Goal: Task Accomplishment & Management: Manage account settings

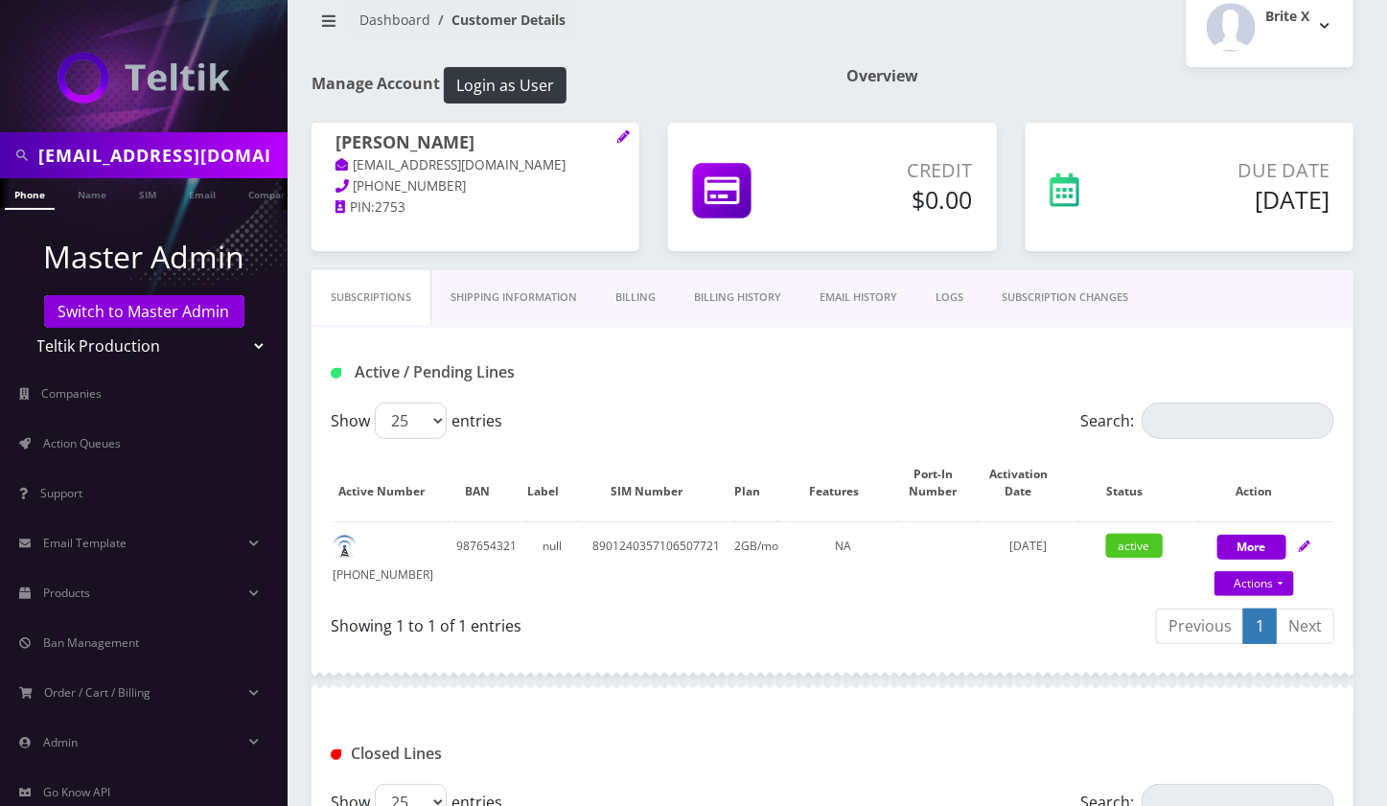
scroll to position [0, 9]
click at [83, 308] on link "Switch to Master Admin" at bounding box center [144, 311] width 200 height 33
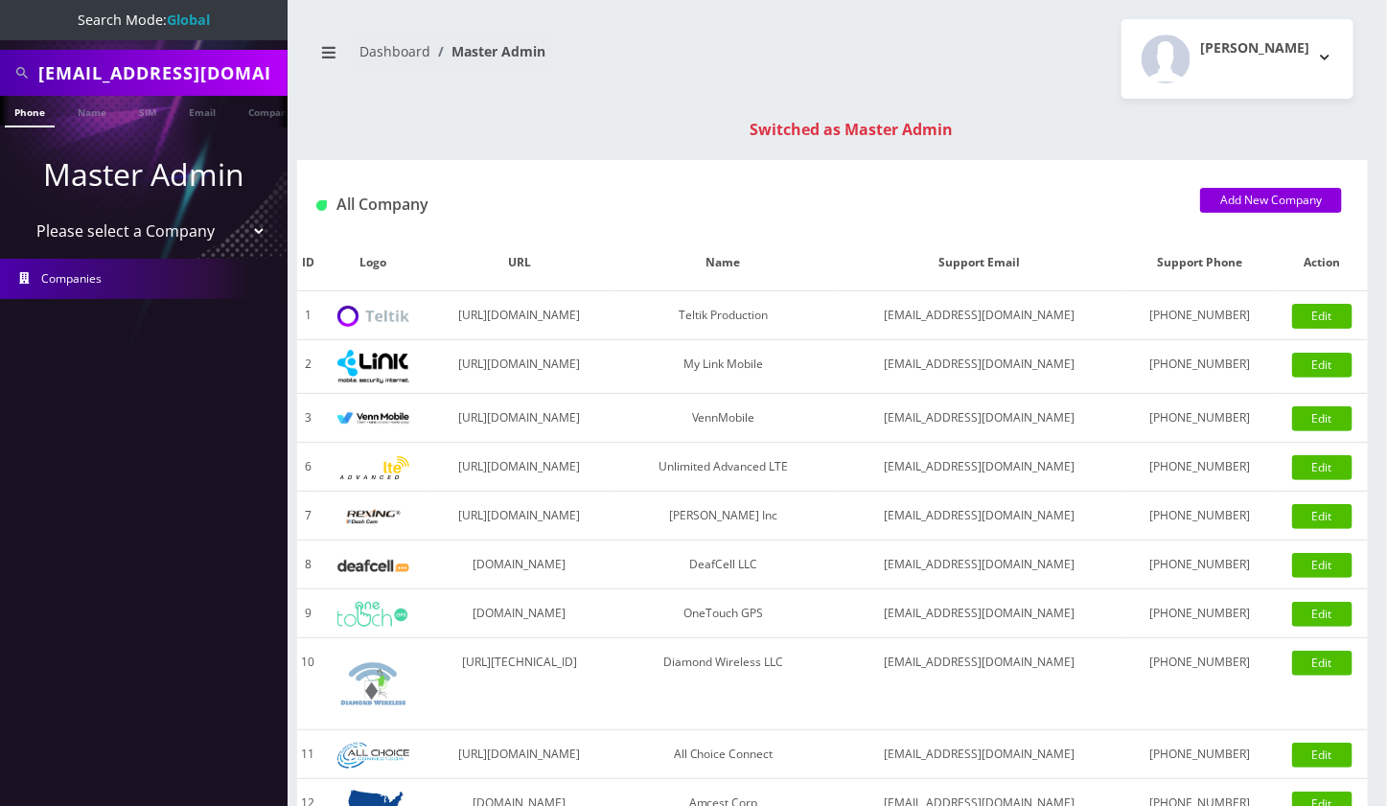
click at [124, 74] on input "2alphallc@gmail.com" at bounding box center [160, 73] width 244 height 36
drag, startPoint x: 0, startPoint y: 0, endPoint x: 124, endPoint y: 74, distance: 144.0
click at [124, 74] on input "2alphallc@gmail.com" at bounding box center [160, 73] width 244 height 36
paste input "9294606047"
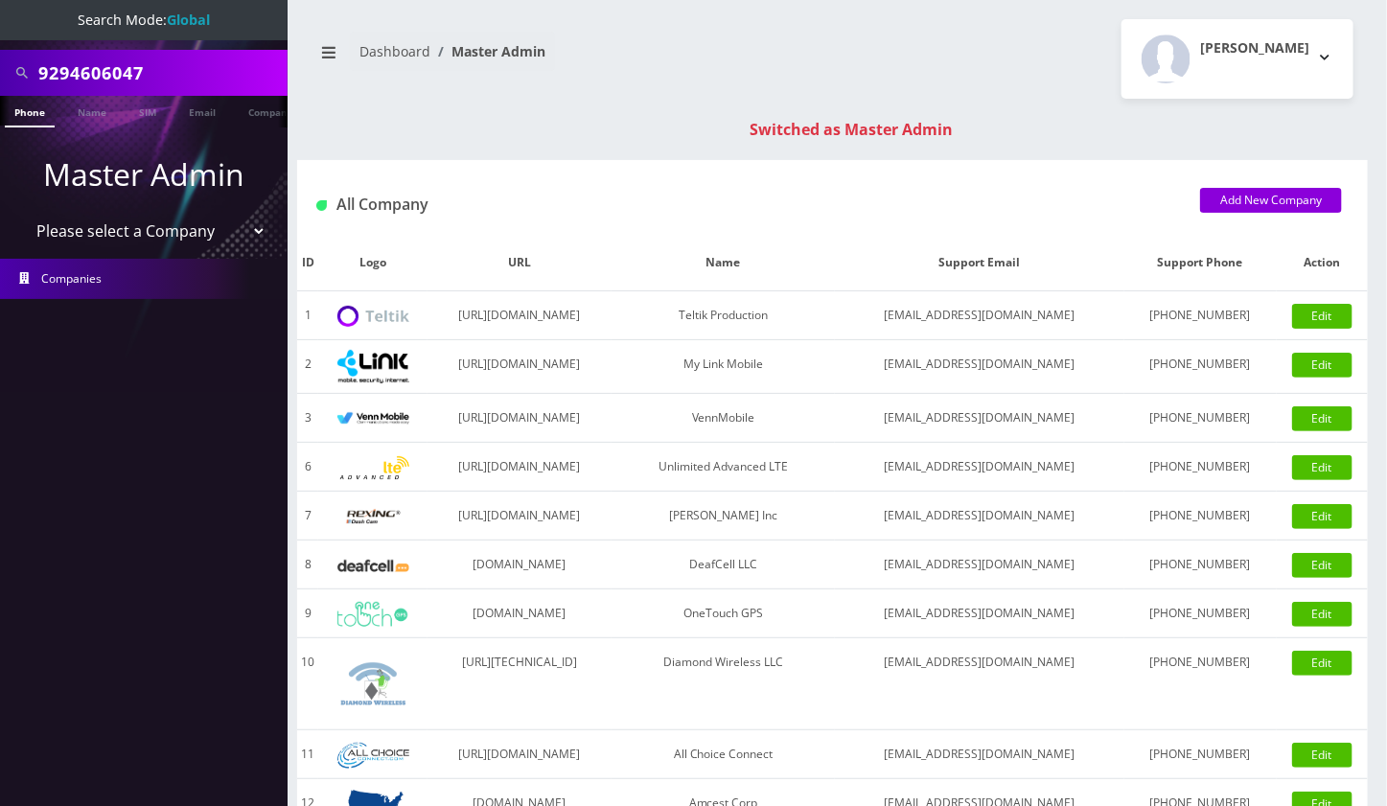
type input "9294606047"
click at [15, 108] on li at bounding box center [9, 116] width 19 height 48
click at [22, 112] on link "Phone" at bounding box center [30, 112] width 50 height 32
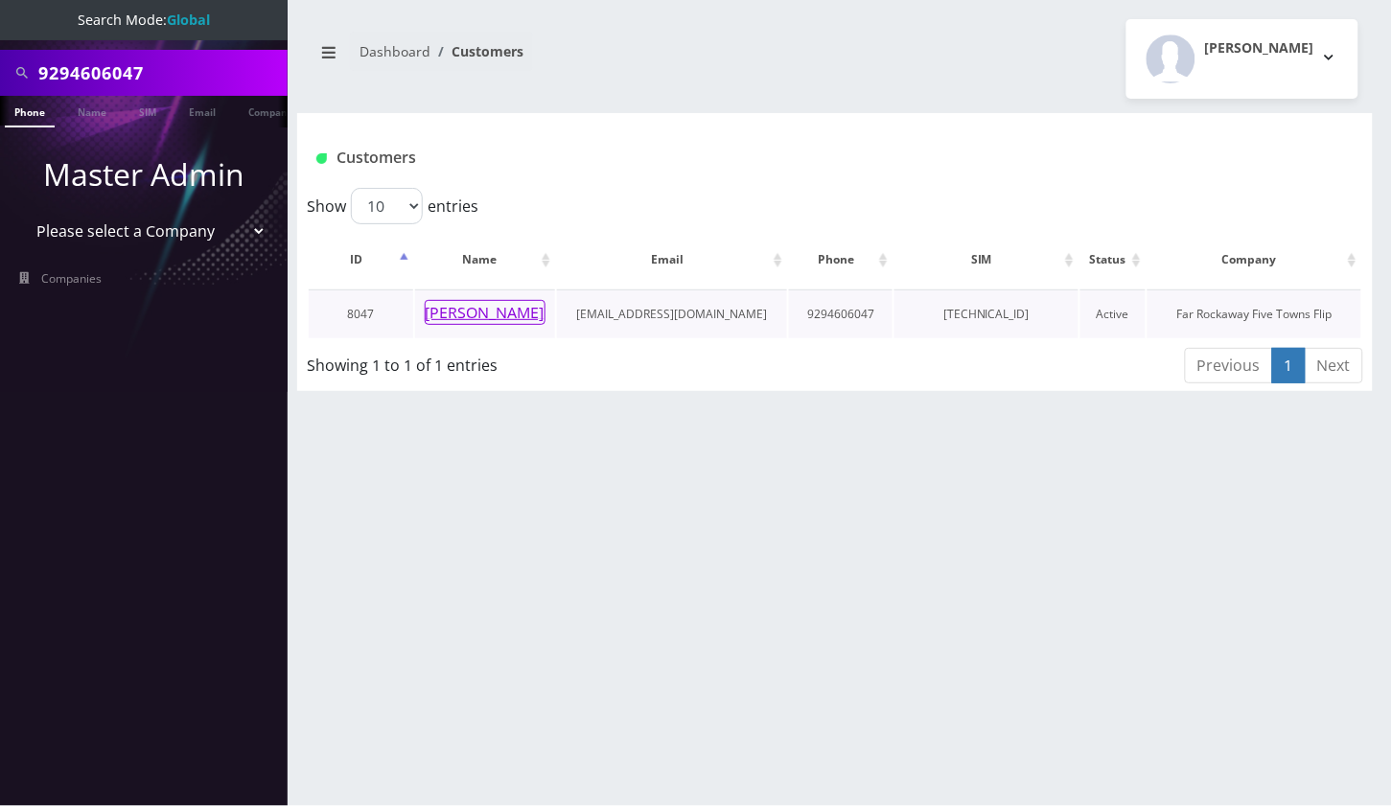
click at [498, 304] on button "[PERSON_NAME]" at bounding box center [485, 312] width 121 height 25
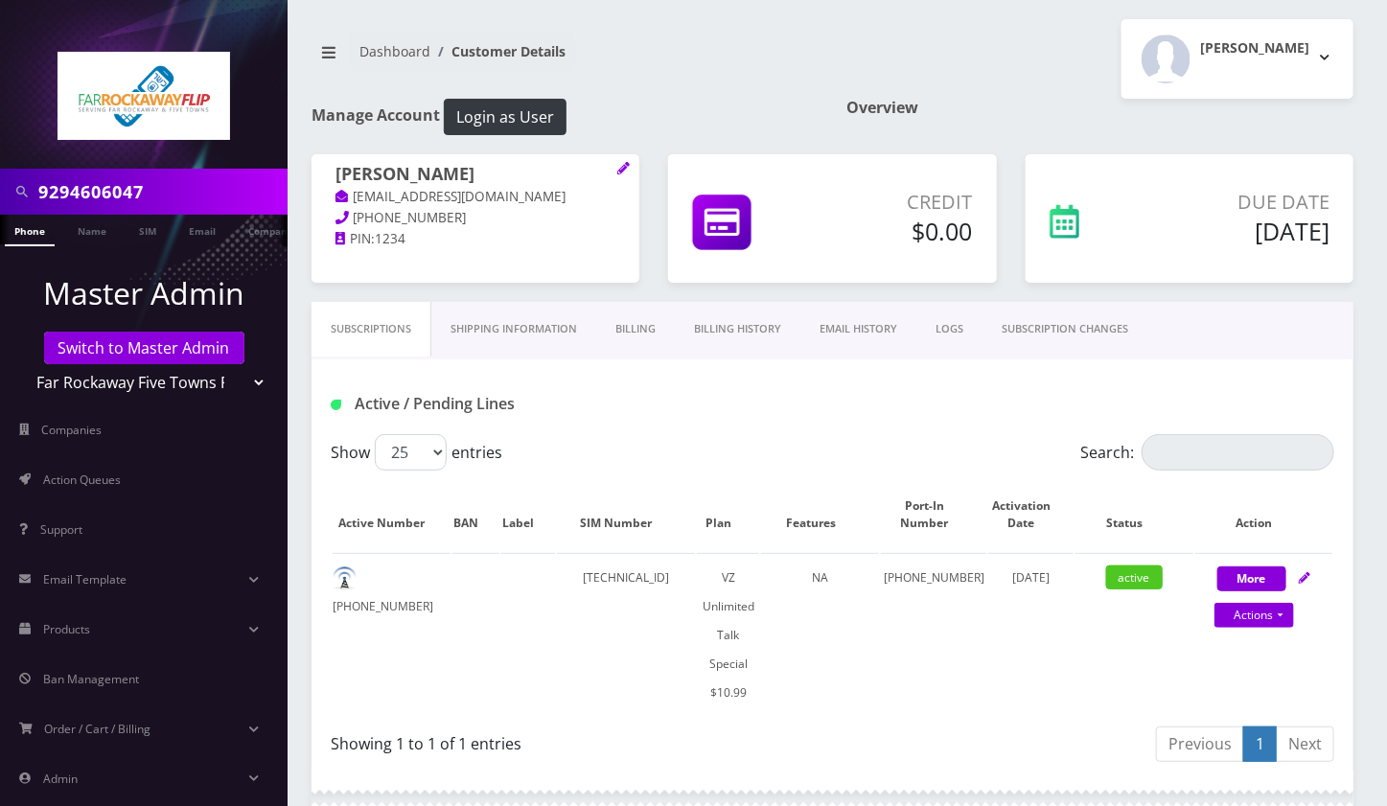
click at [633, 335] on link "Billing" at bounding box center [635, 329] width 79 height 55
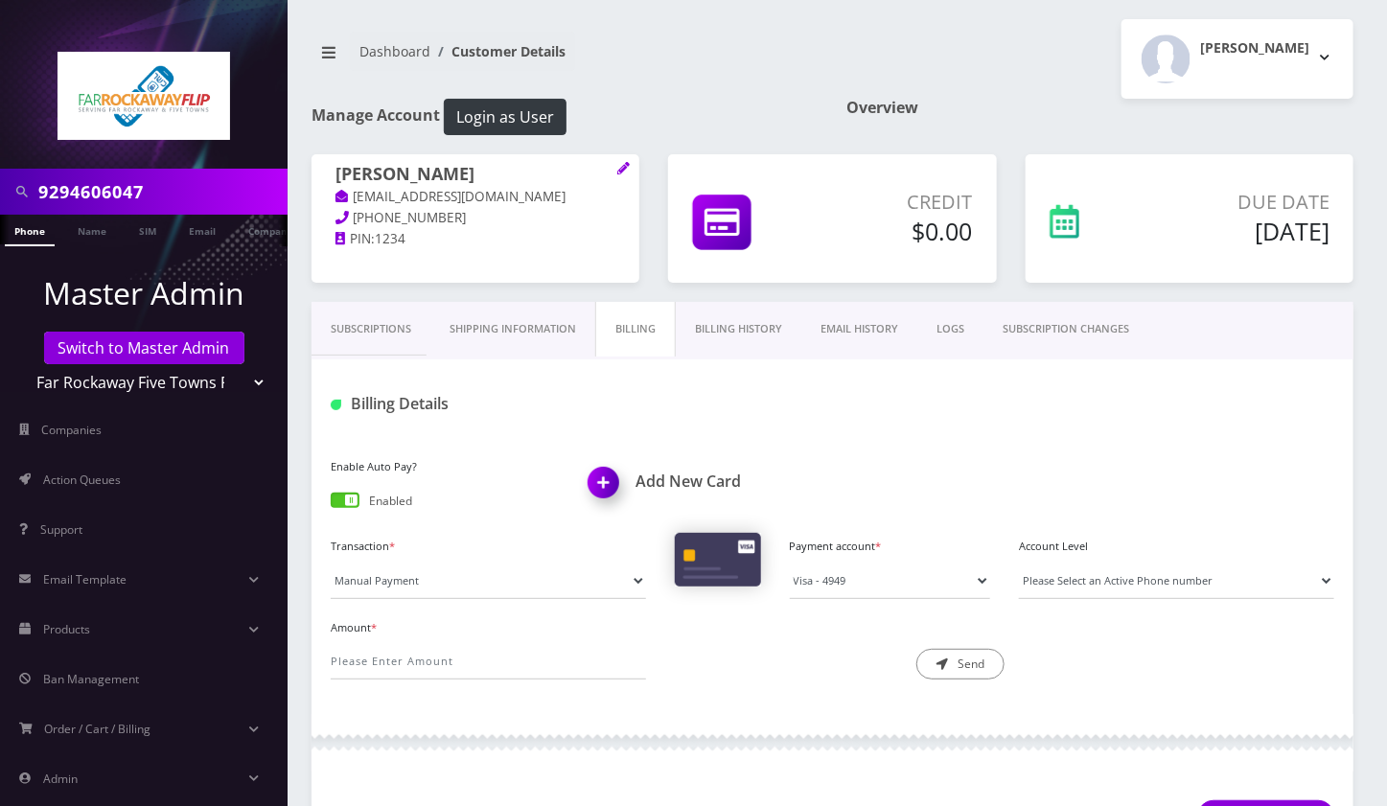
click at [384, 332] on link "Subscriptions" at bounding box center [371, 329] width 119 height 55
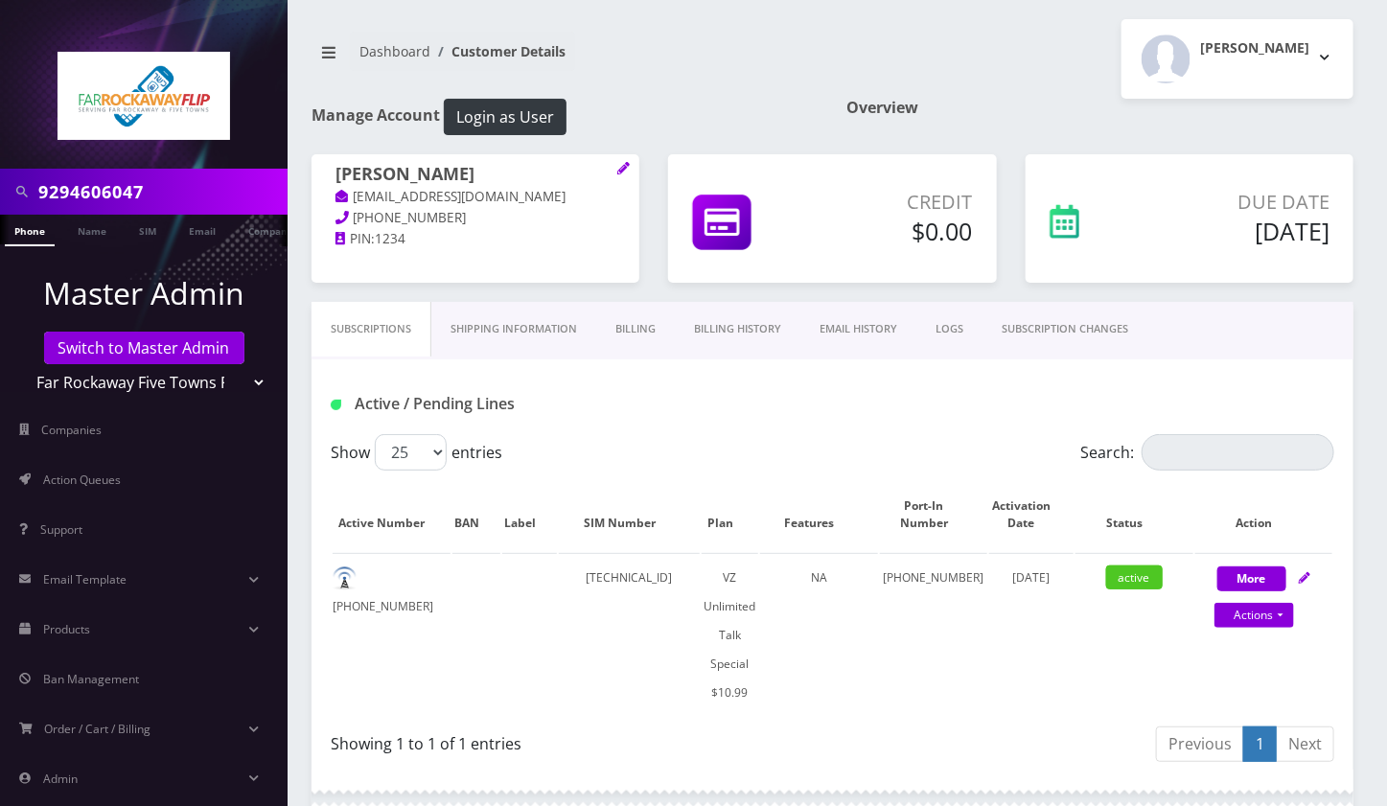
click at [635, 331] on link "Billing" at bounding box center [635, 329] width 79 height 55
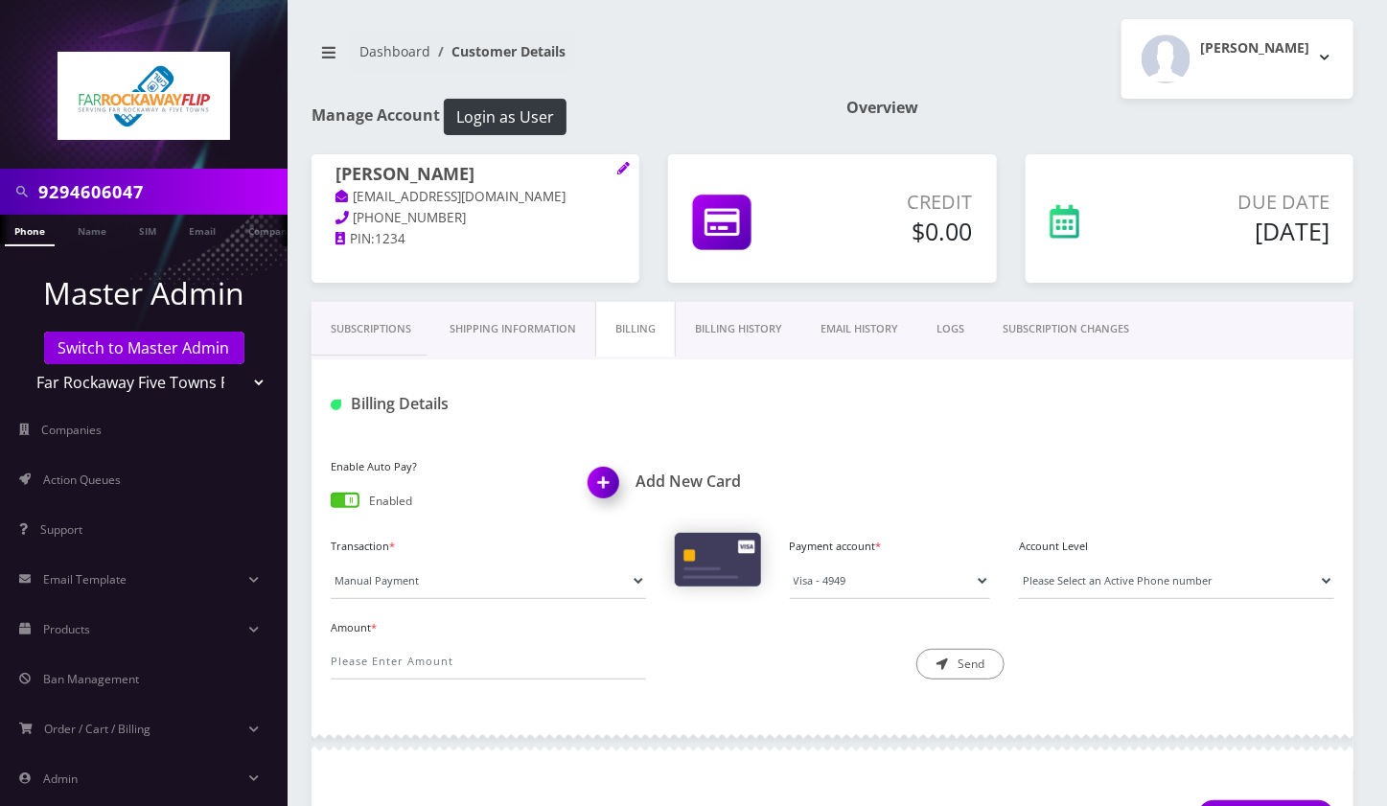
click at [357, 324] on link "Subscriptions" at bounding box center [371, 329] width 119 height 55
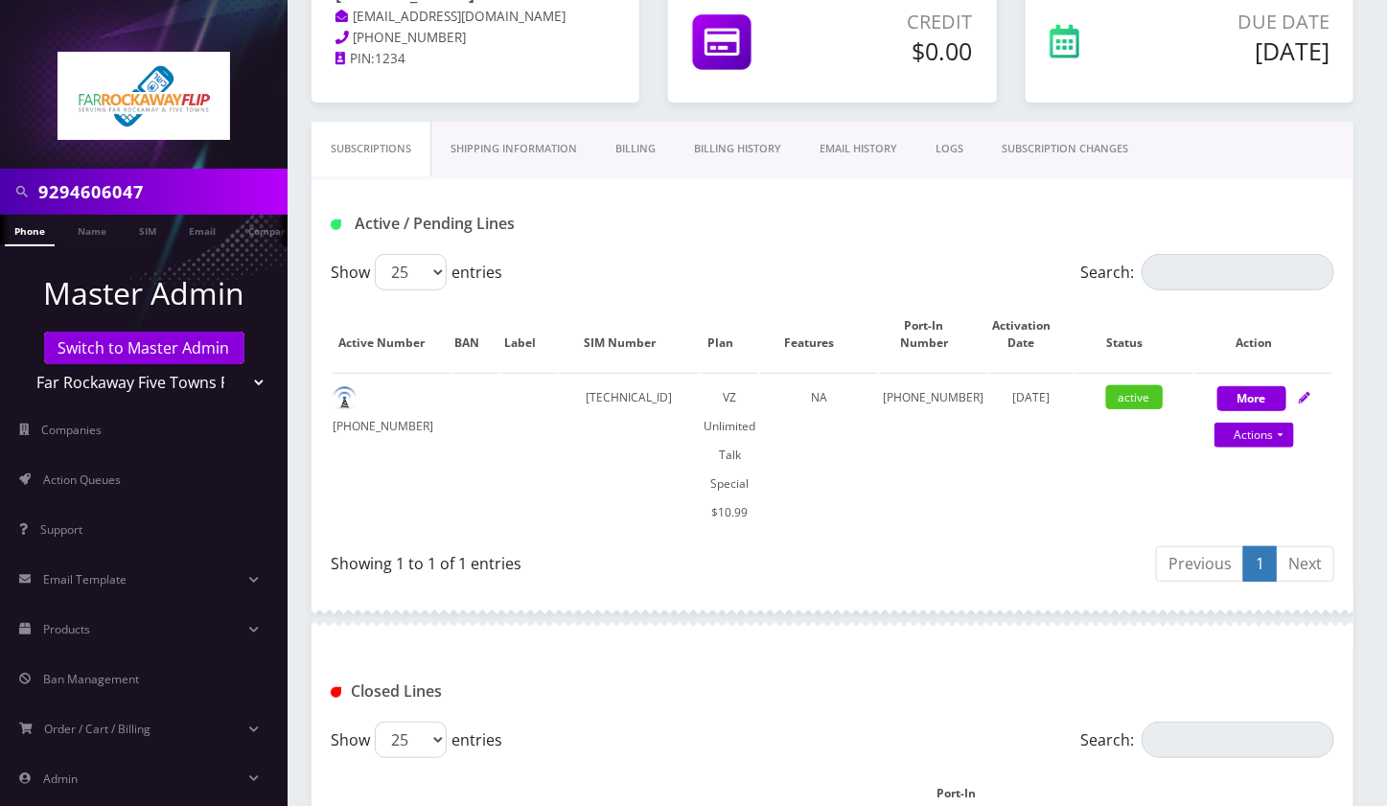
scroll to position [511, 0]
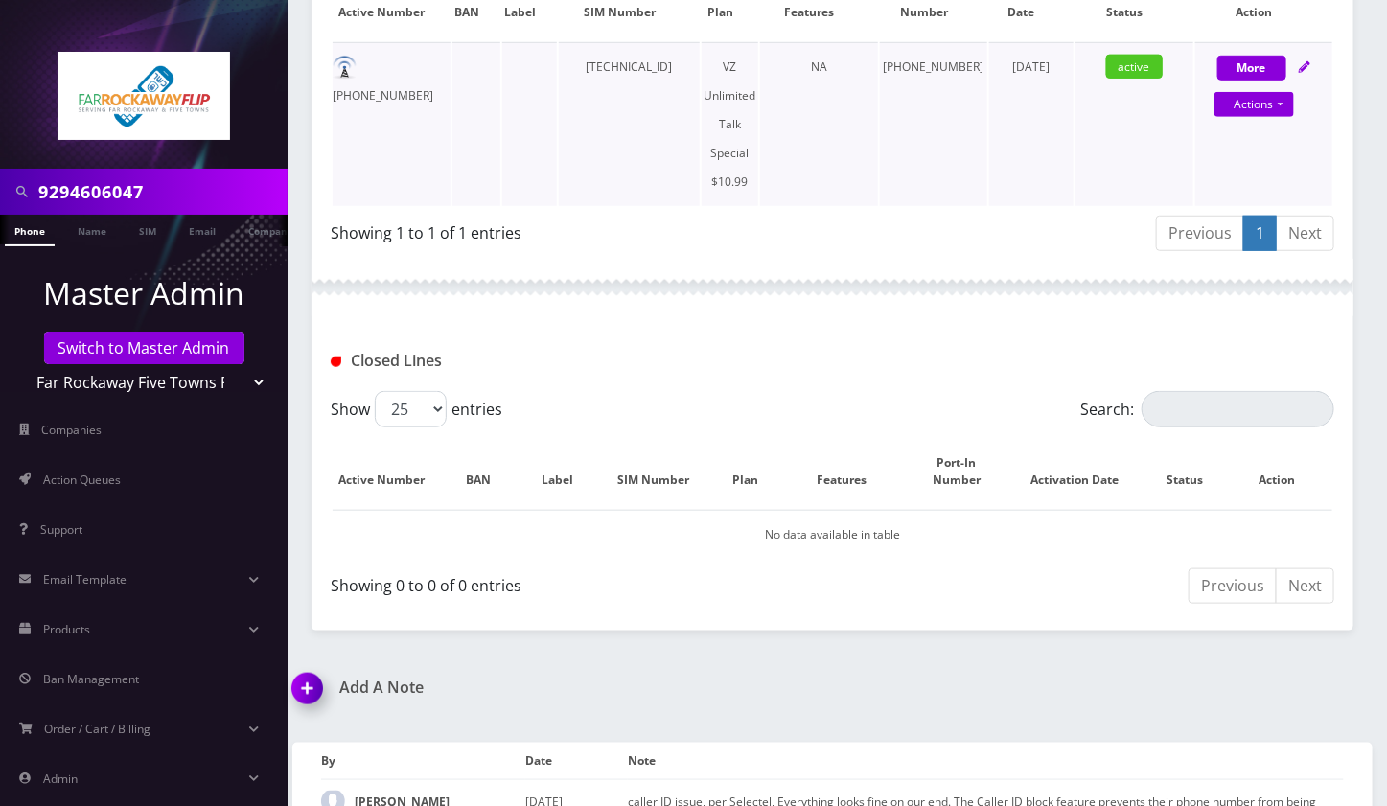
click at [1295, 114] on div "Actions Suspend Close Get Usage Swap Sim" at bounding box center [1255, 105] width 138 height 29
select select "472"
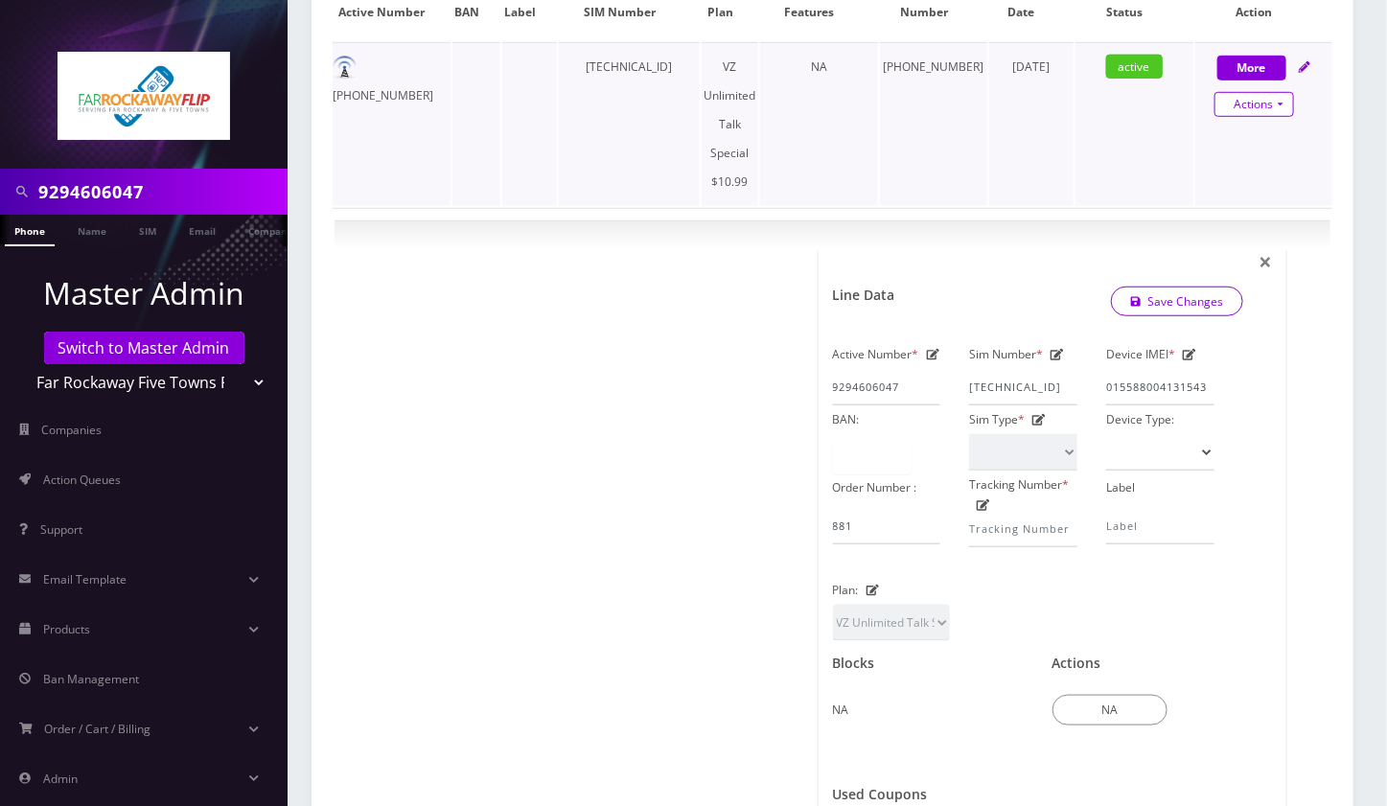
click at [1280, 99] on link "Actions" at bounding box center [1254, 104] width 80 height 25
select select "472"
click at [1235, 140] on link "Close" at bounding box center [1272, 141] width 153 height 29
type input "10/12/2025"
select select "472"
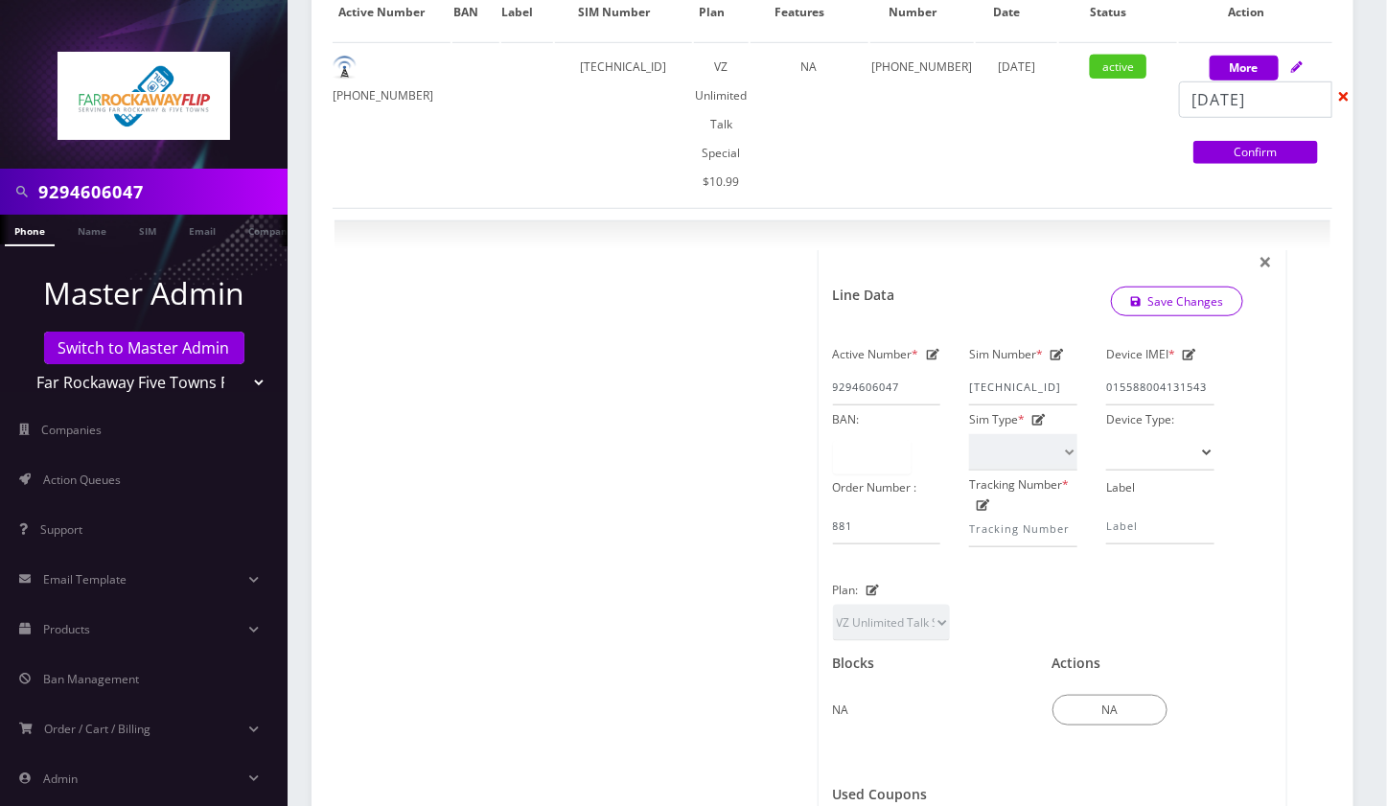
click at [1275, 149] on link "Confirm" at bounding box center [1255, 152] width 125 height 23
select select "472"
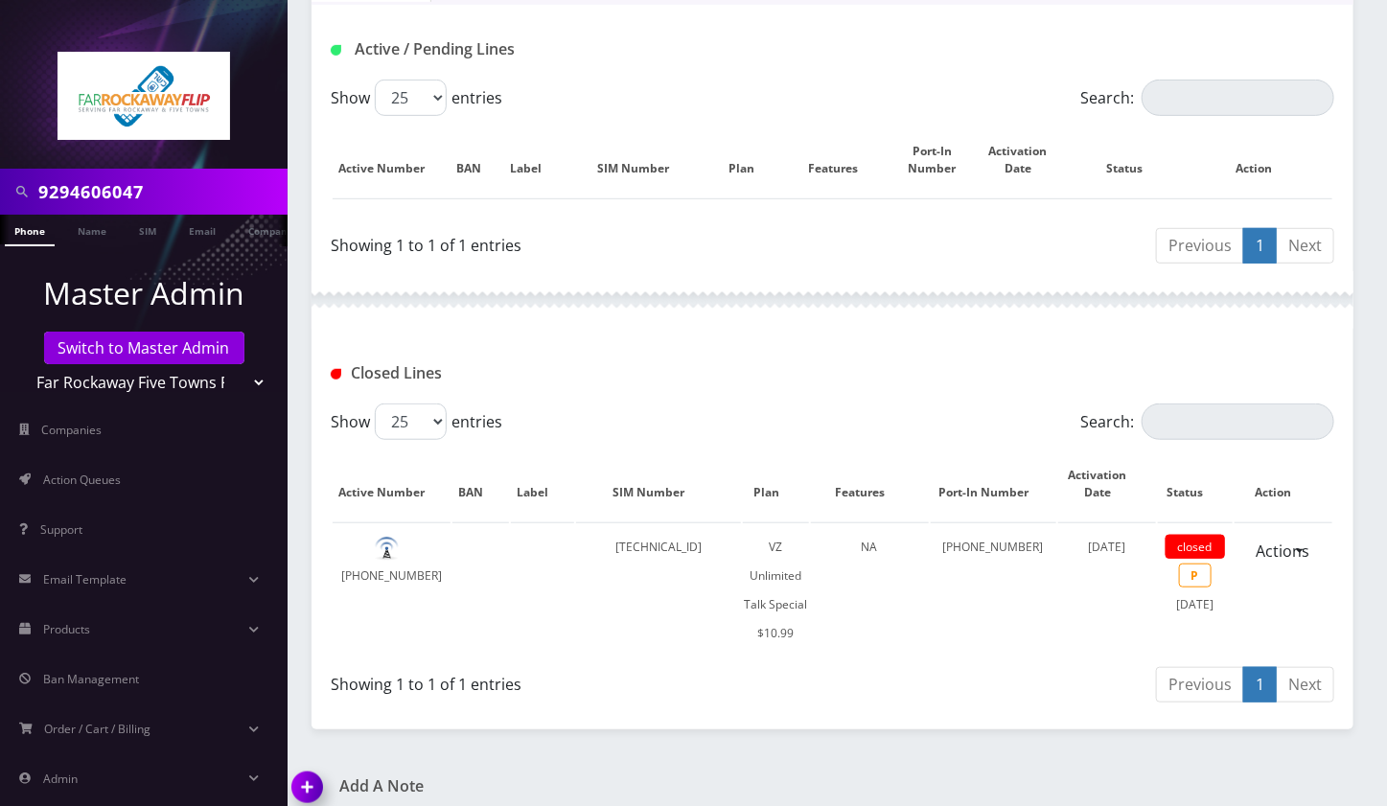
scroll to position [0, 0]
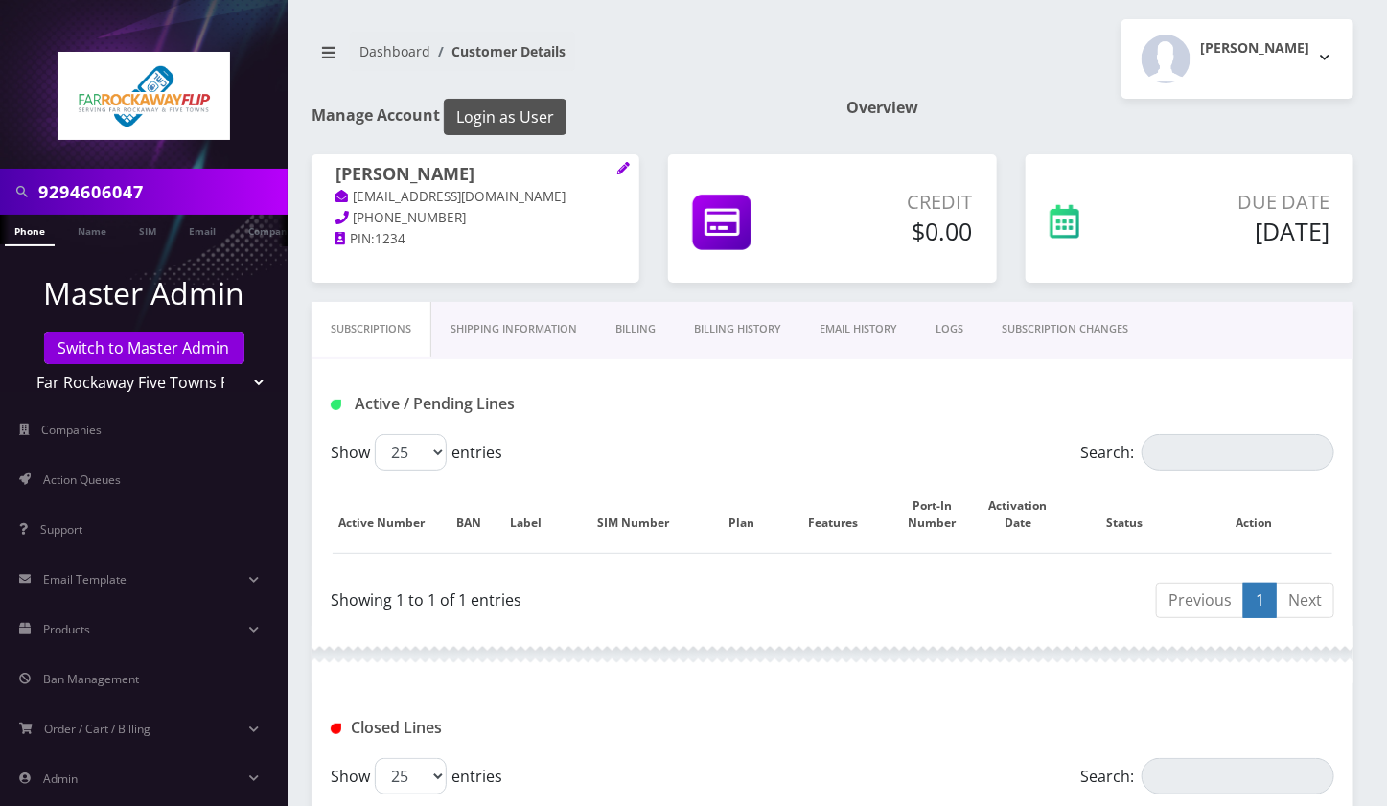
click at [518, 101] on button "Login as User" at bounding box center [505, 117] width 123 height 36
click at [548, 108] on button "Login as User" at bounding box center [505, 117] width 123 height 36
click at [532, 127] on button "Login as User" at bounding box center [505, 117] width 123 height 36
click at [35, 232] on link "Phone" at bounding box center [30, 231] width 50 height 32
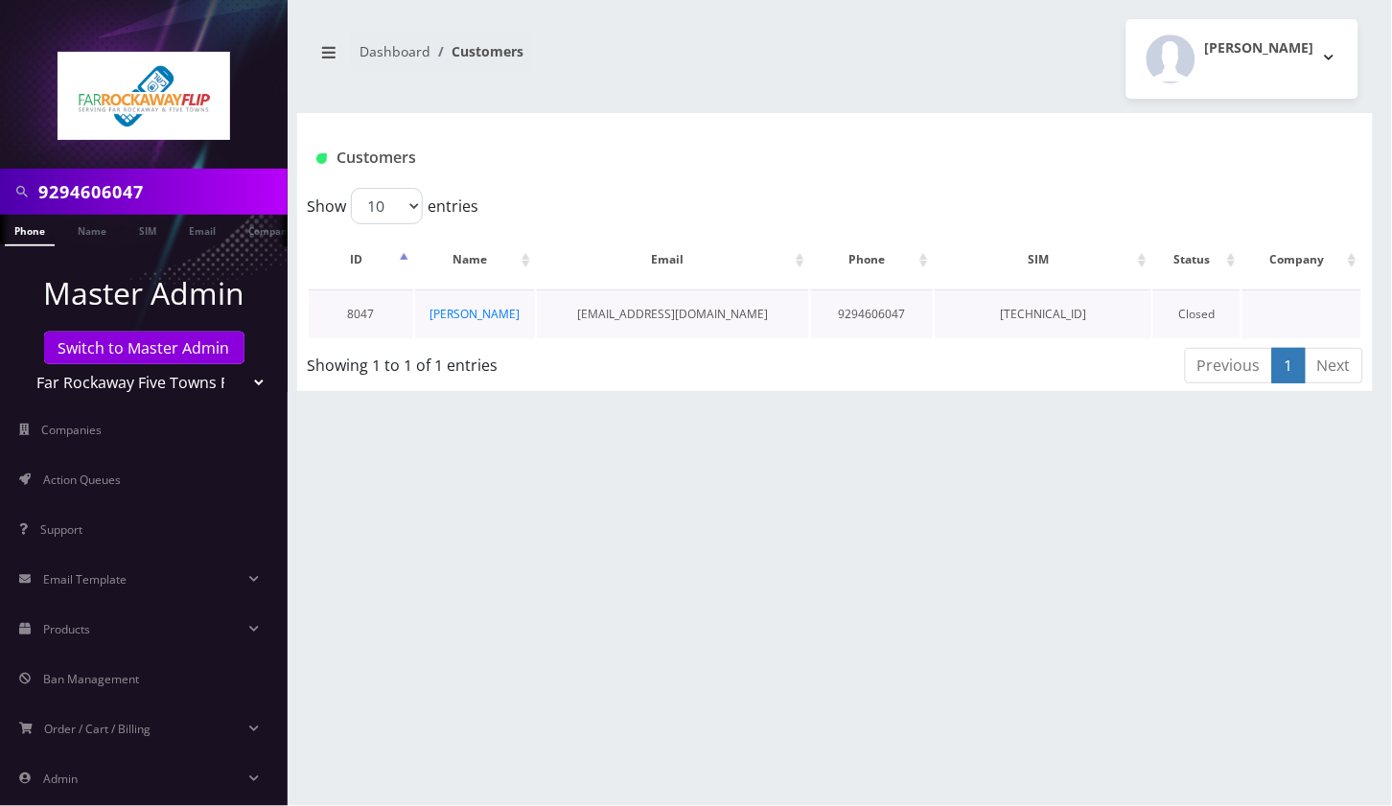
scroll to position [0, 9]
click at [489, 314] on link "[PERSON_NAME]" at bounding box center [474, 314] width 90 height 16
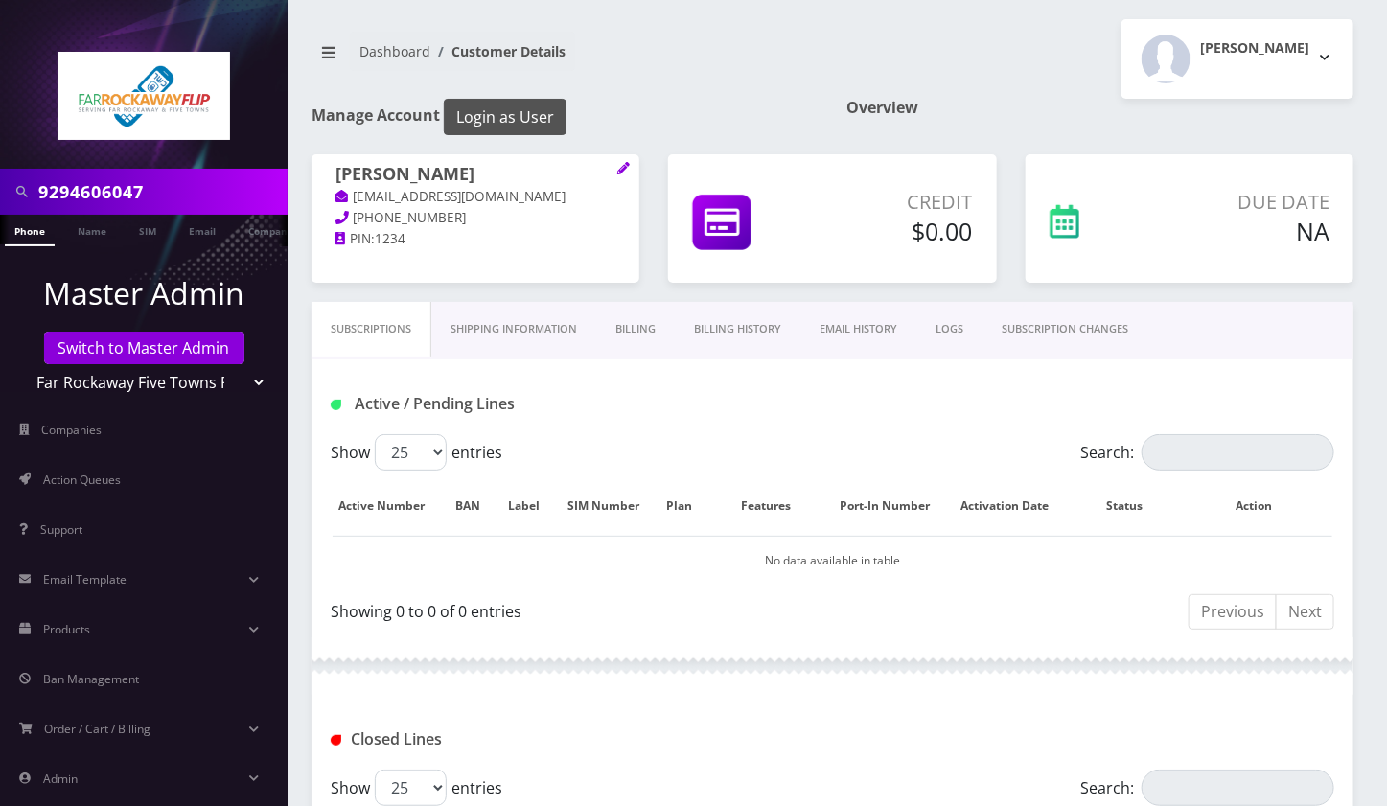
click at [528, 124] on button "Login as User" at bounding box center [505, 117] width 123 height 36
click at [706, 83] on nav "Dashboard Customer Details" at bounding box center [565, 59] width 507 height 55
click at [624, 78] on nav "Dashboard Customer Details" at bounding box center [565, 59] width 507 height 55
click at [529, 109] on button "Login as User" at bounding box center [505, 117] width 123 height 36
click at [499, 118] on button "Login as User" at bounding box center [505, 117] width 123 height 36
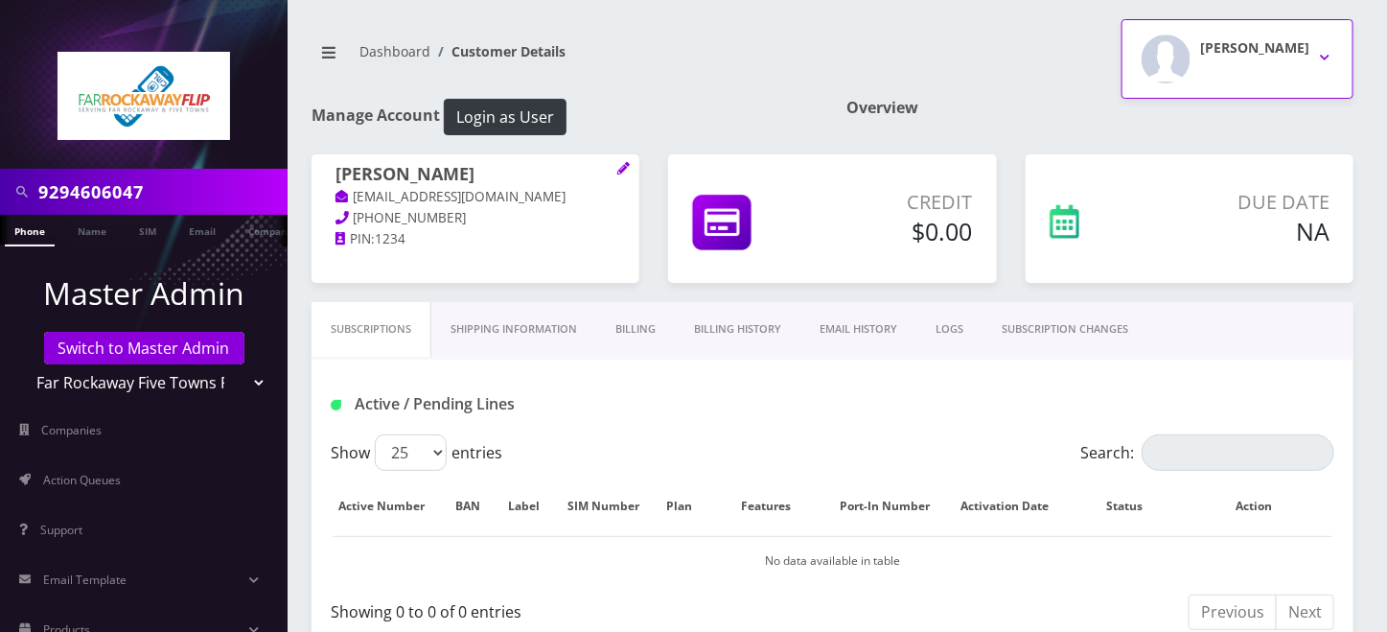
click at [1316, 63] on button "[PERSON_NAME]" at bounding box center [1237, 59] width 232 height 80
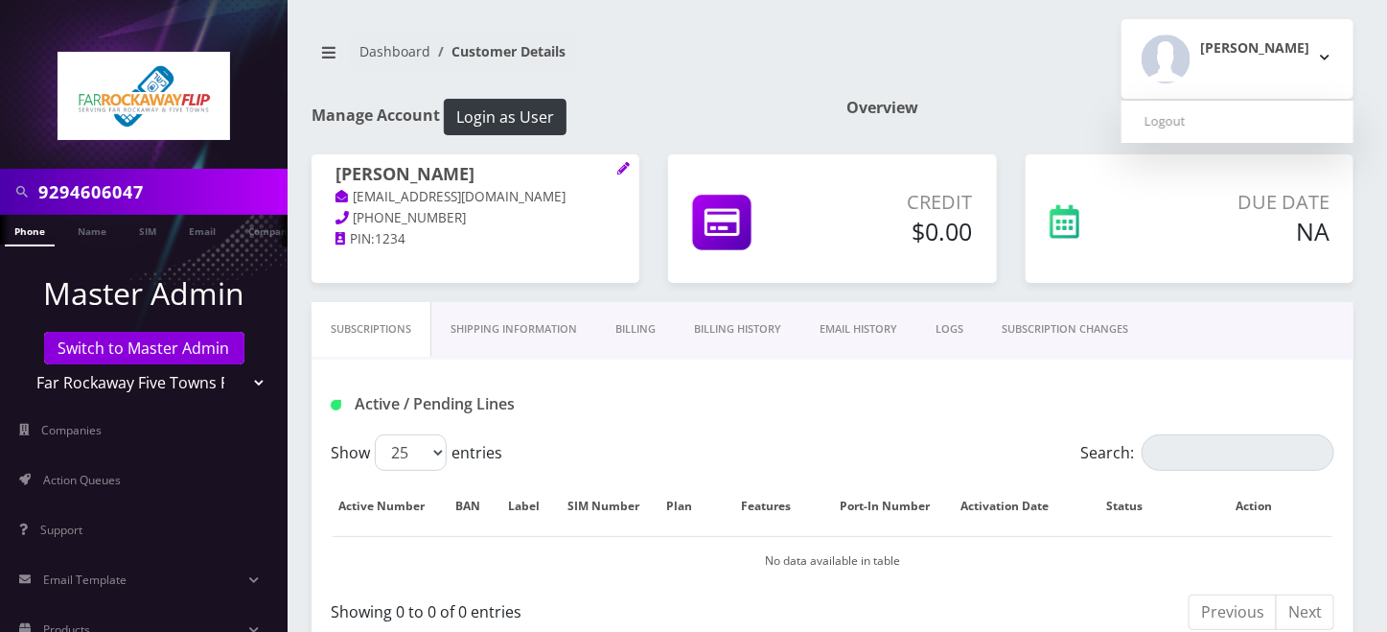
click at [931, 42] on div "Tzvi Lieberman Logout" at bounding box center [1101, 59] width 536 height 80
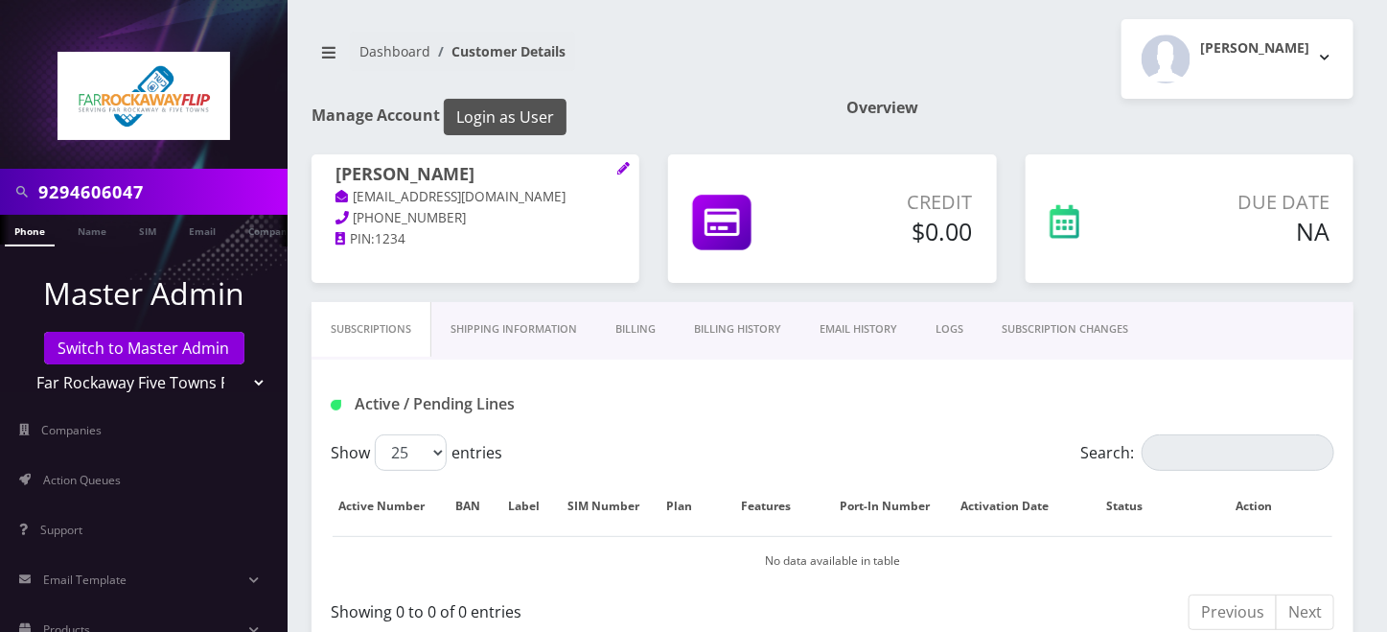
drag, startPoint x: 1387, startPoint y: 65, endPoint x: 519, endPoint y: 131, distance: 870.9
click at [519, 131] on button "Login as User" at bounding box center [505, 117] width 123 height 36
click at [529, 113] on button "Login as User" at bounding box center [505, 117] width 123 height 36
click at [508, 104] on button "Login as User" at bounding box center [505, 117] width 123 height 36
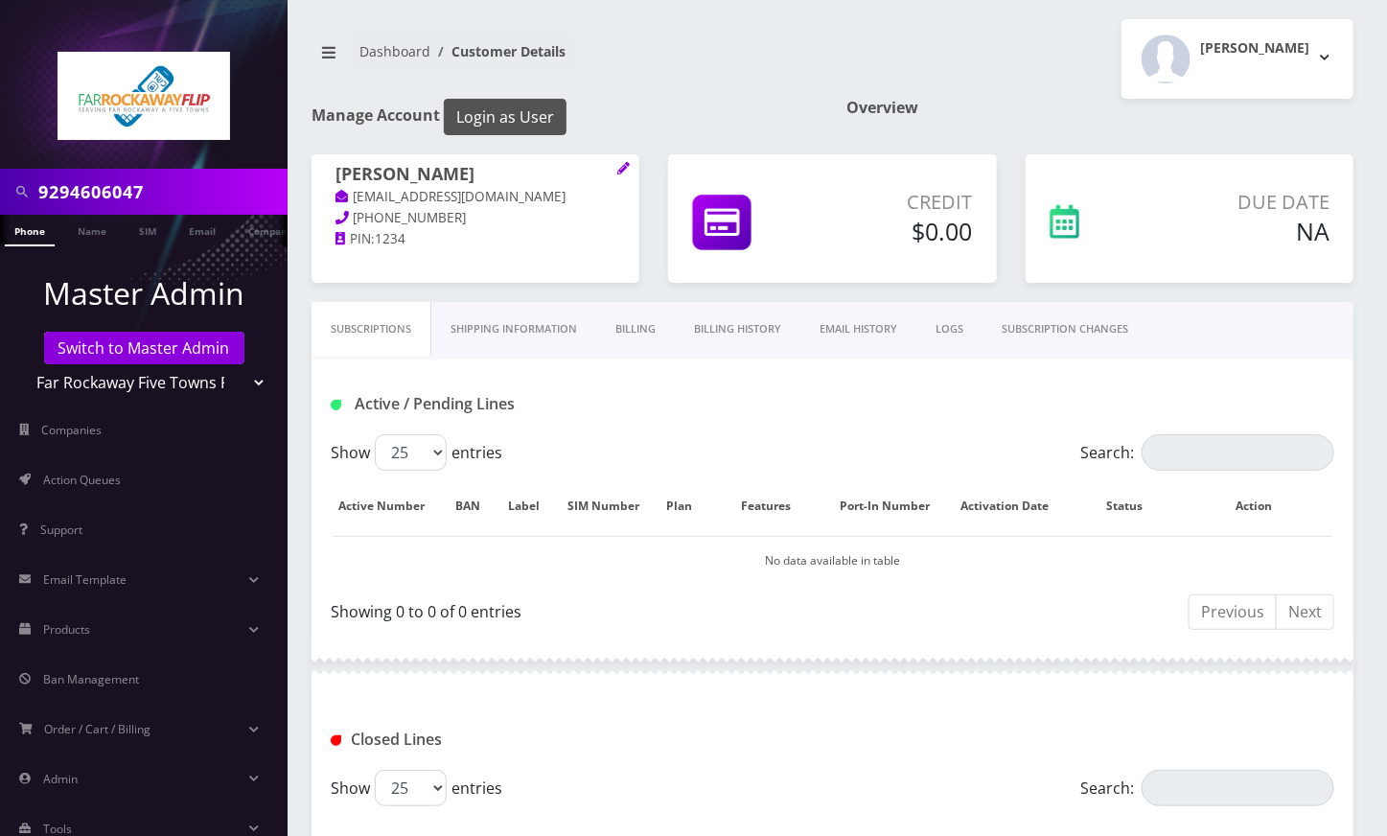
scroll to position [0, 9]
click at [457, 167] on h1 "[PERSON_NAME]" at bounding box center [475, 175] width 280 height 23
copy h1 "[PERSON_NAME]"
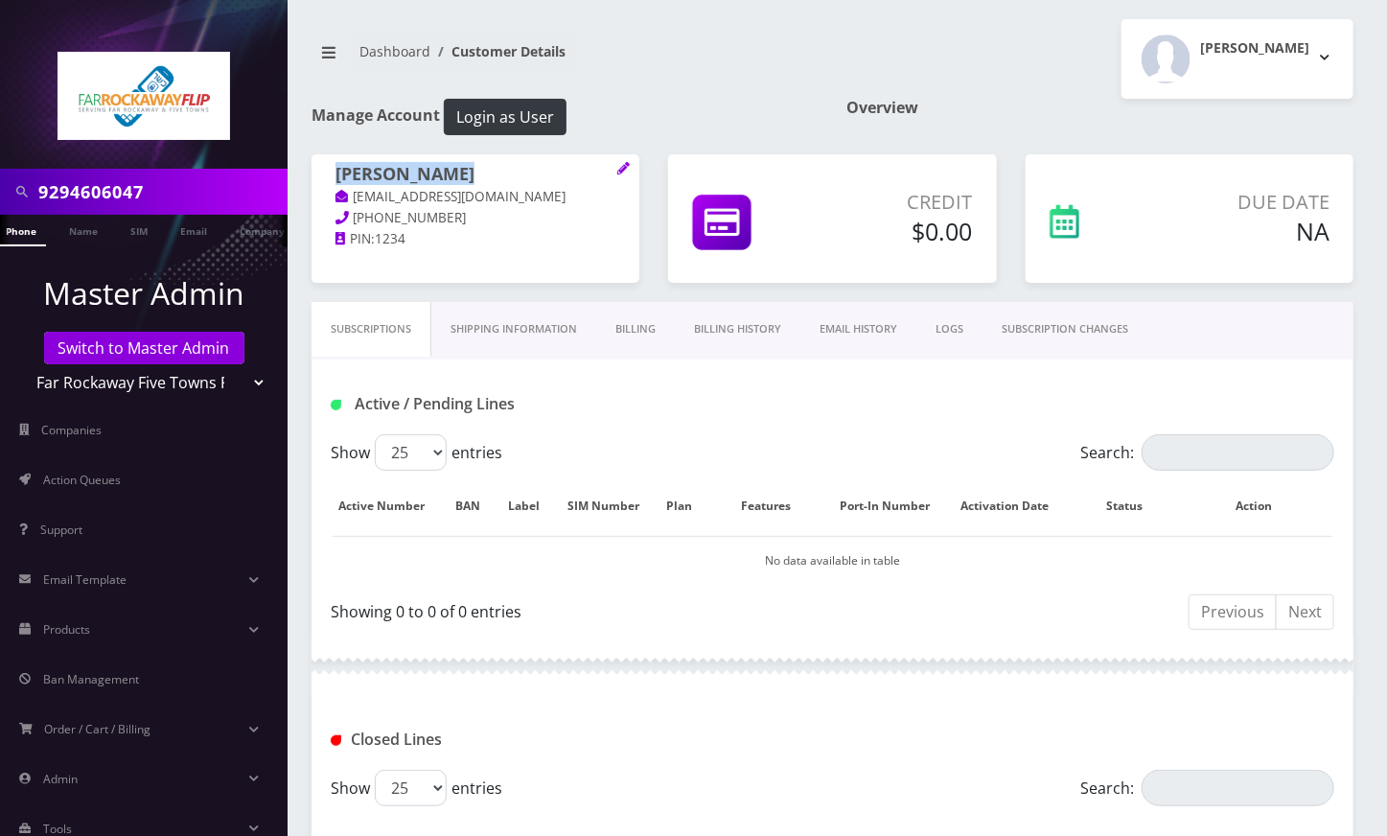
click at [84, 195] on input "9294606047" at bounding box center [160, 191] width 244 height 36
paste input "[PERSON_NAME]"
type input "[PERSON_NAME]"
click at [82, 228] on link "Name" at bounding box center [83, 231] width 48 height 32
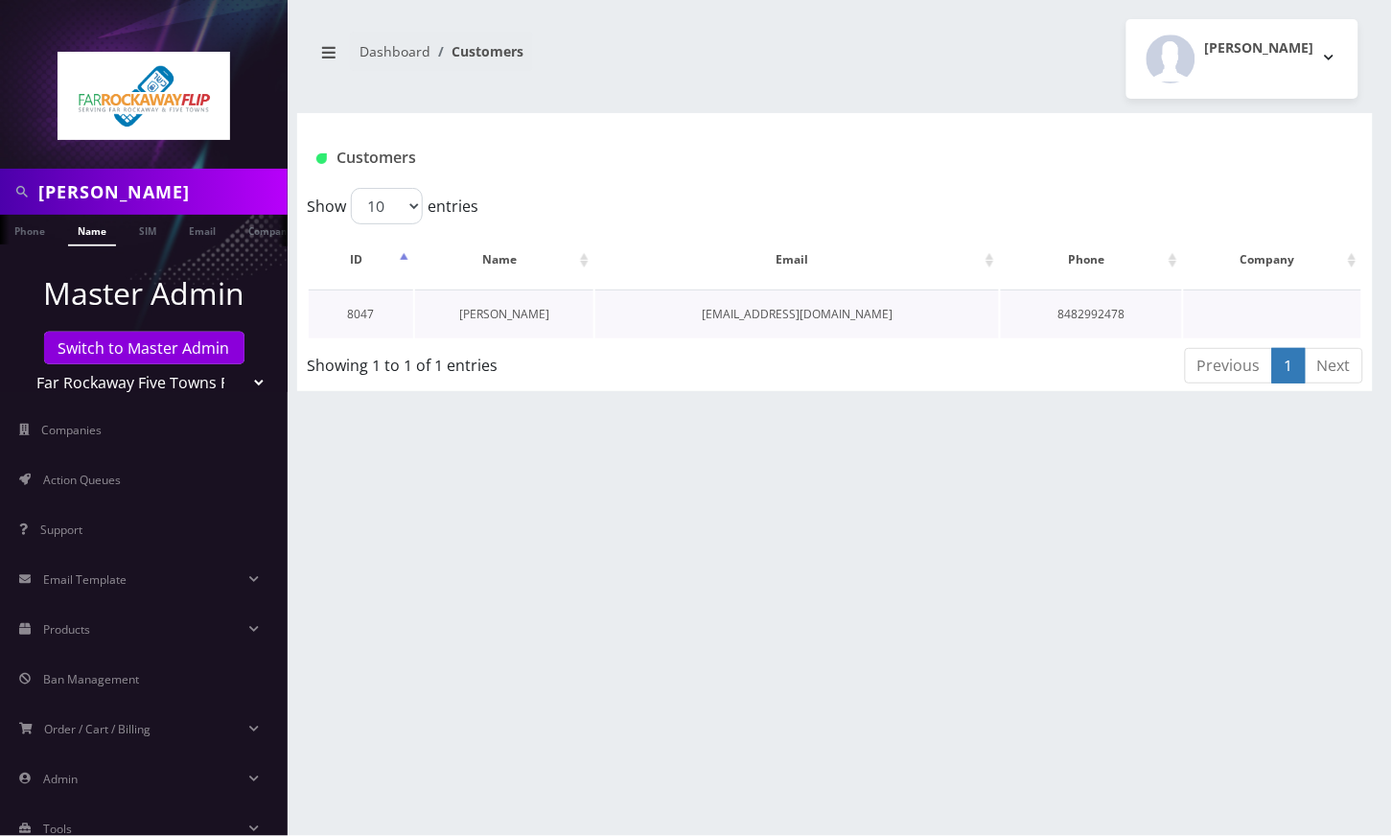
click at [482, 312] on link "[PERSON_NAME]" at bounding box center [504, 314] width 90 height 16
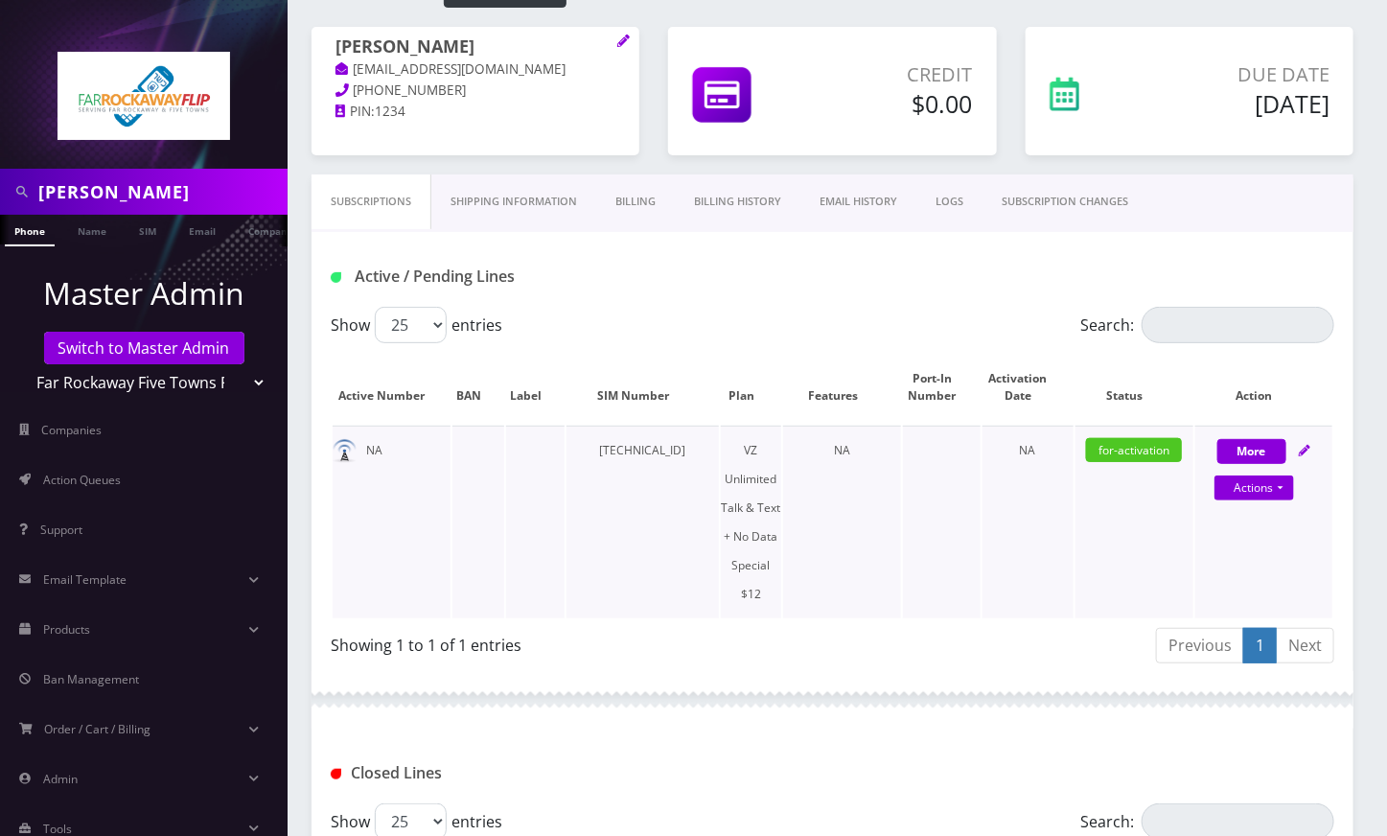
scroll to position [383, 0]
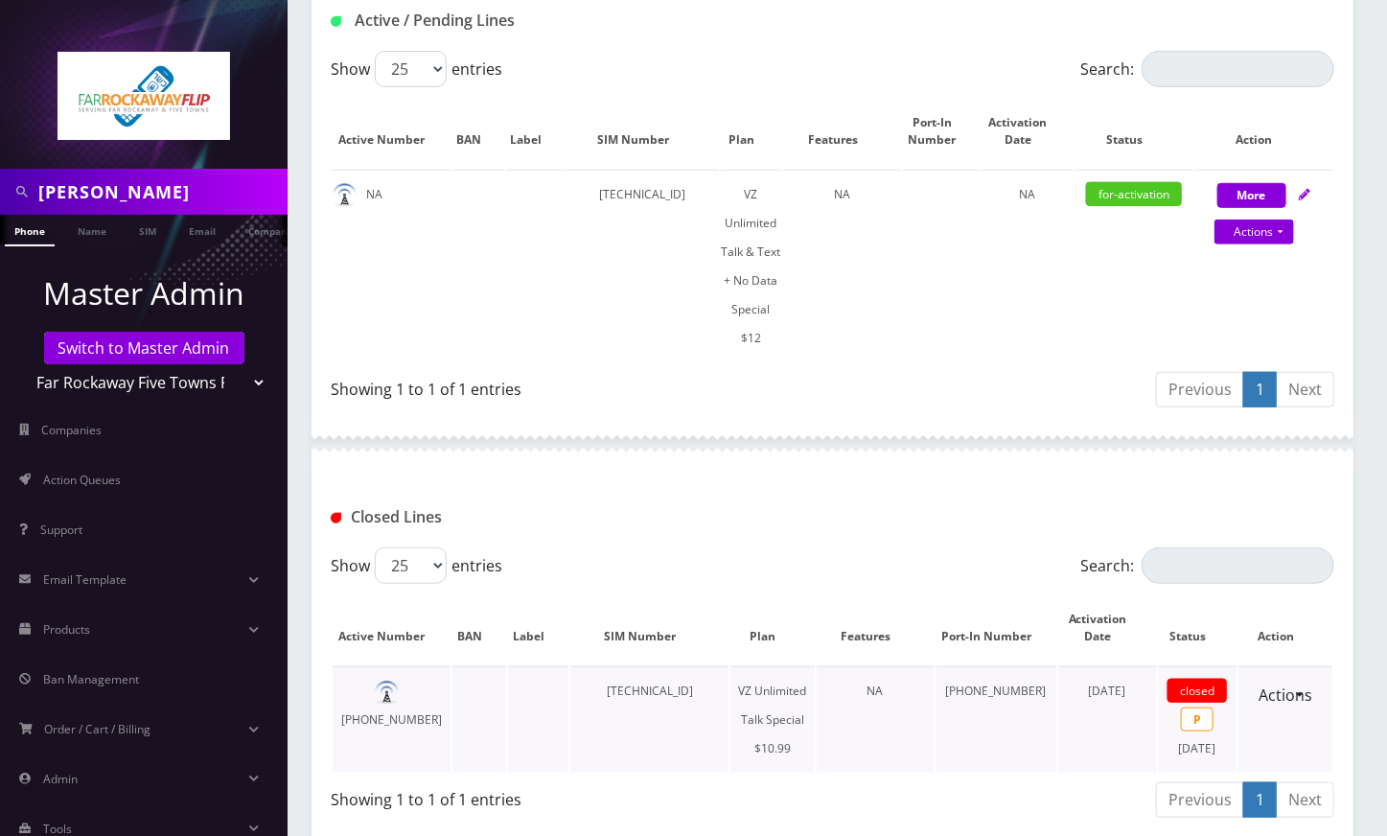
click at [419, 666] on td "[PHONE_NUMBER]" at bounding box center [392, 719] width 118 height 106
click at [410, 666] on td "[PHONE_NUMBER]" at bounding box center [392, 719] width 118 height 106
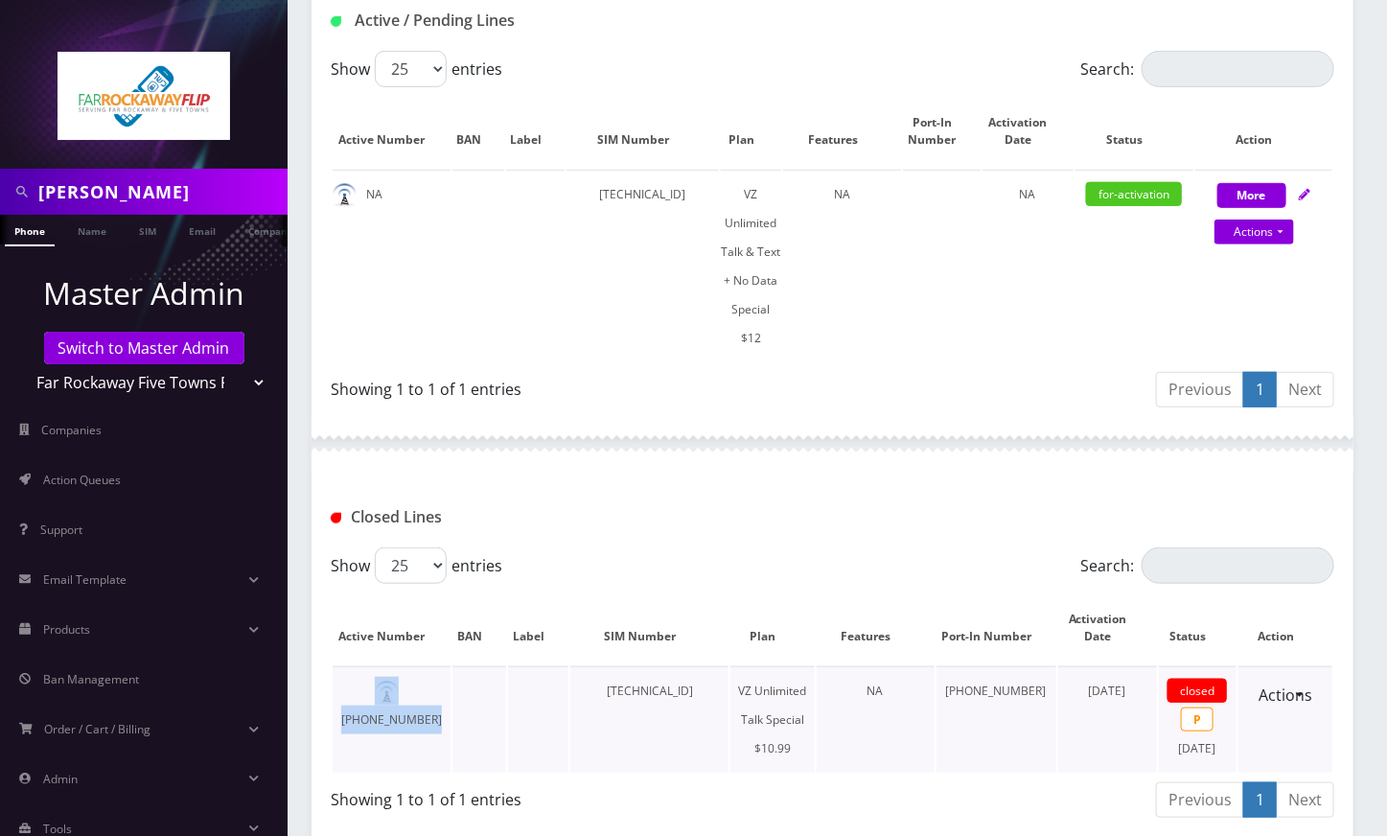
click at [410, 666] on td "[PHONE_NUMBER]" at bounding box center [392, 719] width 118 height 106
click at [424, 683] on td "[PHONE_NUMBER]" at bounding box center [392, 719] width 118 height 106
click at [427, 666] on td "[PHONE_NUMBER]" at bounding box center [392, 719] width 118 height 106
click at [423, 666] on td "929-460-6047" at bounding box center [392, 719] width 118 height 106
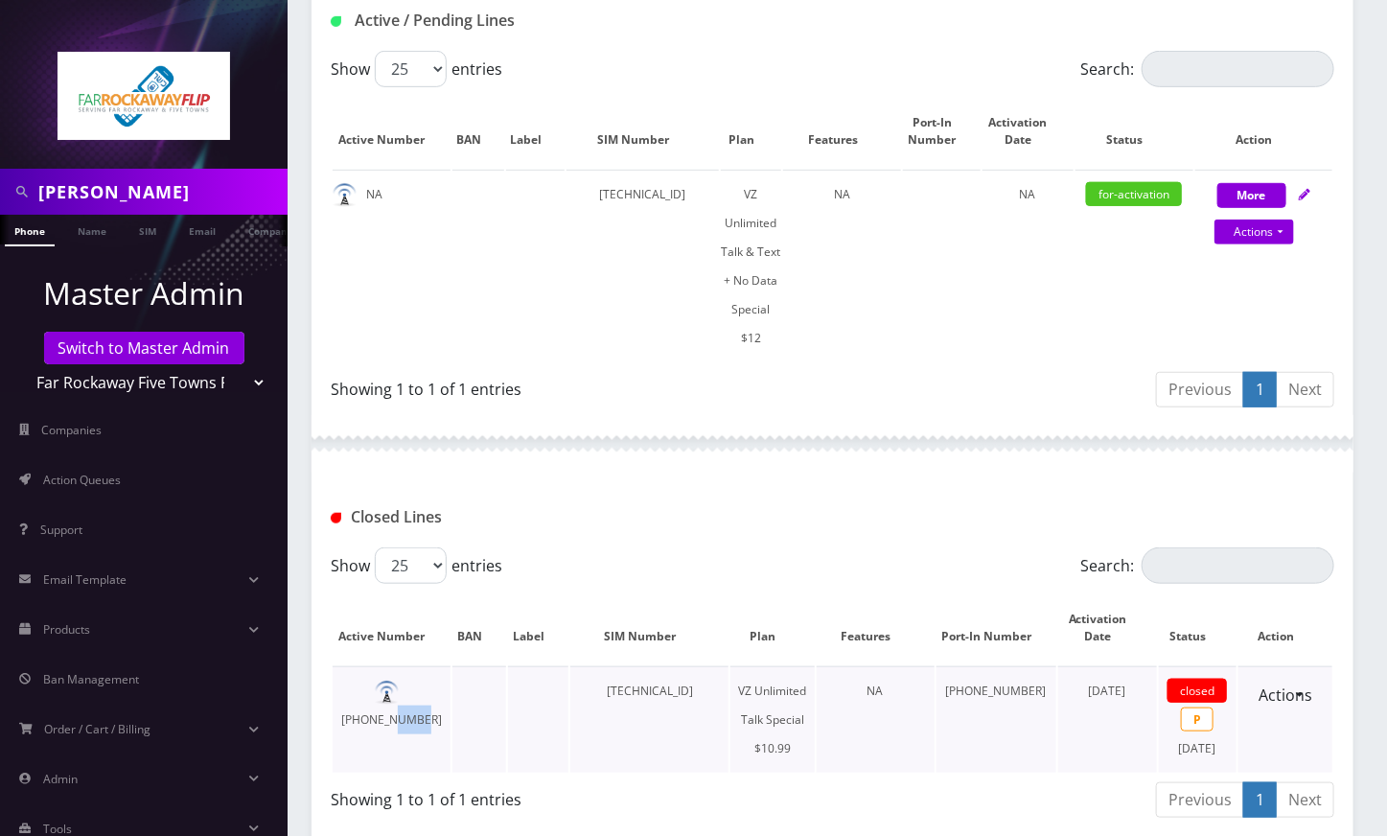
click at [423, 666] on td "929-460-6047" at bounding box center [392, 719] width 118 height 106
click at [436, 686] on td "929-460-6047" at bounding box center [392, 719] width 118 height 106
click at [408, 666] on td "929-460-6047" at bounding box center [392, 719] width 118 height 106
drag, startPoint x: 375, startPoint y: 660, endPoint x: 422, endPoint y: 668, distance: 47.6
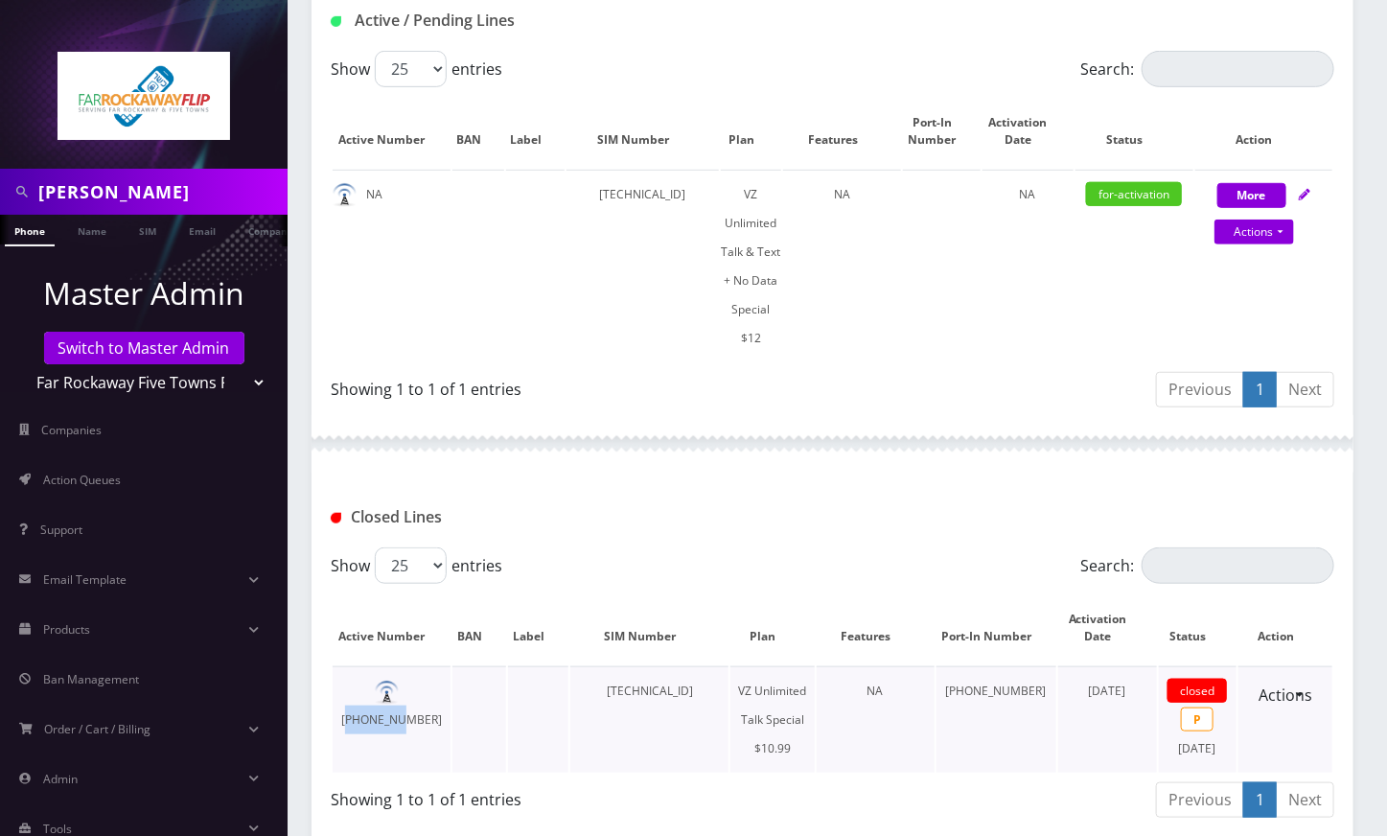
click at [427, 666] on td "929-460-6047" at bounding box center [392, 719] width 118 height 106
click at [421, 669] on td "929-460-6047" at bounding box center [392, 719] width 118 height 106
drag, startPoint x: 373, startPoint y: 654, endPoint x: 453, endPoint y: 667, distance: 81.6
click at [453, 667] on tr "929-460-6047 89148000010413032483 VZ Unlimited Talk Special $10.99 NA 929-460-6…" at bounding box center [833, 719] width 1000 height 106
click at [488, 676] on td at bounding box center [479, 719] width 54 height 106
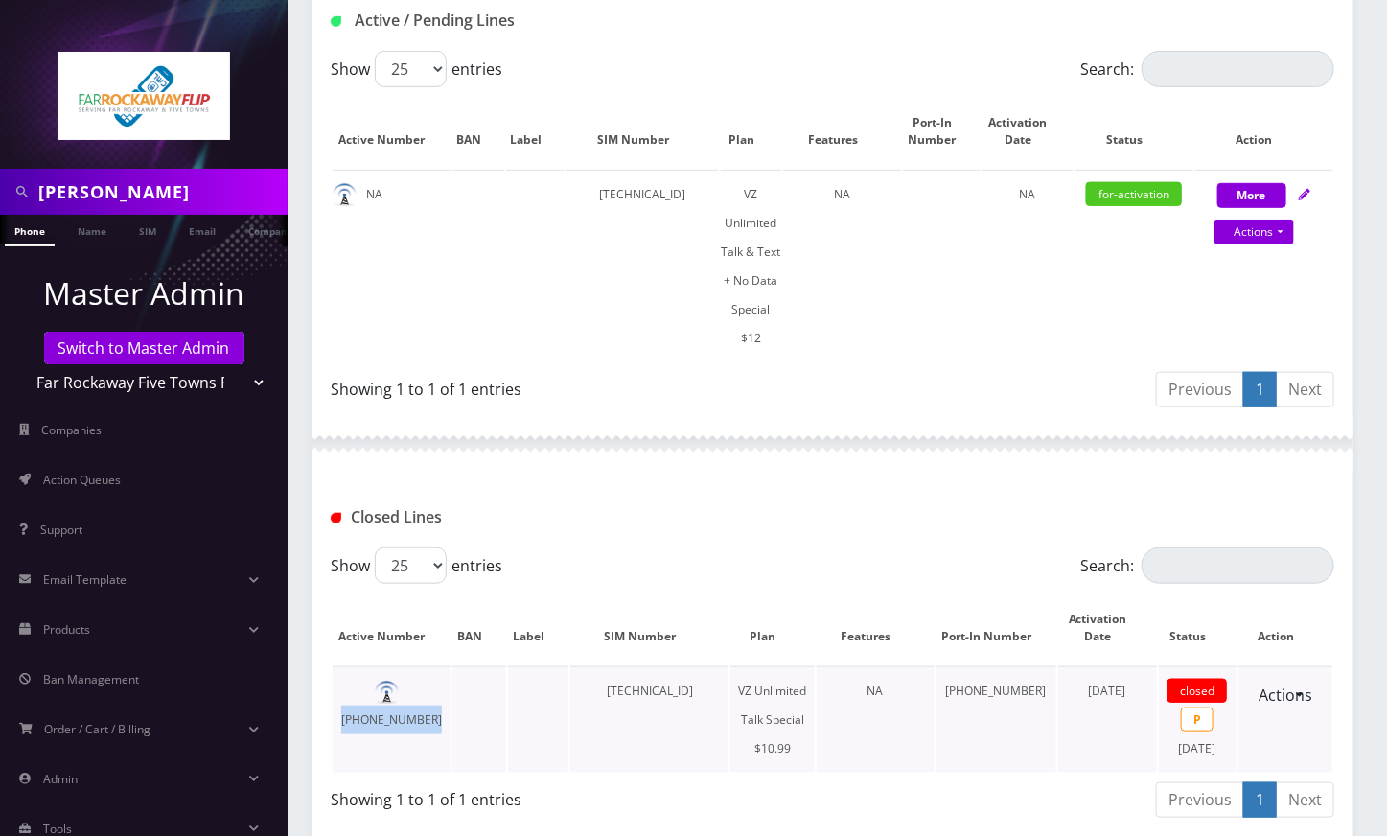
drag, startPoint x: 373, startPoint y: 651, endPoint x: 451, endPoint y: 658, distance: 77.9
click at [451, 666] on tr "929-460-6047 89148000010413032483 VZ Unlimited Talk Special $10.99 NA 929-460-6…" at bounding box center [833, 719] width 1000 height 106
copy td "929-460-6047"
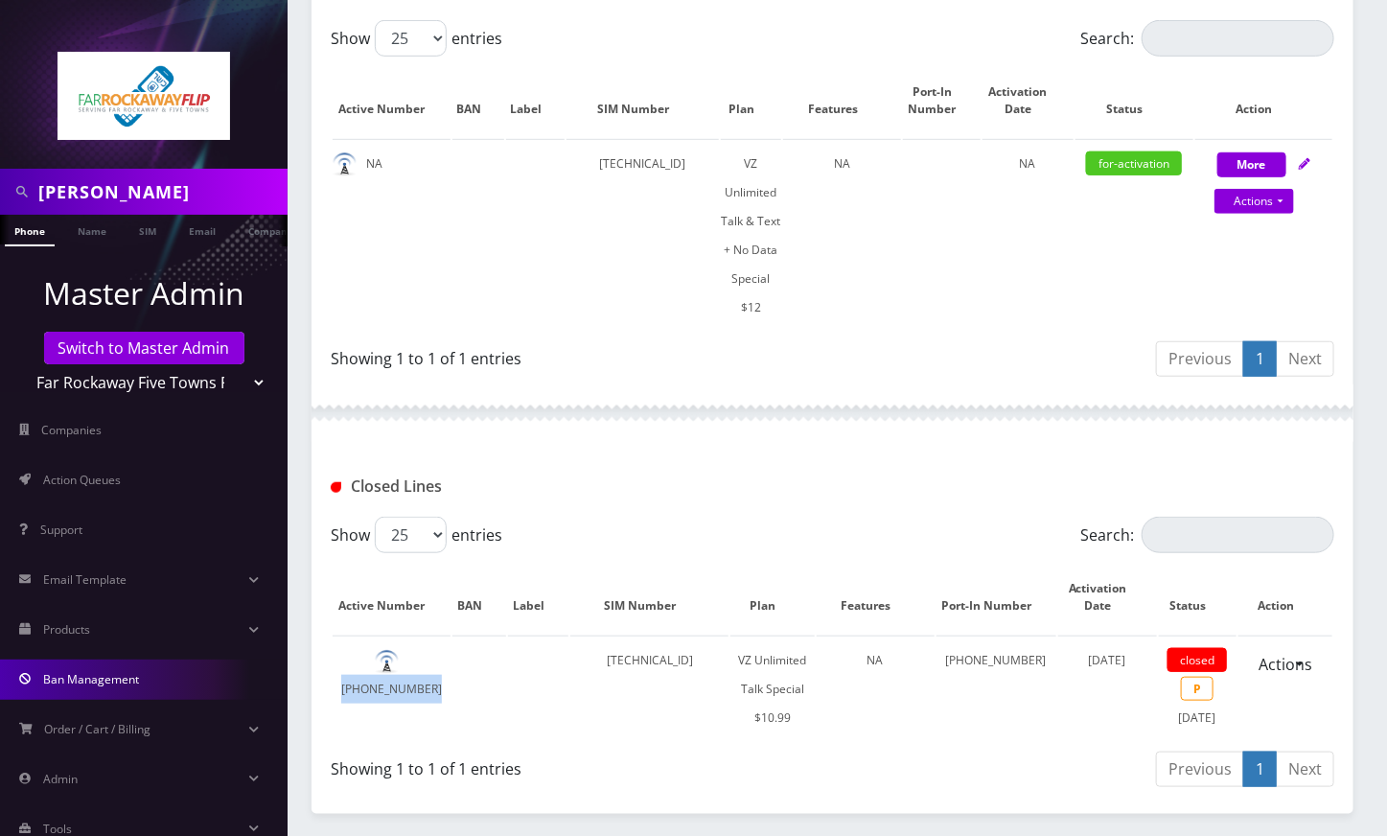
scroll to position [511, 0]
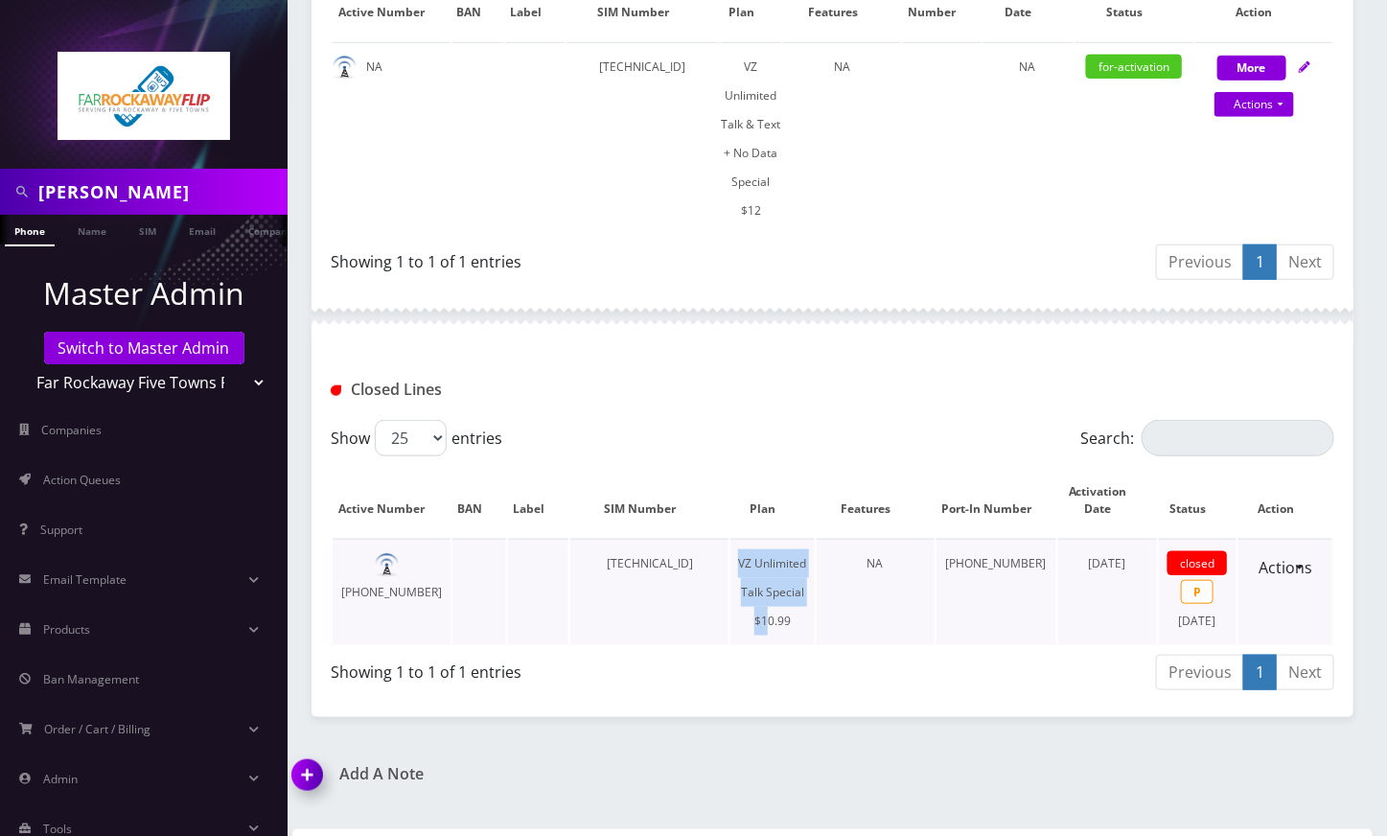
drag, startPoint x: 750, startPoint y: 527, endPoint x: 785, endPoint y: 584, distance: 66.8
click at [785, 584] on td "VZ Unlimited Talk Special $10.99" at bounding box center [771, 592] width 83 height 106
click at [814, 617] on td "VZ Unlimited Talk Special $10.99" at bounding box center [771, 592] width 83 height 106
drag, startPoint x: 811, startPoint y: 585, endPoint x: 740, endPoint y: 532, distance: 88.4
click at [740, 539] on tr "929-460-6047 89148000010413032483 VZ Unlimited Talk Special $10.99 NA 929-460-6…" at bounding box center [833, 592] width 1000 height 106
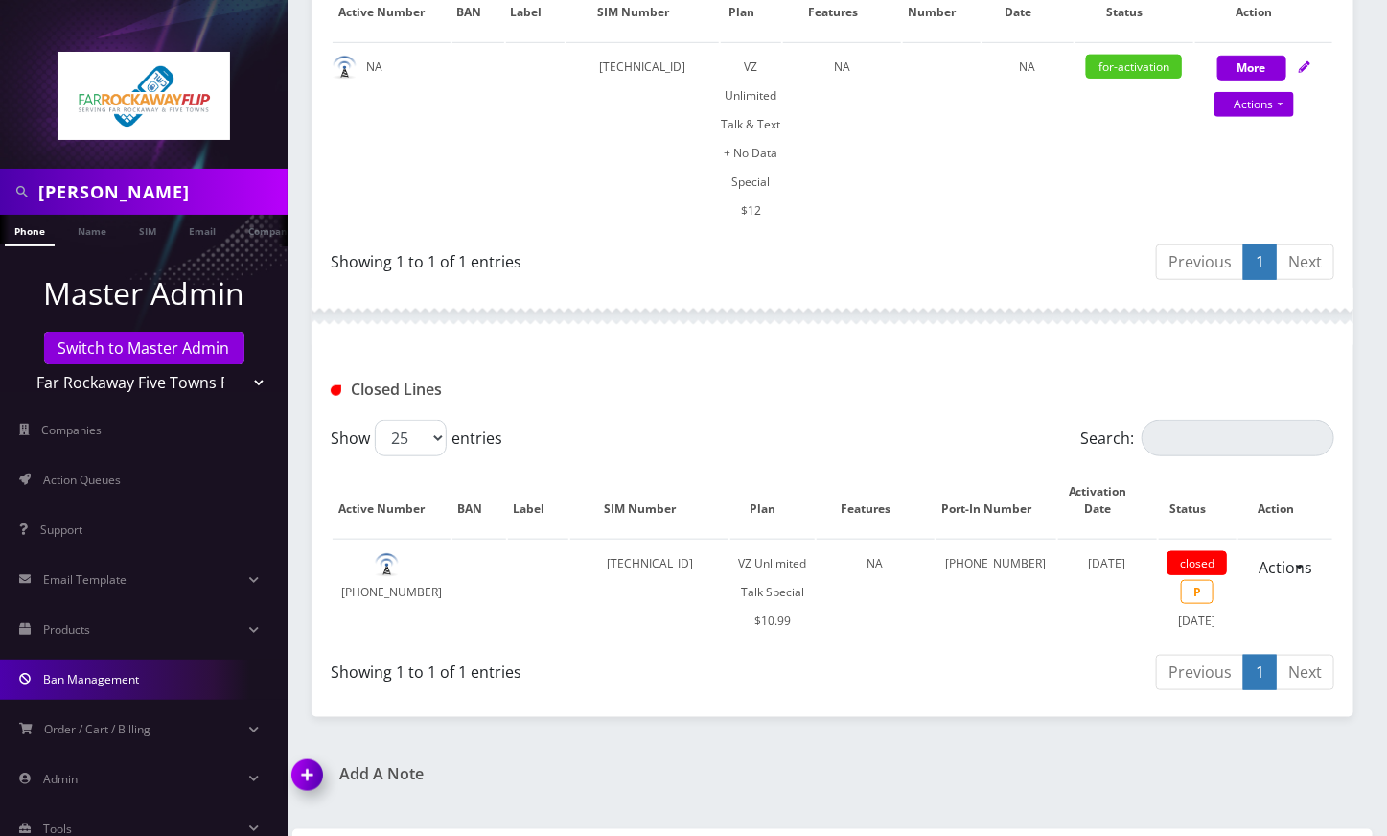
copy tr "VZ Unlimited Talk Special $10.99"
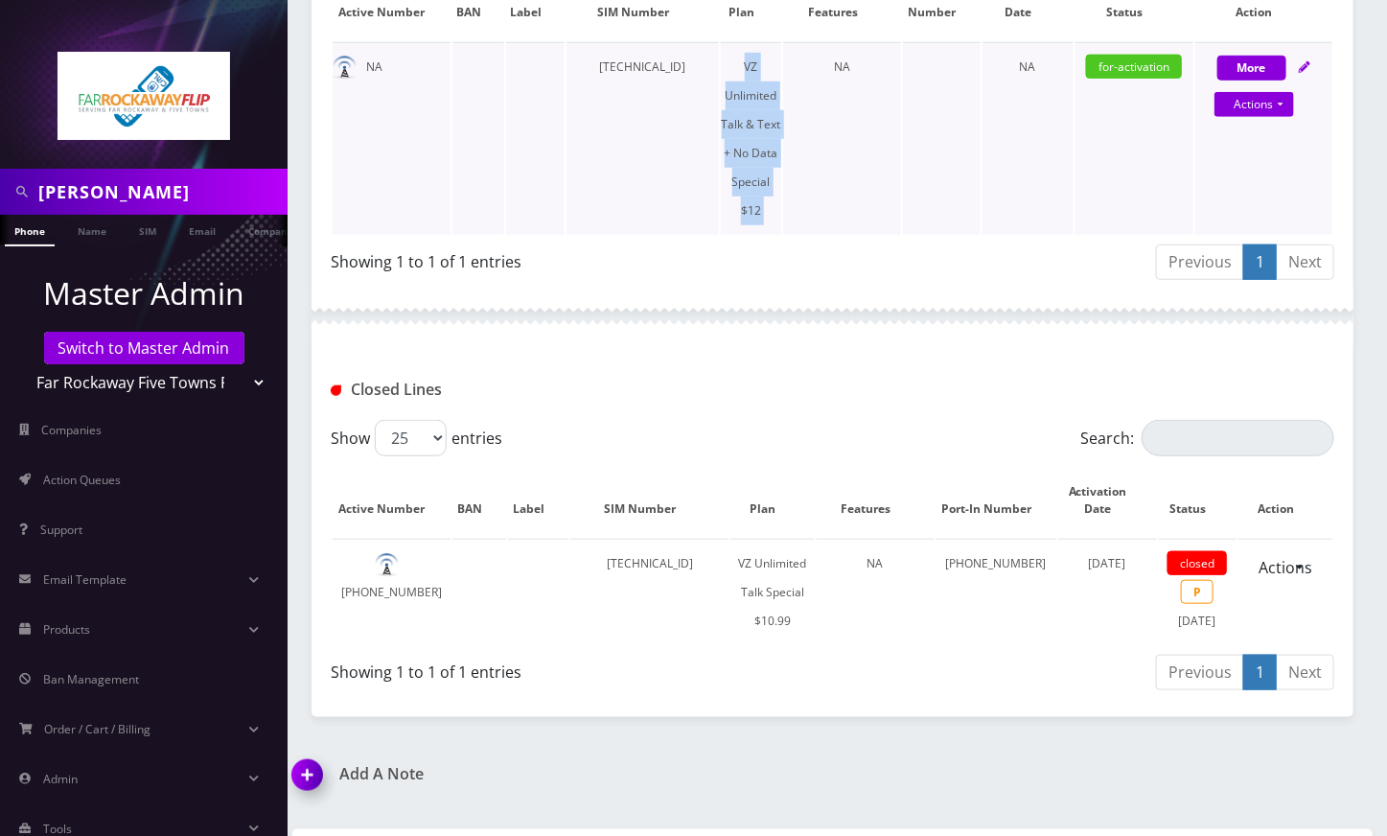
drag, startPoint x: 733, startPoint y: 61, endPoint x: 783, endPoint y: 190, distance: 137.8
click at [783, 190] on tr "NA 89148000010413032483 VZ Unlimited Talk & Text + No Data Special $12 NA NA fo…" at bounding box center [833, 138] width 1000 height 193
copy td "VZ Unlimited Talk & Text + No Data Special $12"
click at [96, 636] on link "Products" at bounding box center [144, 630] width 288 height 40
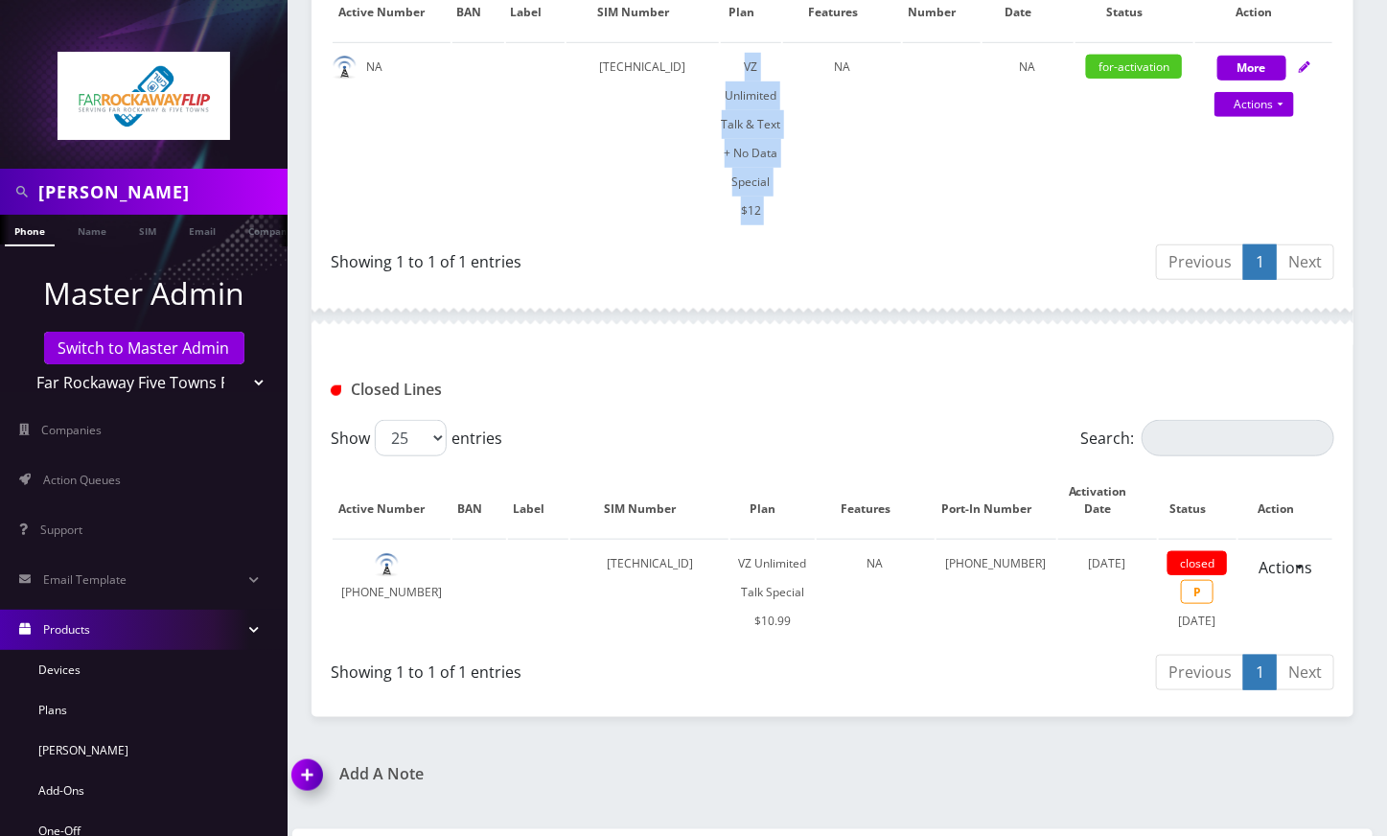
click at [150, 629] on link "Products" at bounding box center [144, 630] width 288 height 40
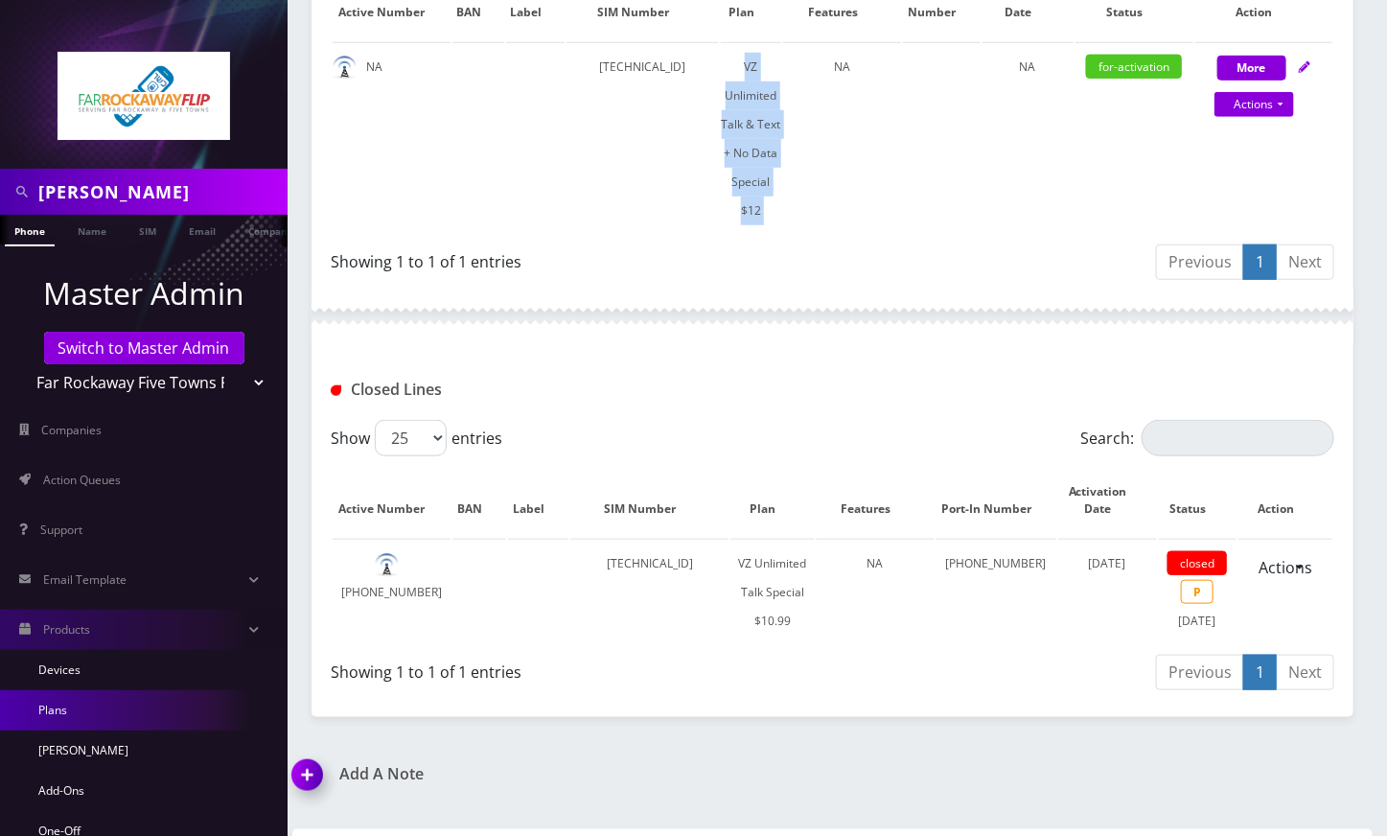
click at [86, 701] on link "Plans" at bounding box center [144, 710] width 288 height 40
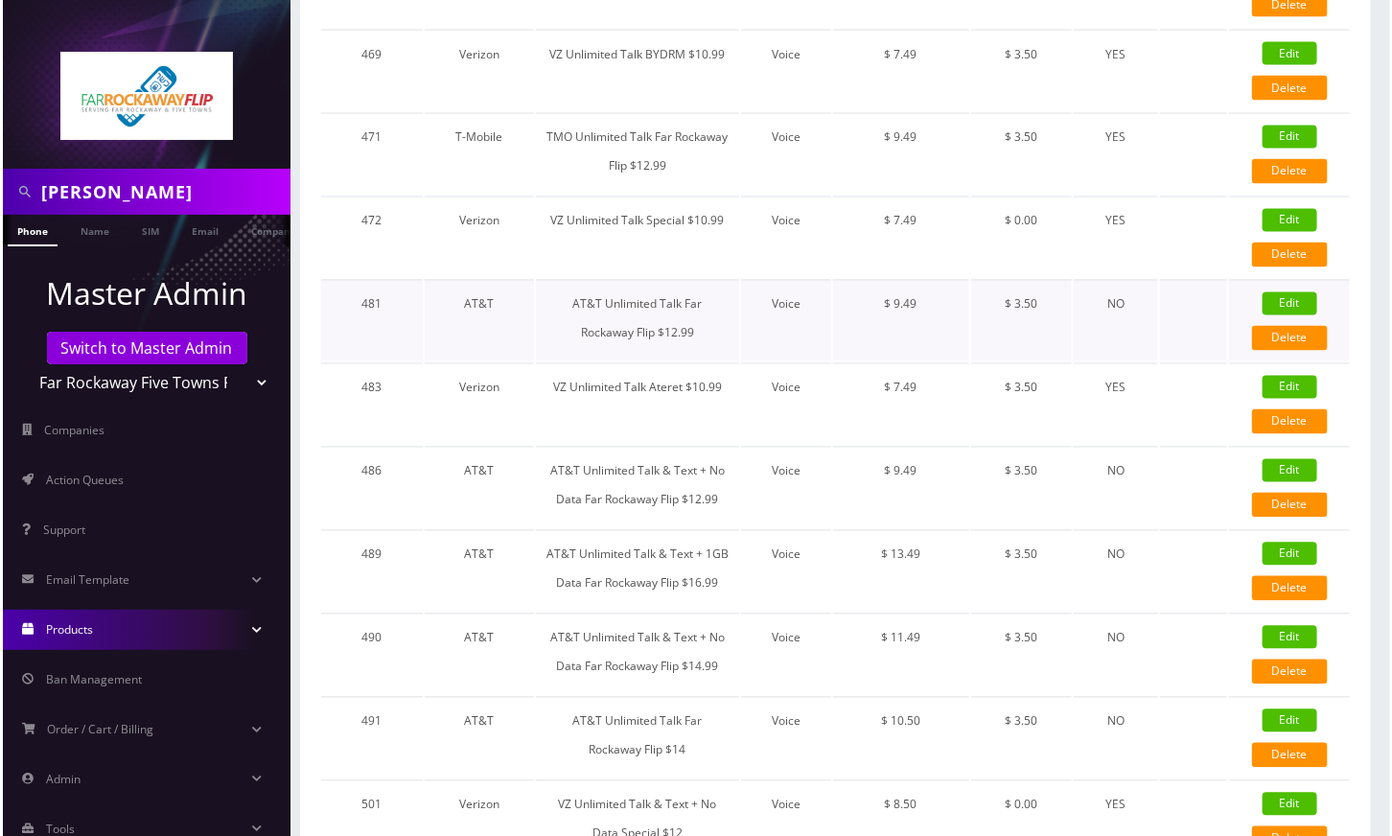
scroll to position [1405, 0]
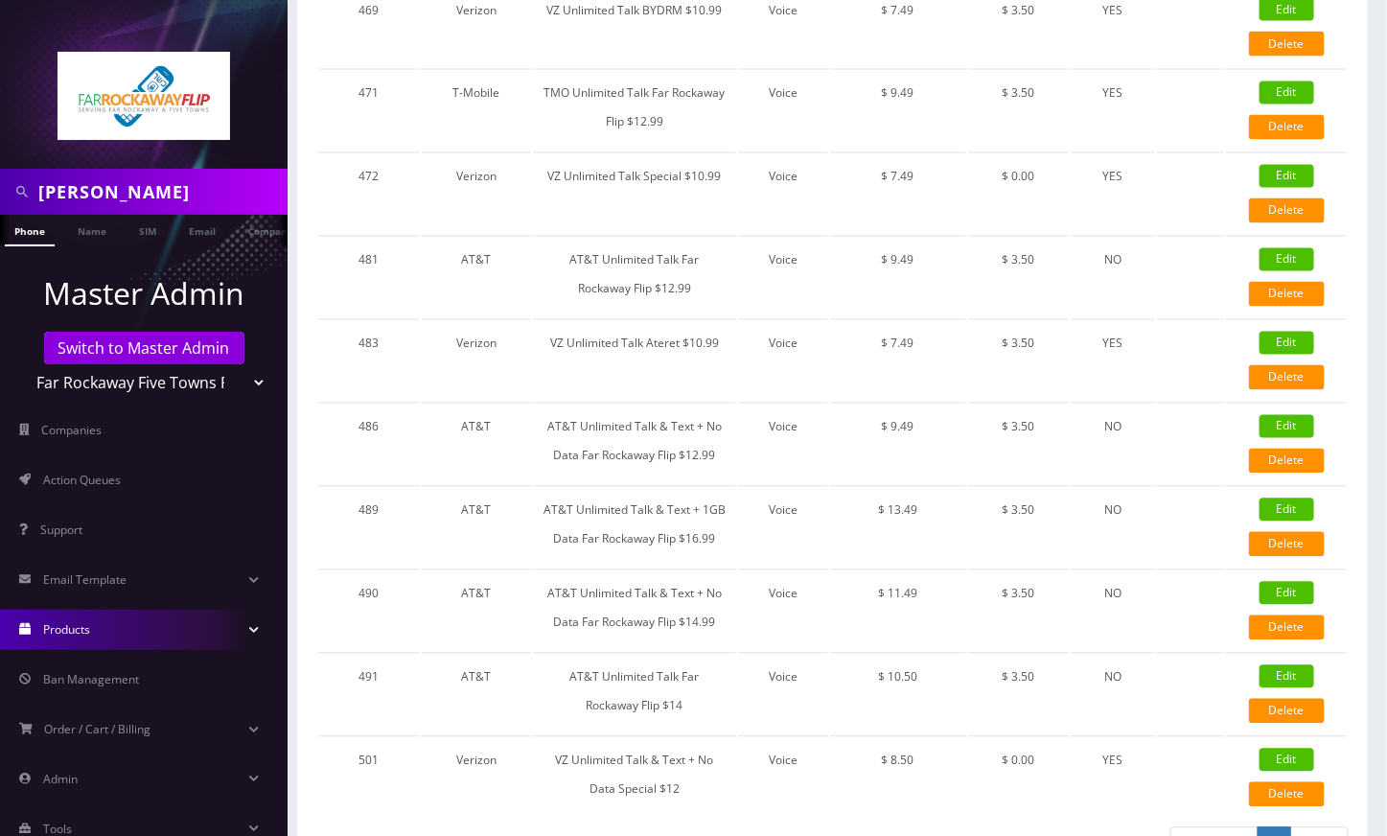
click at [1278, 749] on link "Edit" at bounding box center [1286, 760] width 55 height 23
type input "VZ Unlimited Talk & Text + No Data Special $12"
select select "1"
select select "6"
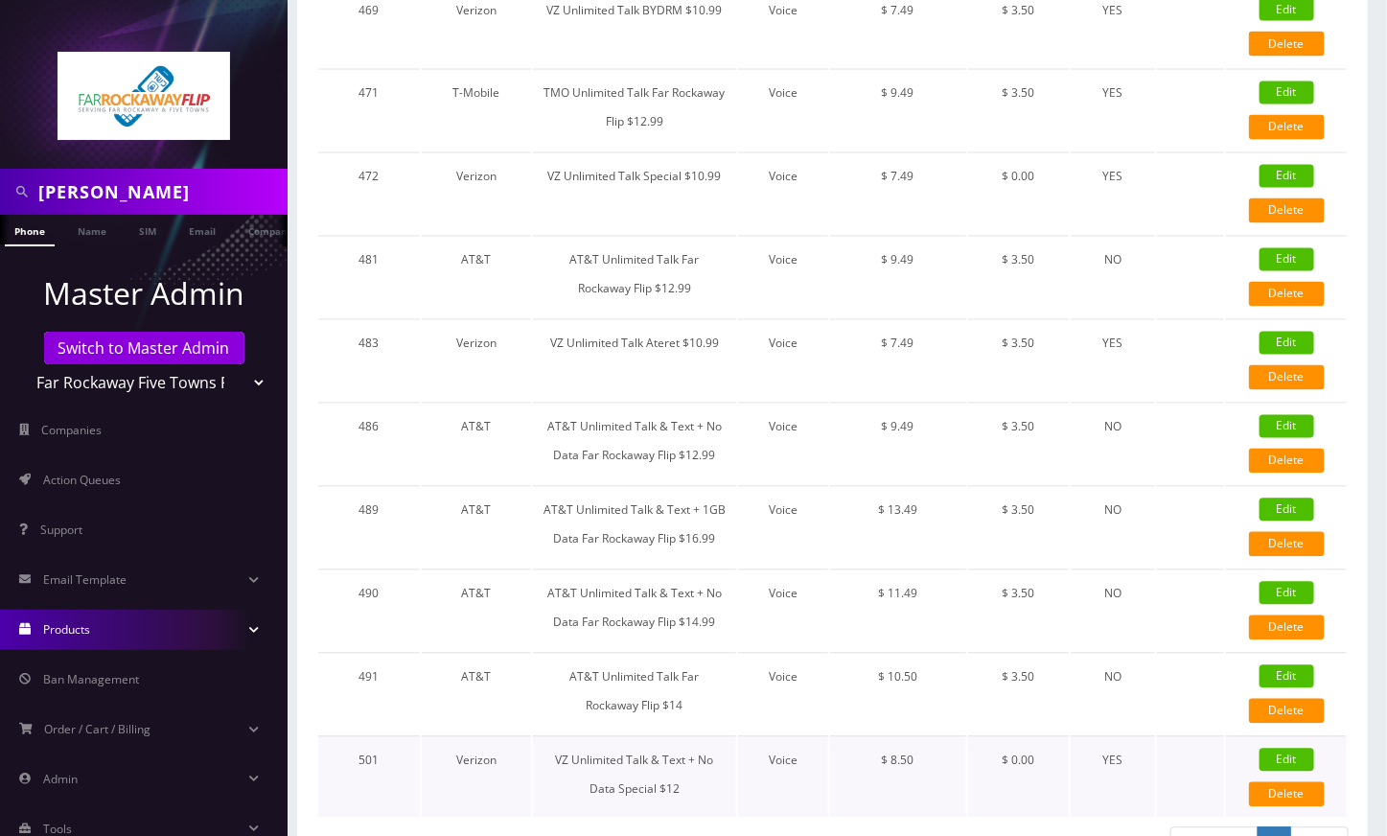
select select "0"
type input "test"
checkbox input "false"
checkbox input "true"
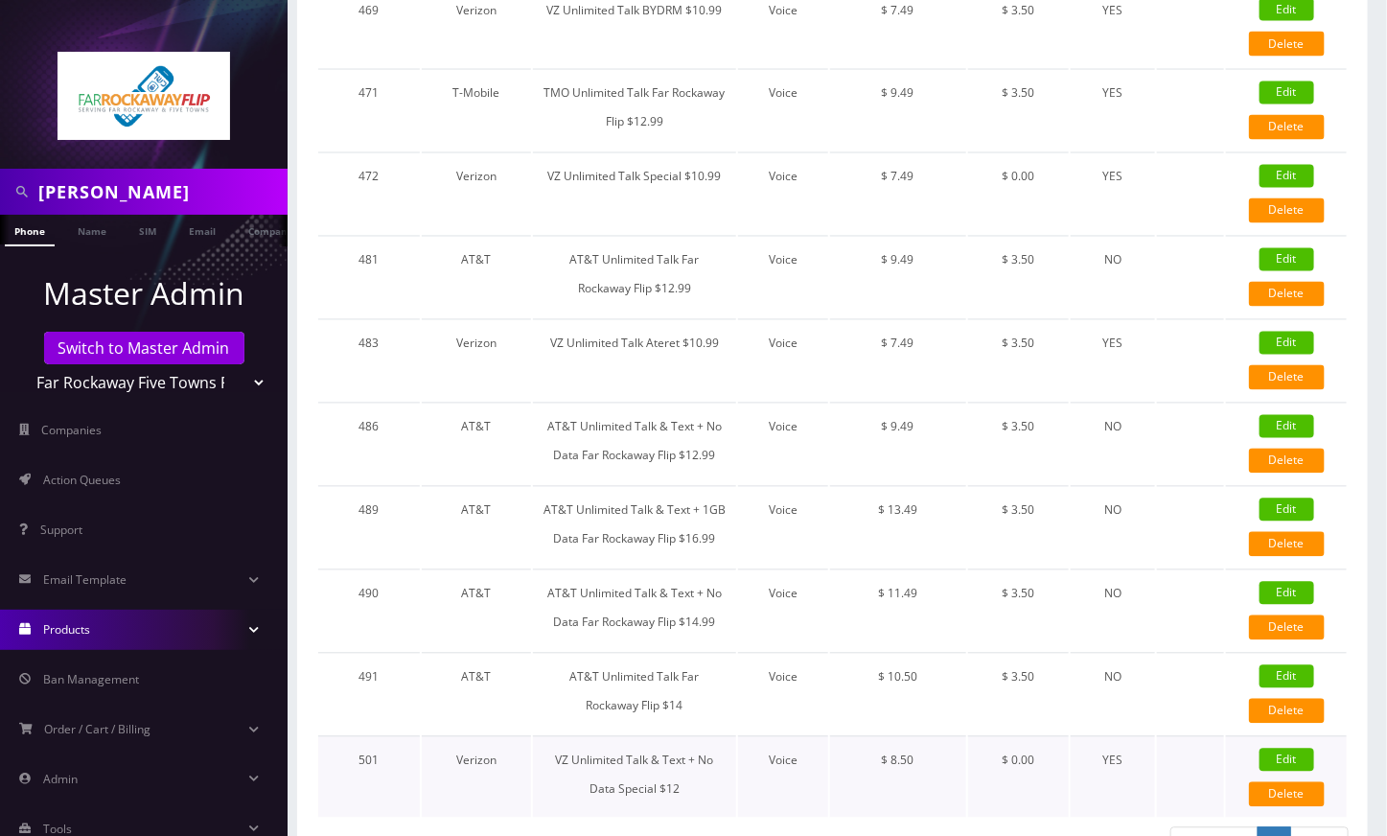
checkbox input "true"
checkbox input "false"
checkbox input "true"
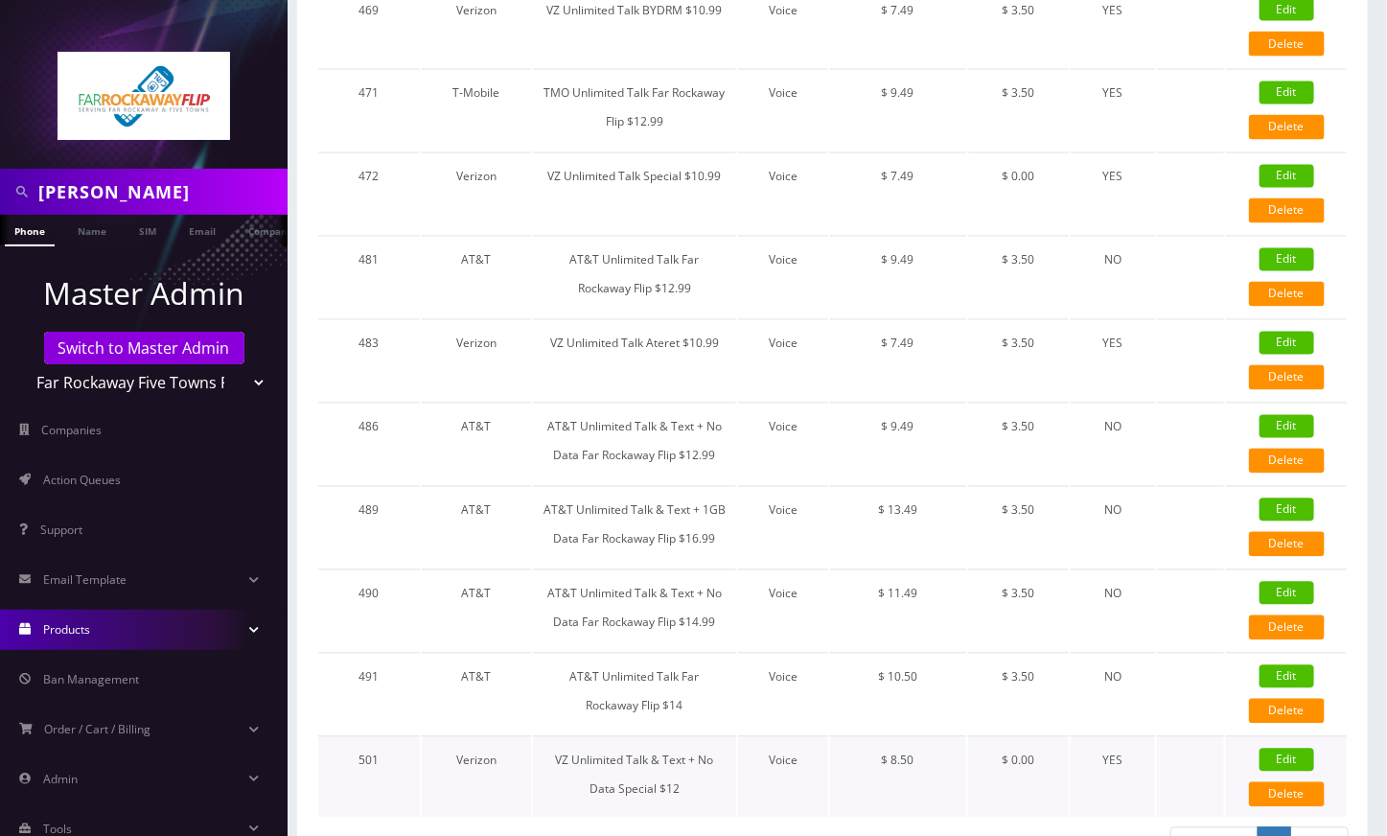
type input "12755"
type input "3.5"
checkbox input "true"
checkbox input "false"
type input "8.5"
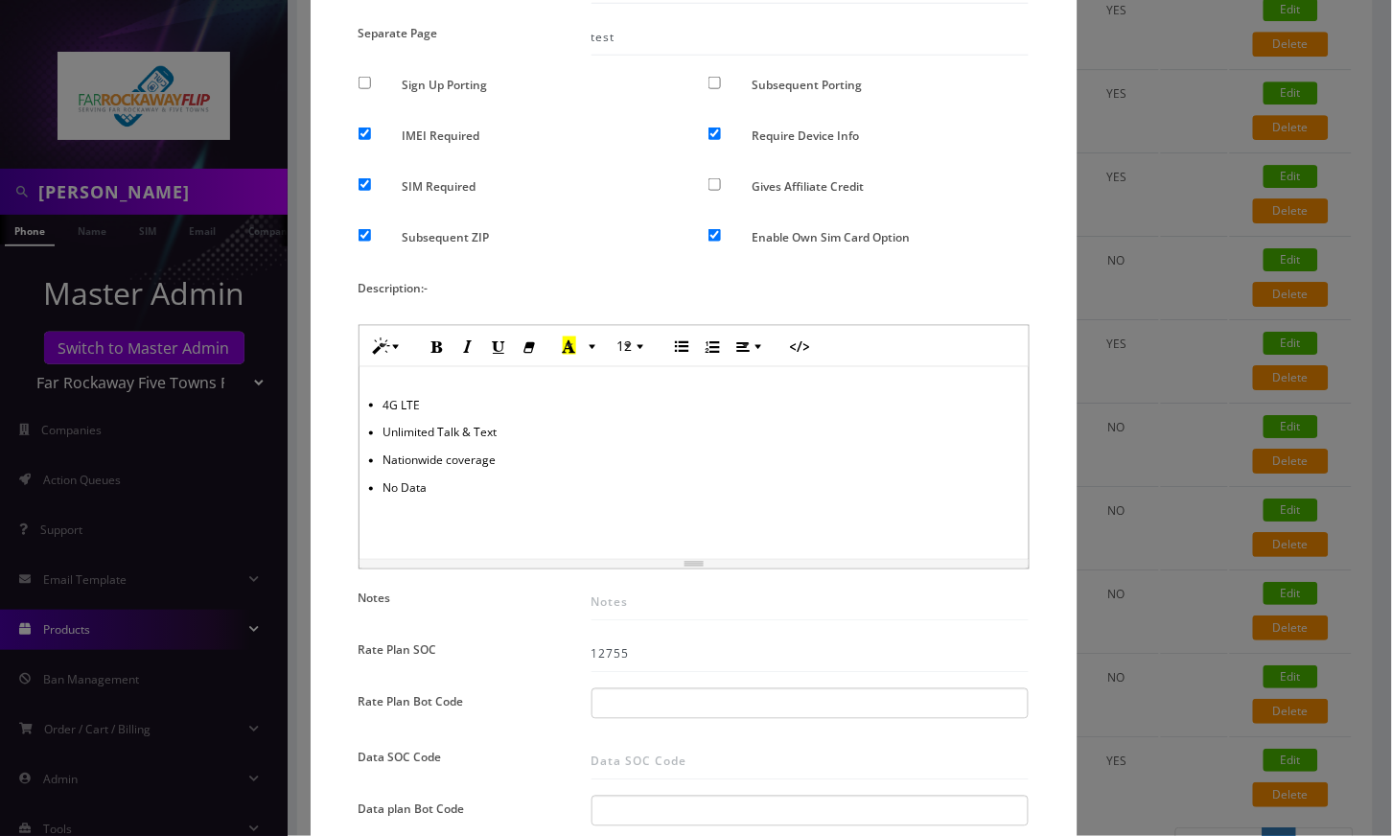
scroll to position [0, 0]
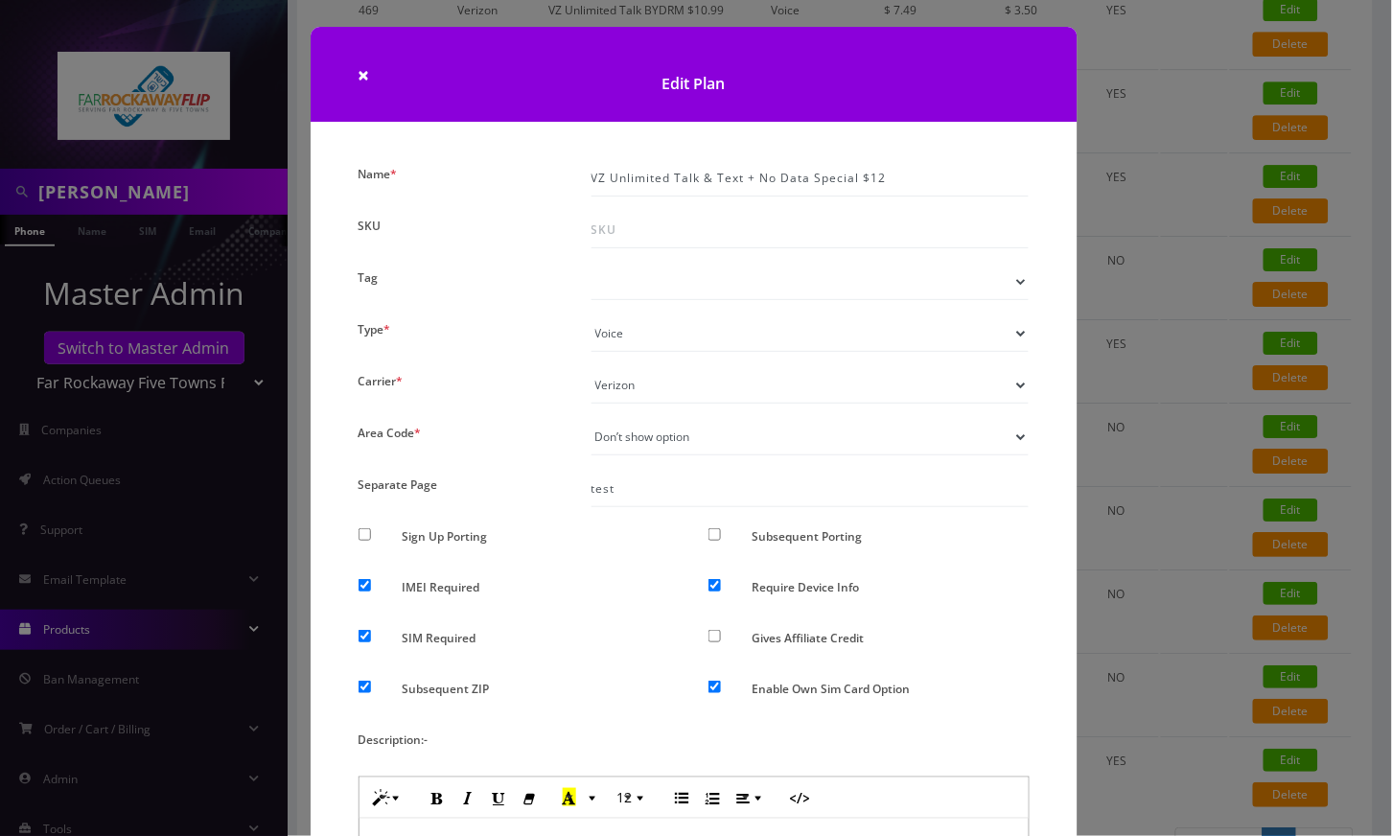
click at [1382, 281] on div "× Edit Plan Name * VZ Unlimited Talk & Text + No Data Special $12 SKU Tag Type …" at bounding box center [696, 418] width 1392 height 836
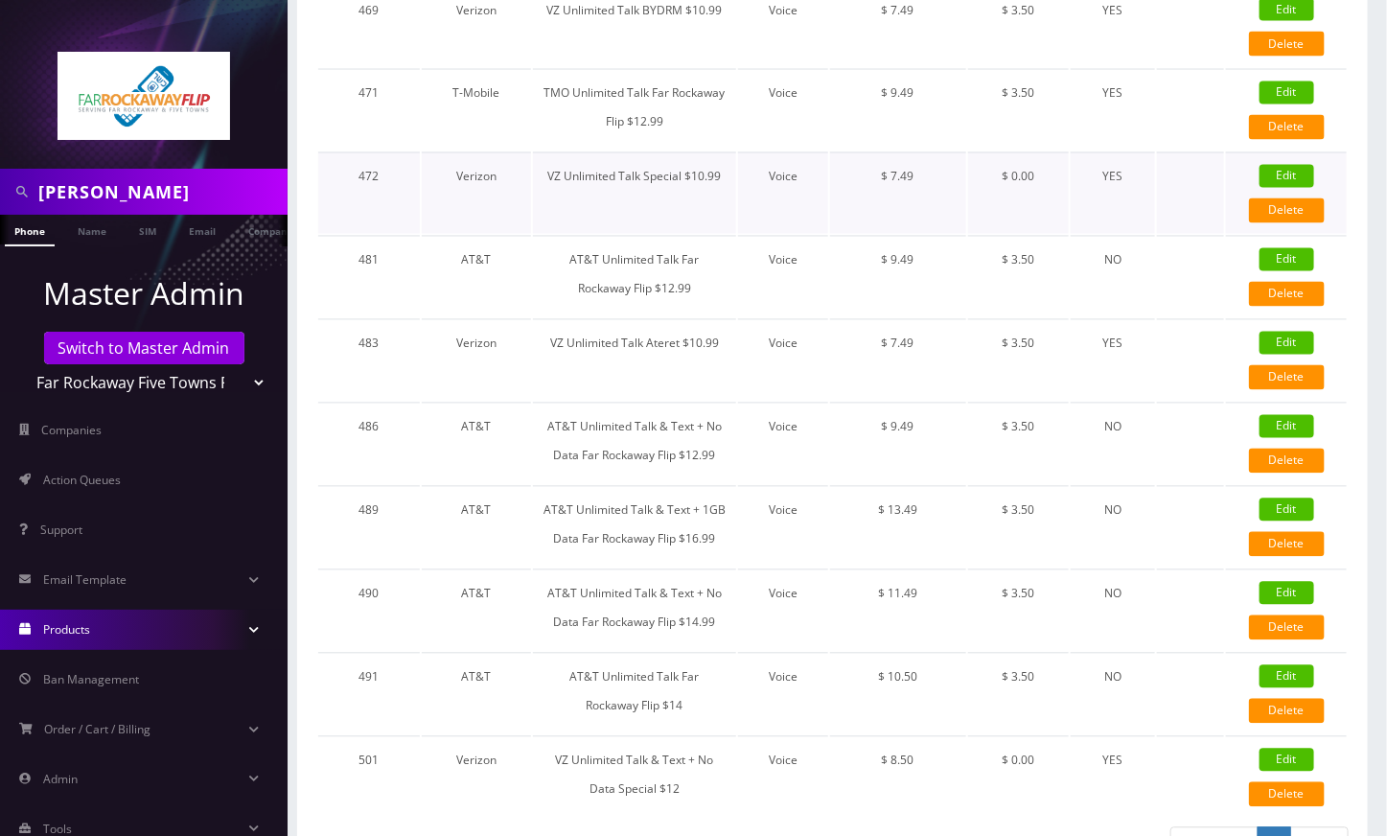
click at [1285, 165] on link "Edit" at bounding box center [1286, 176] width 55 height 23
type input "VZ Unlimited Talk Special $10.99"
checkbox input "false"
checkbox input "true"
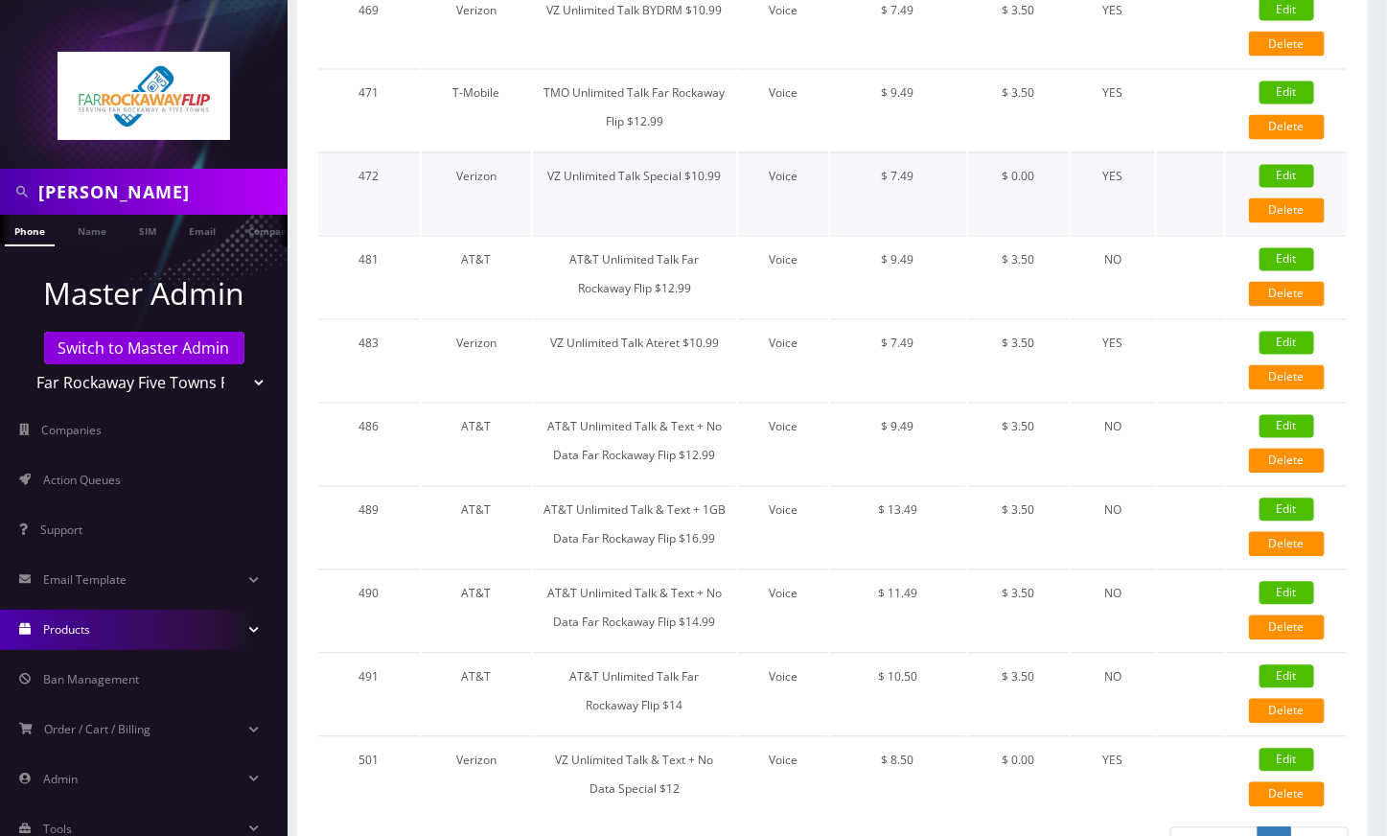
checkbox input "true"
checkbox input "false"
checkbox input "true"
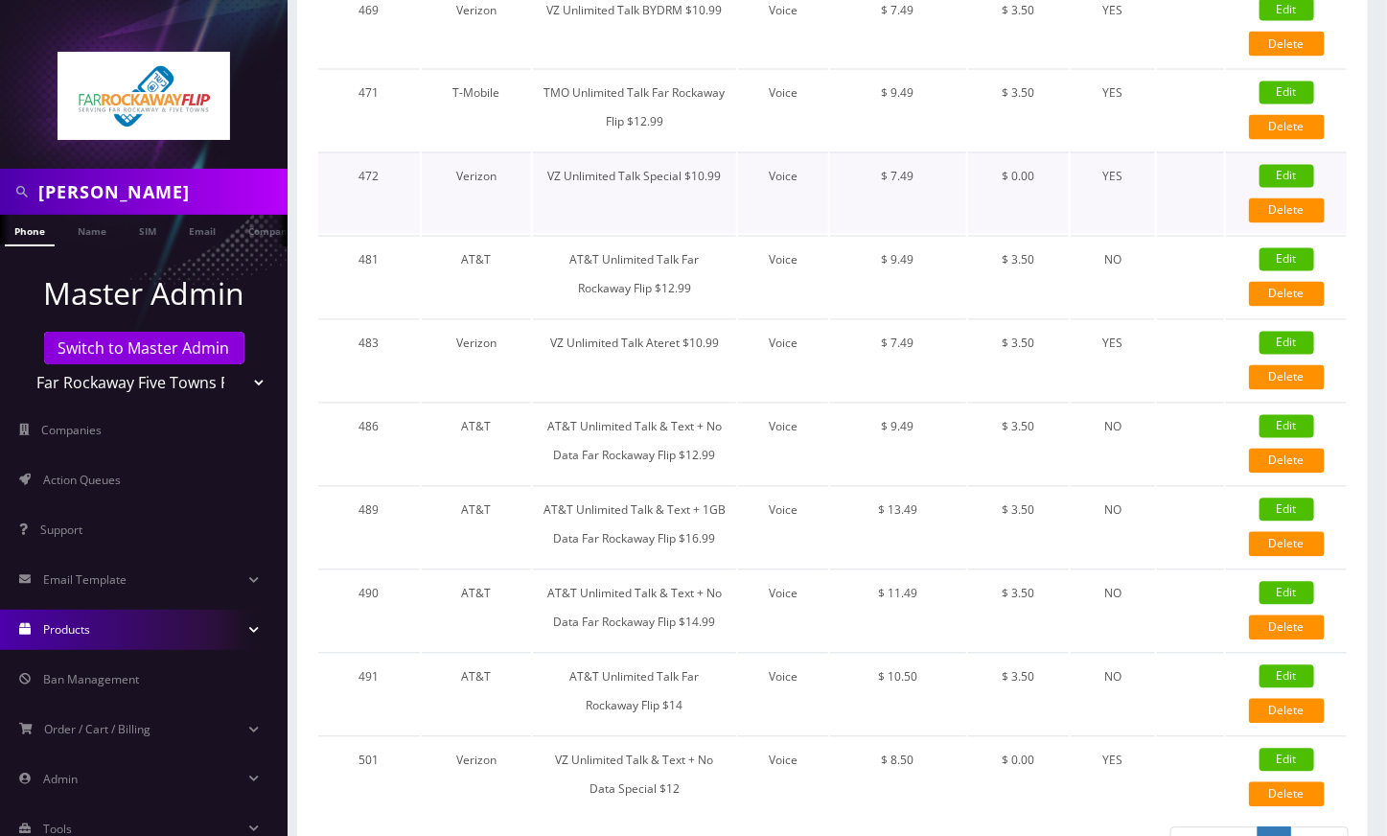
type input "12761"
checkbox input "true"
checkbox input "false"
type input "7.49"
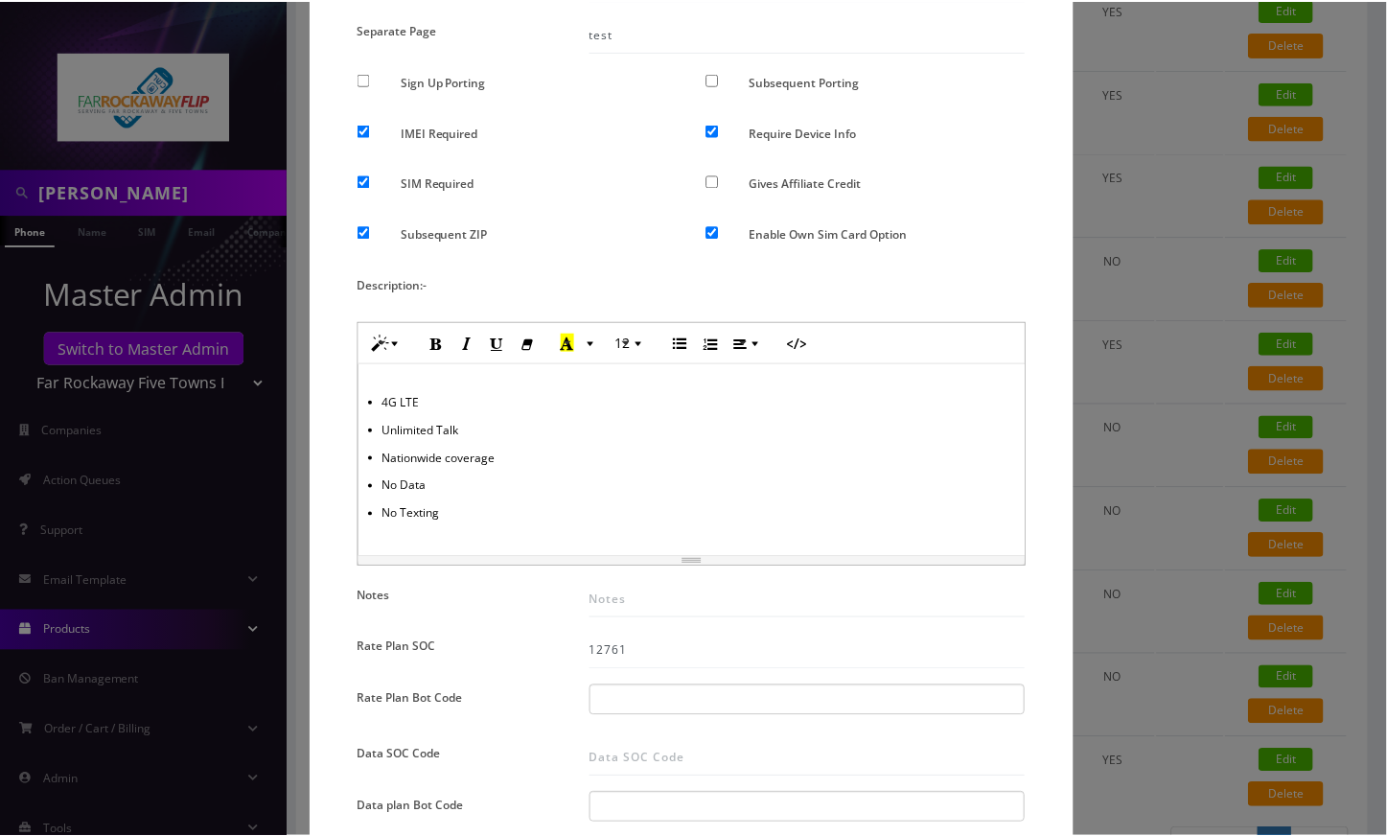
scroll to position [451, 0]
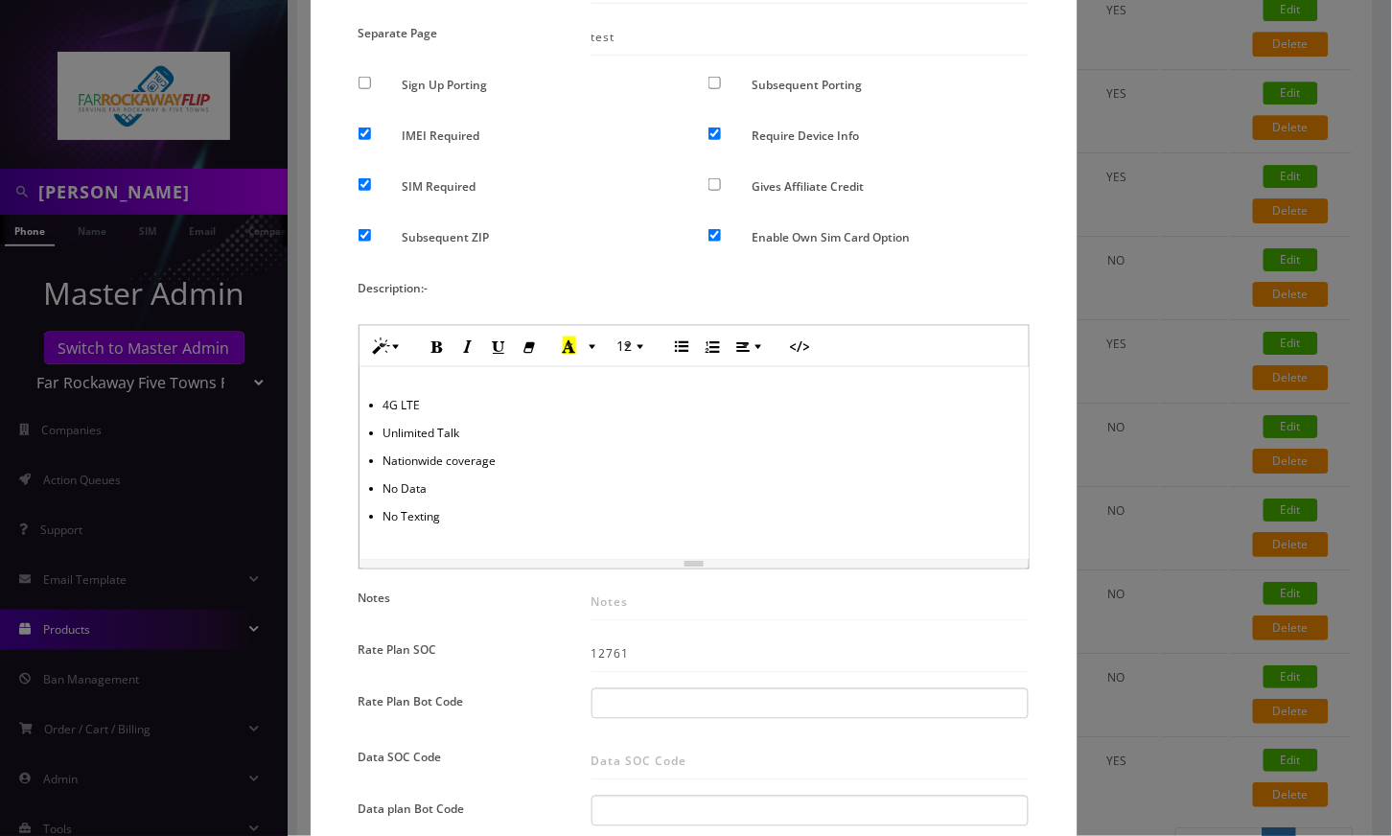
click at [32, 209] on div "× Edit Plan Name * VZ Unlimited Talk Special $10.99 SKU Tag Type * Voice Data W…" at bounding box center [696, 418] width 1392 height 836
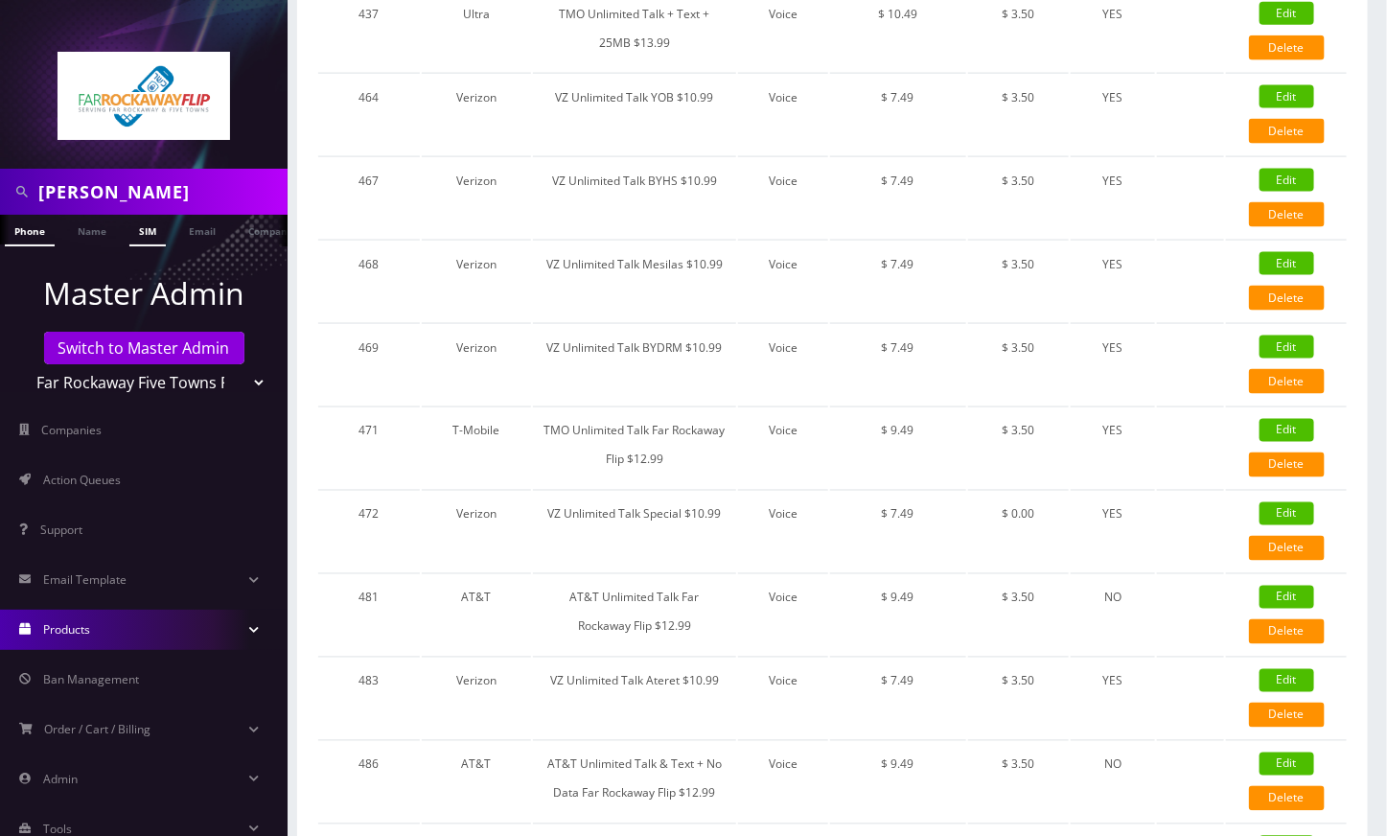
scroll to position [767, 0]
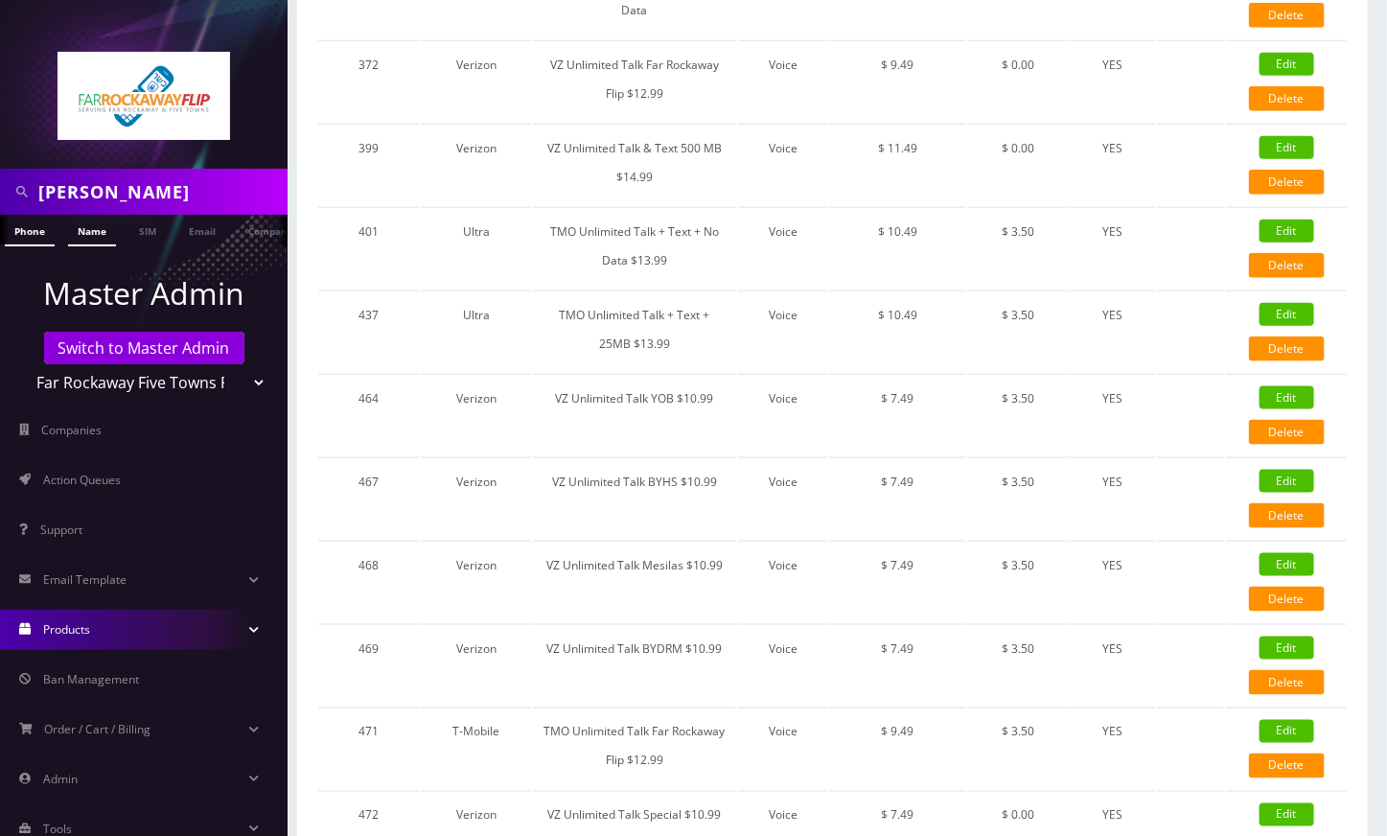
click at [94, 230] on link "Name" at bounding box center [92, 231] width 48 height 32
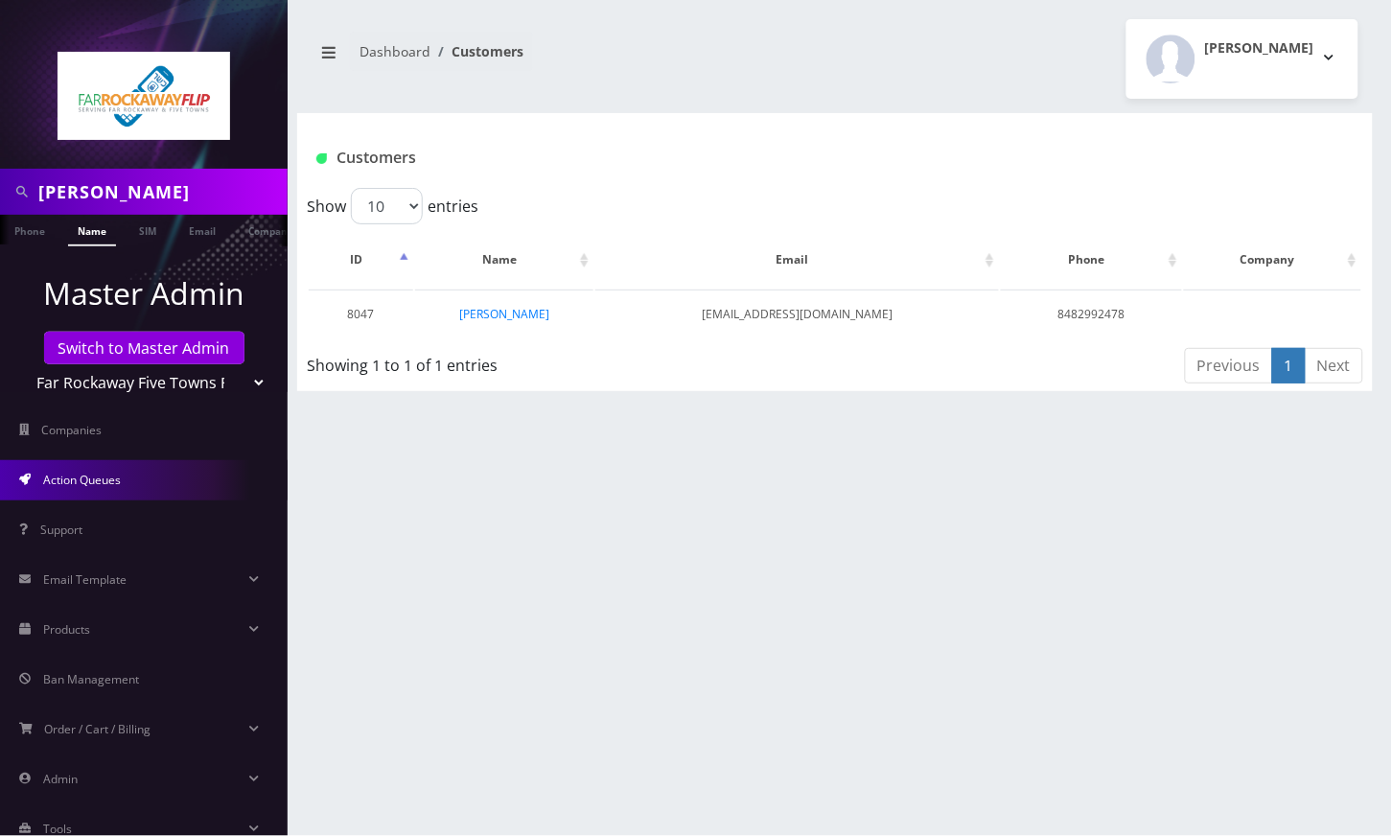
click at [101, 481] on span "Action Queues" at bounding box center [82, 480] width 78 height 16
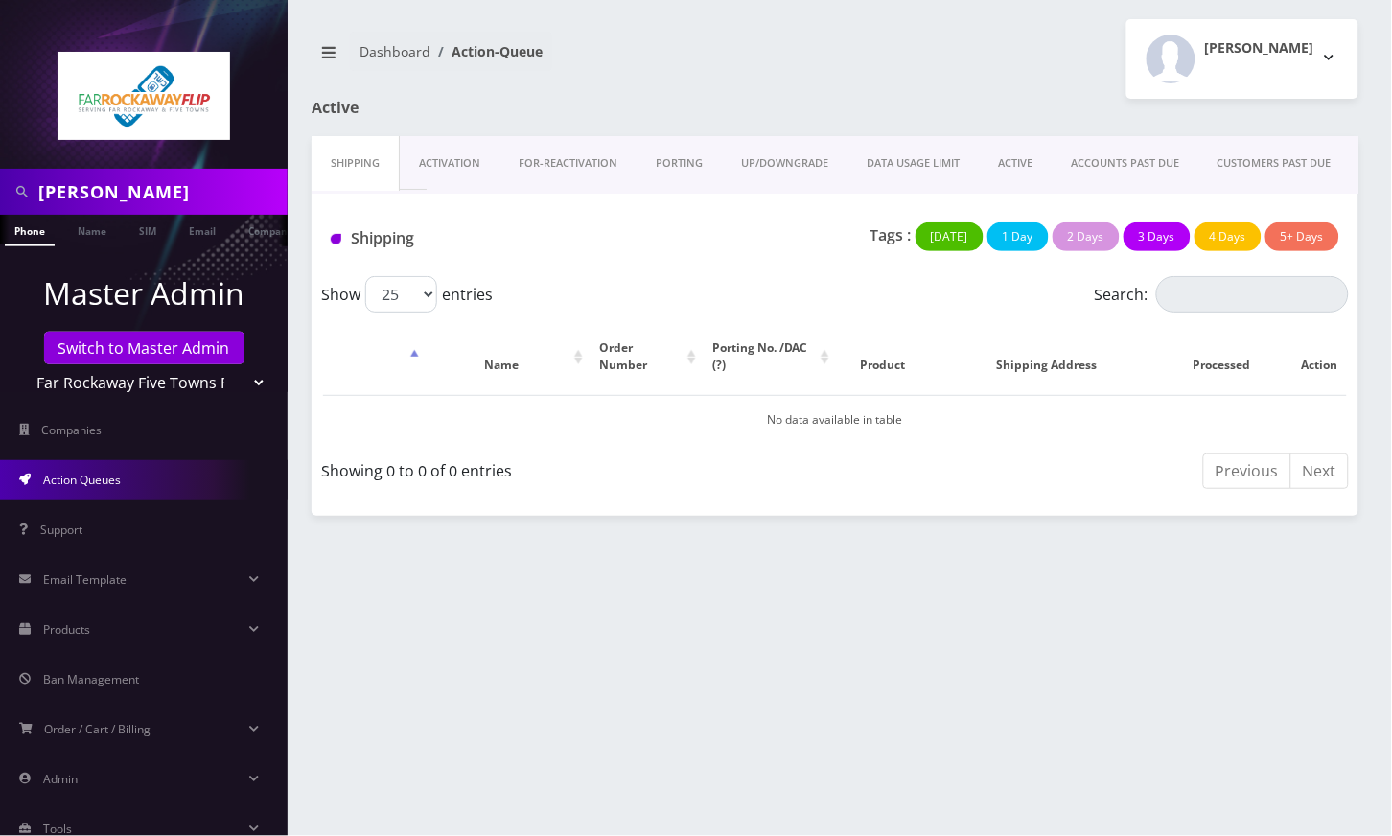
click at [448, 169] on link "Activation" at bounding box center [450, 163] width 100 height 55
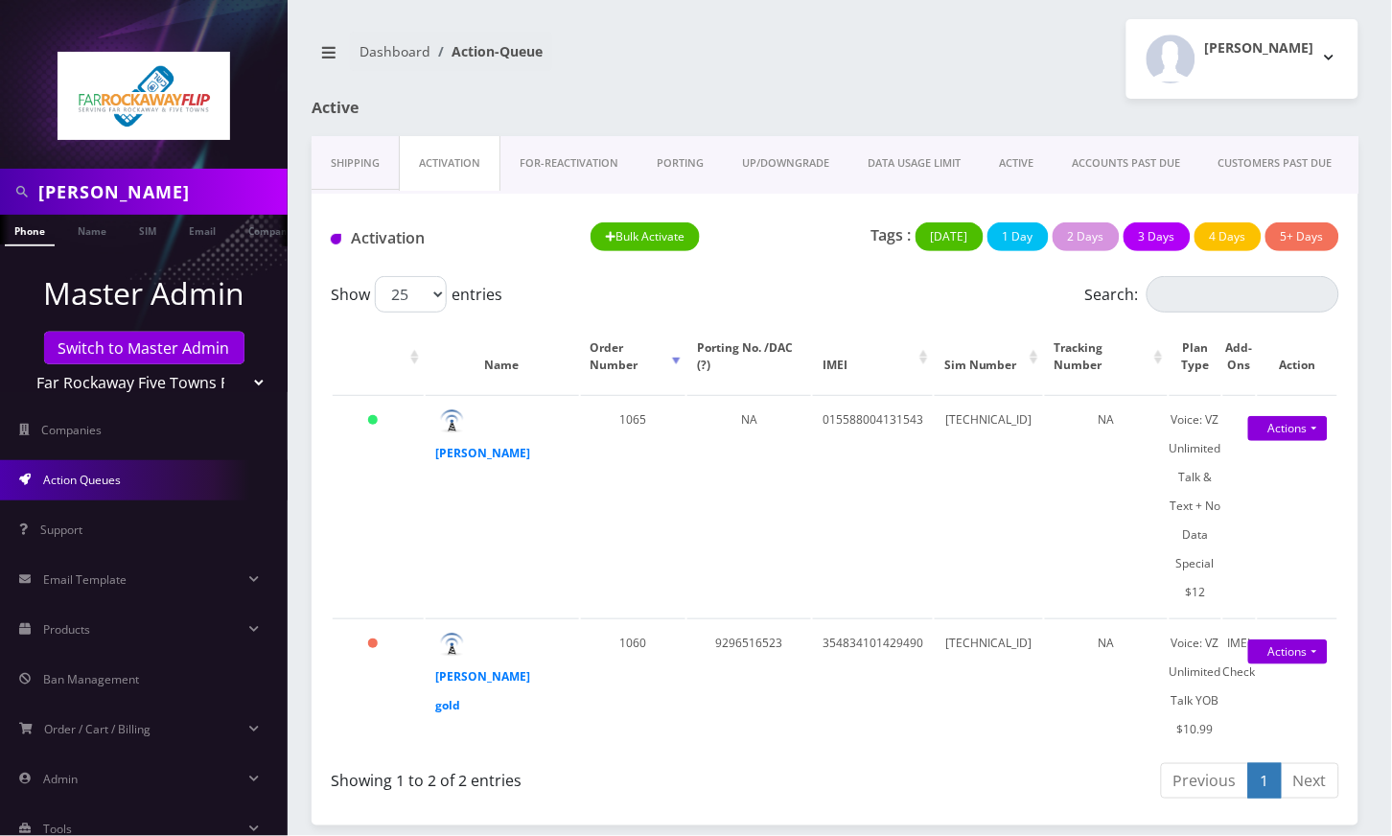
scroll to position [0, 9]
click at [1295, 433] on link "Actions" at bounding box center [1288, 428] width 80 height 25
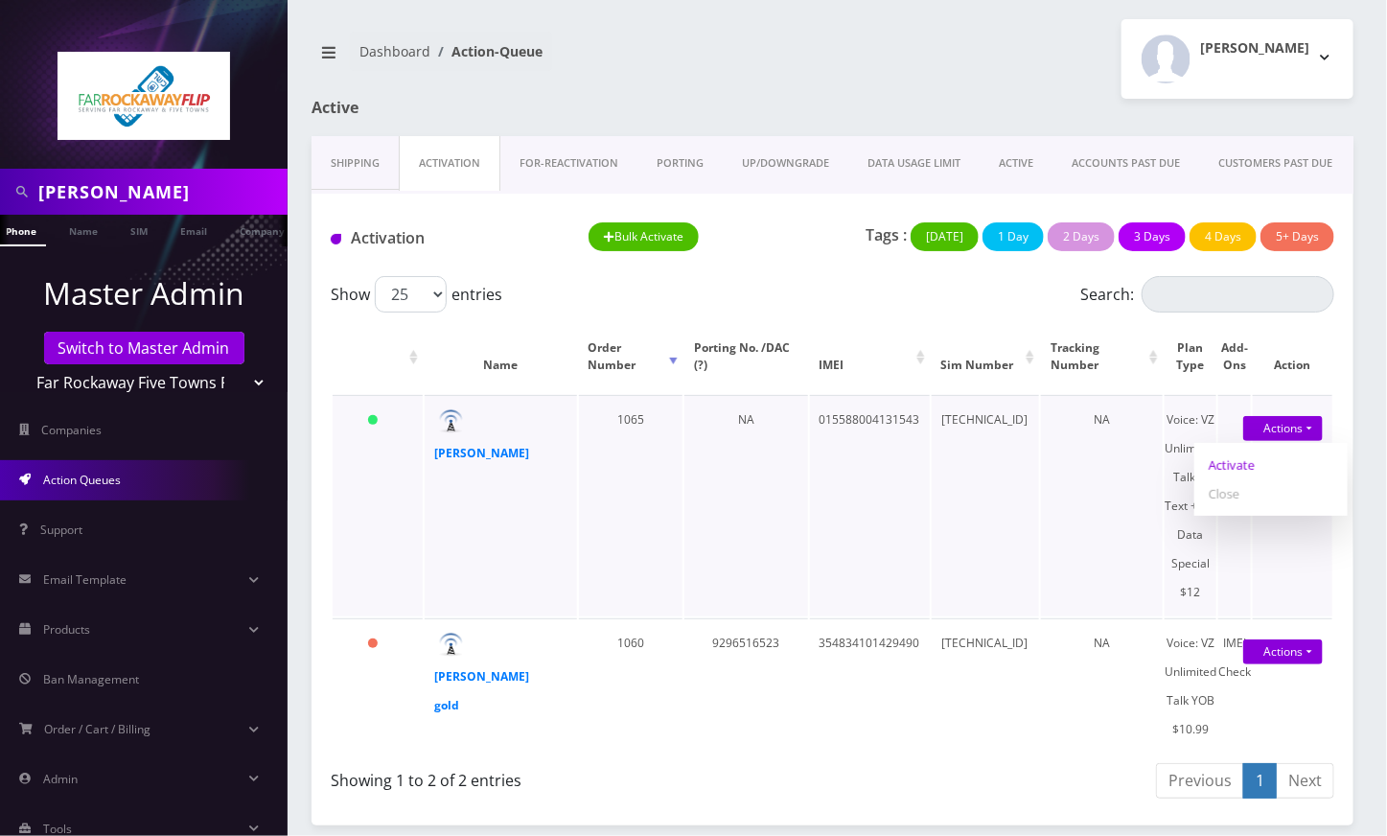
click at [1250, 462] on link "Activate" at bounding box center [1270, 465] width 153 height 29
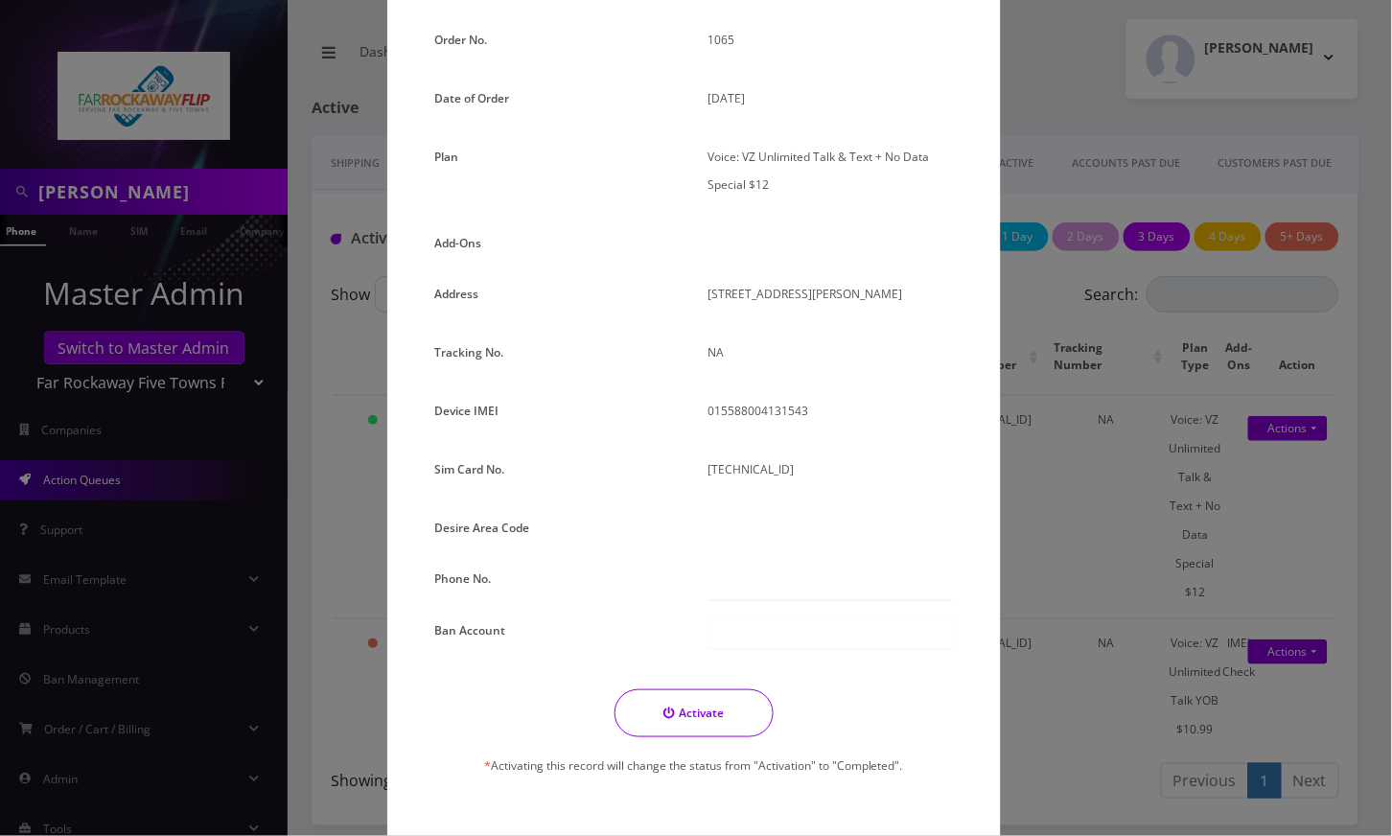
scroll to position [184, 0]
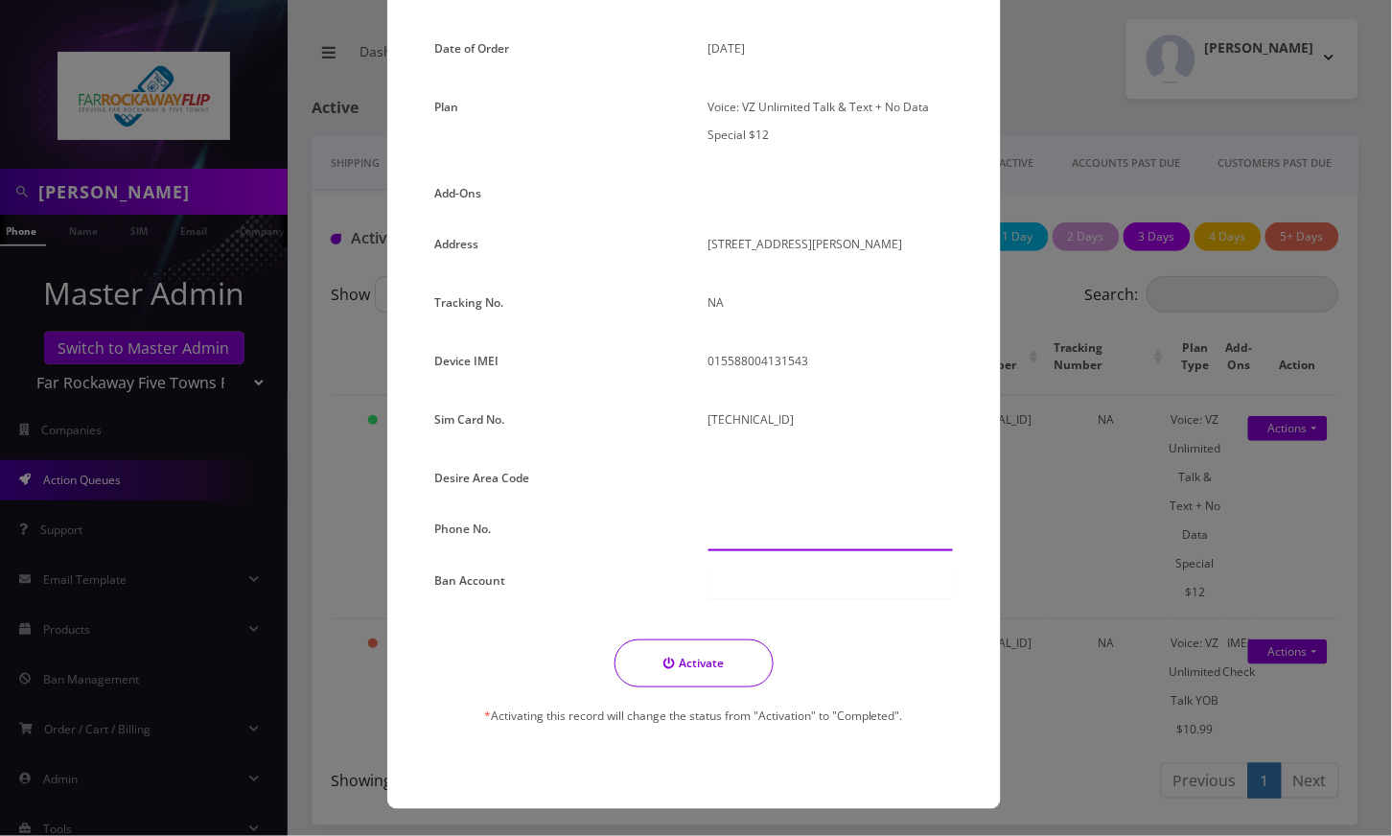
click at [743, 521] on input "text" at bounding box center [830, 533] width 244 height 36
paste input "929-460-6047"
type input "929-460-6047"
click at [692, 664] on button "Activate" at bounding box center [693, 663] width 159 height 48
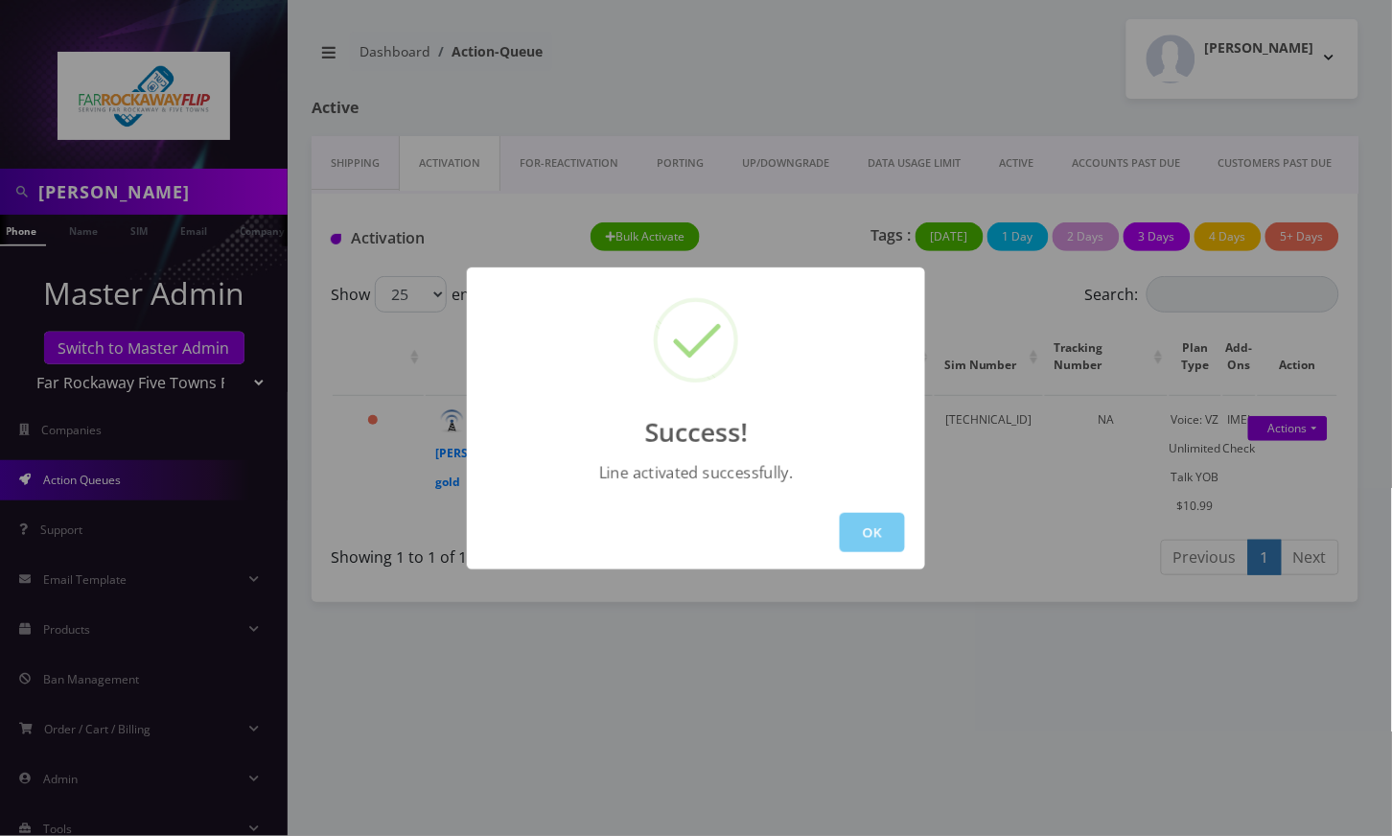
click at [874, 525] on button "OK" at bounding box center [872, 532] width 65 height 39
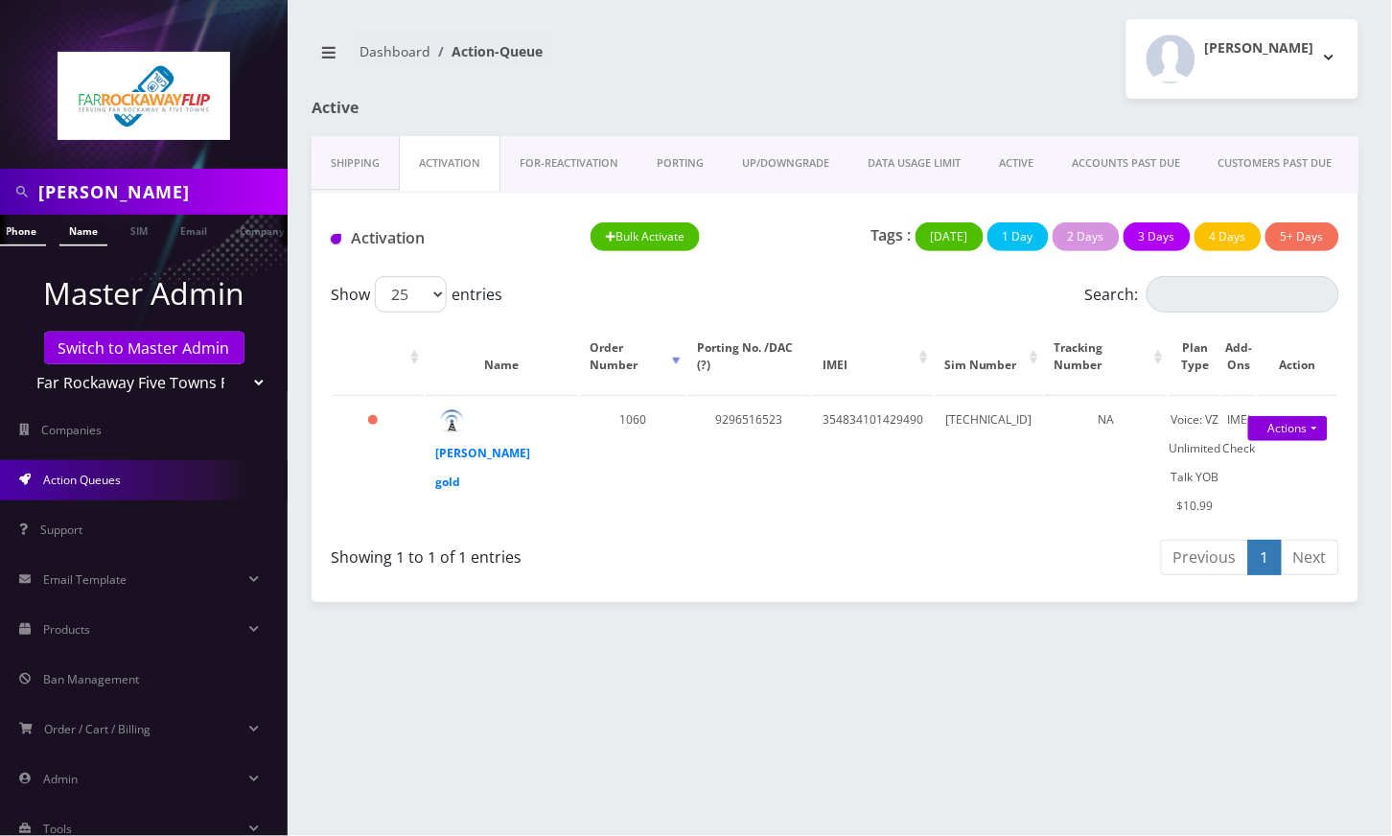
click at [93, 224] on link "Name" at bounding box center [83, 231] width 48 height 32
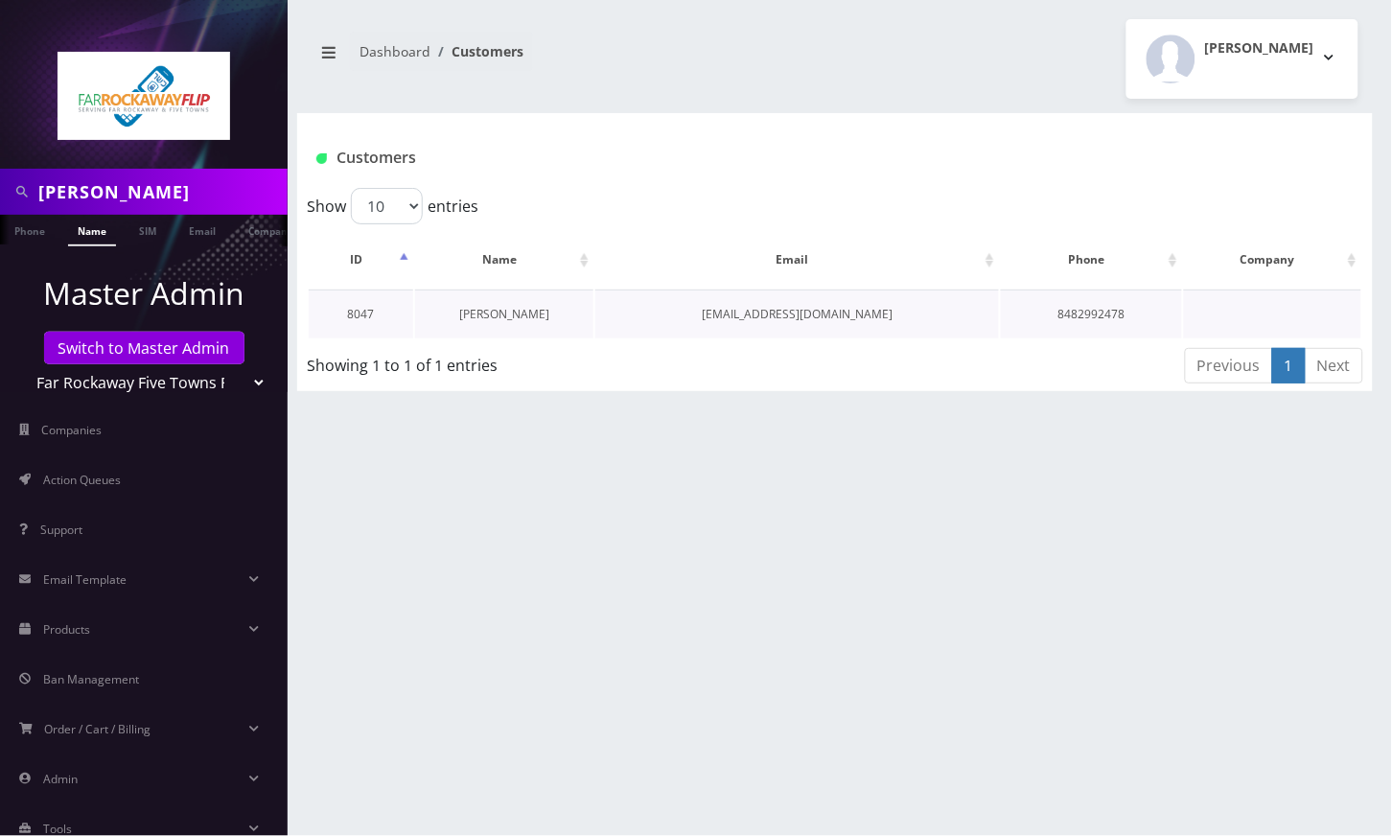
click at [497, 312] on link "[PERSON_NAME]" at bounding box center [504, 314] width 90 height 16
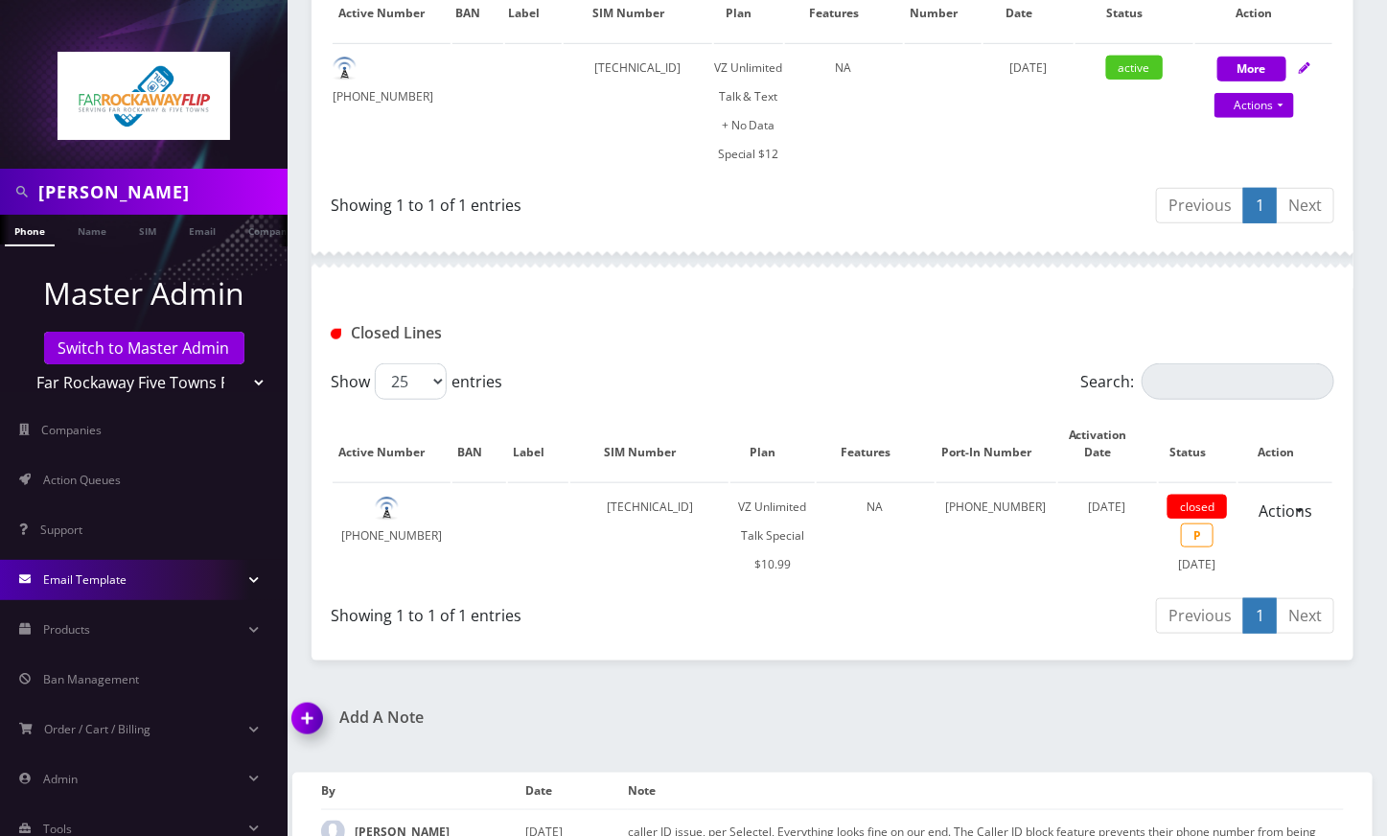
scroll to position [511, 0]
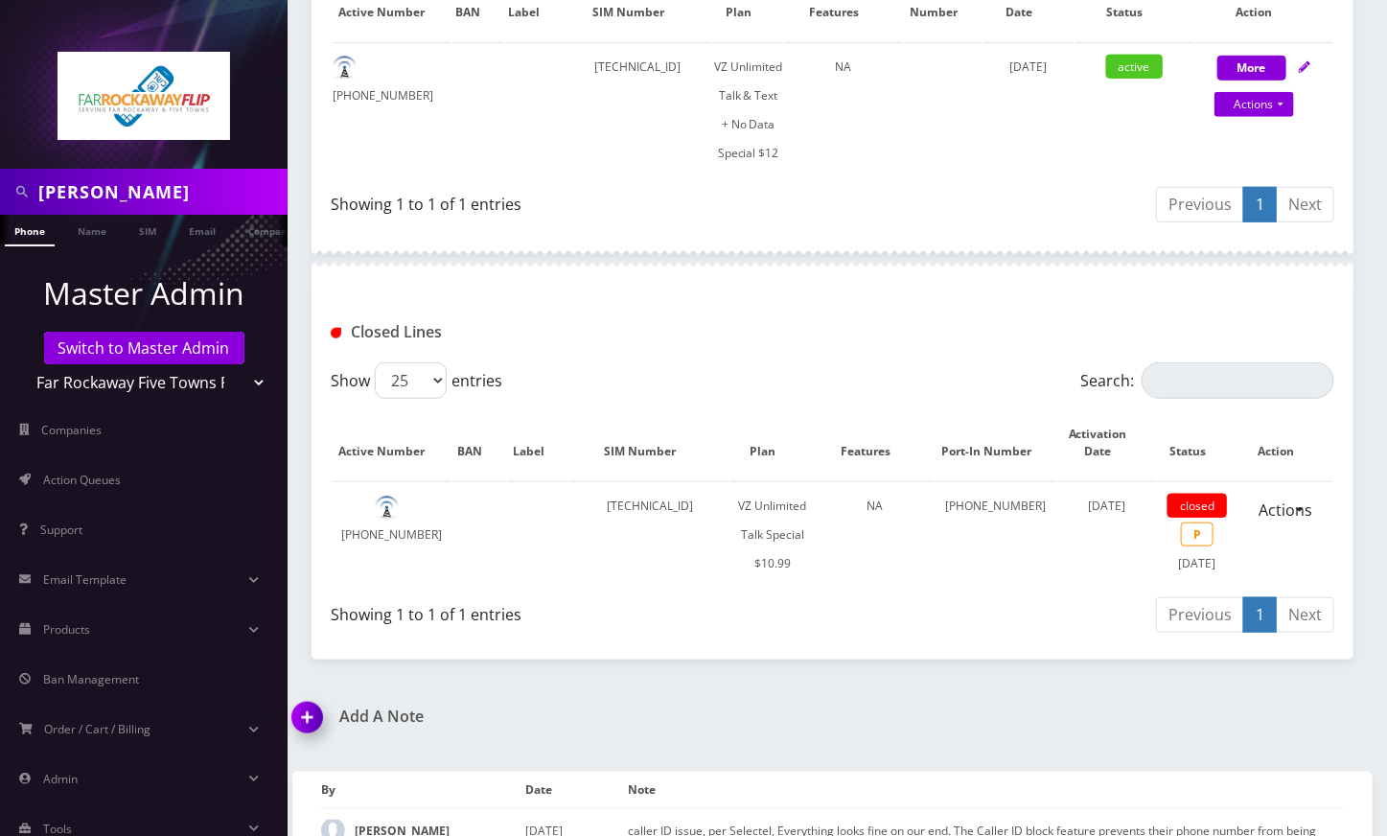
click at [312, 735] on img at bounding box center [311, 724] width 57 height 57
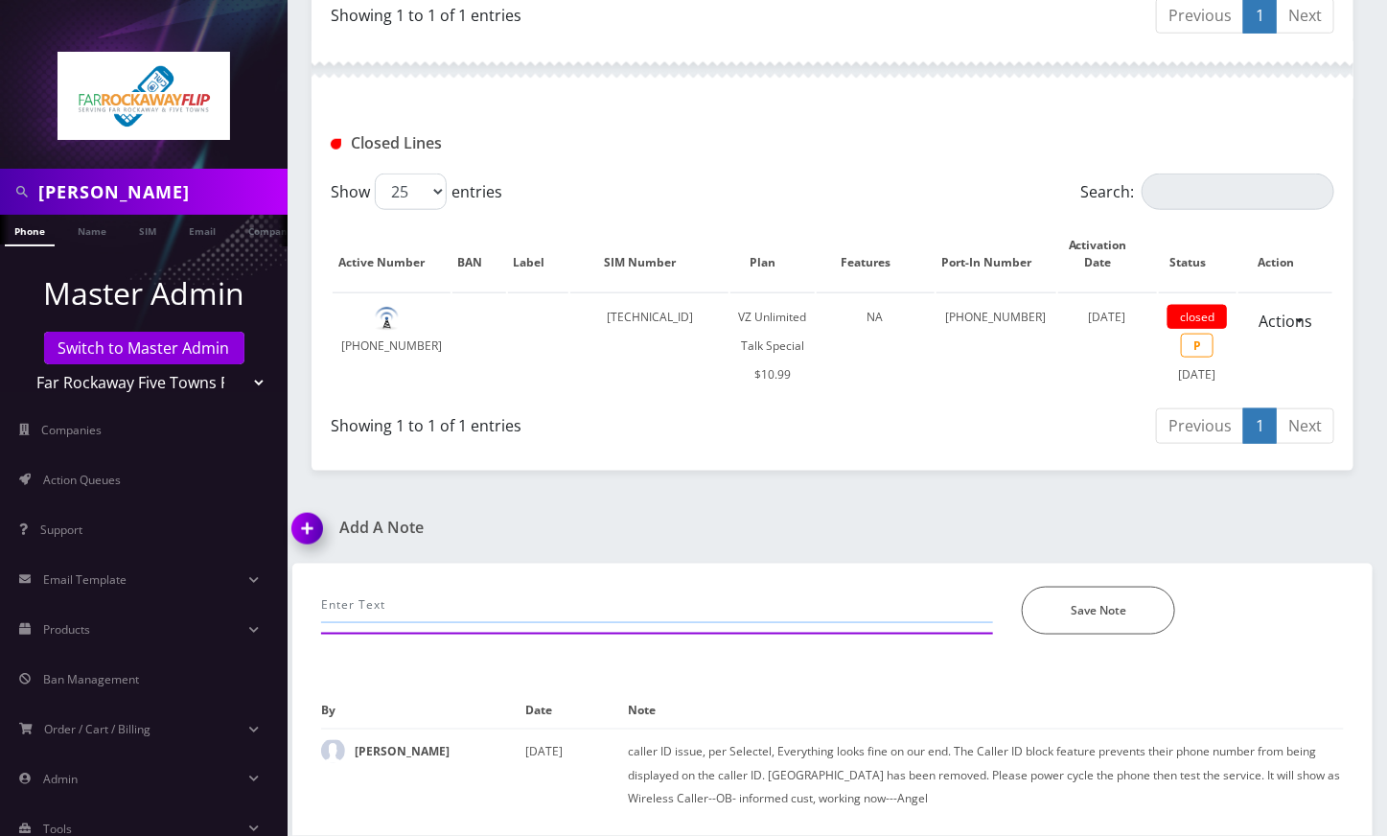
click at [493, 604] on input "text" at bounding box center [657, 605] width 672 height 36
type input "A"
paste input "[PERSON_NAME] requested to close the line and add a new line using the same SIM…"
type input "call- [PERSON_NAME] requested to close the line and add a new line using the sa…"
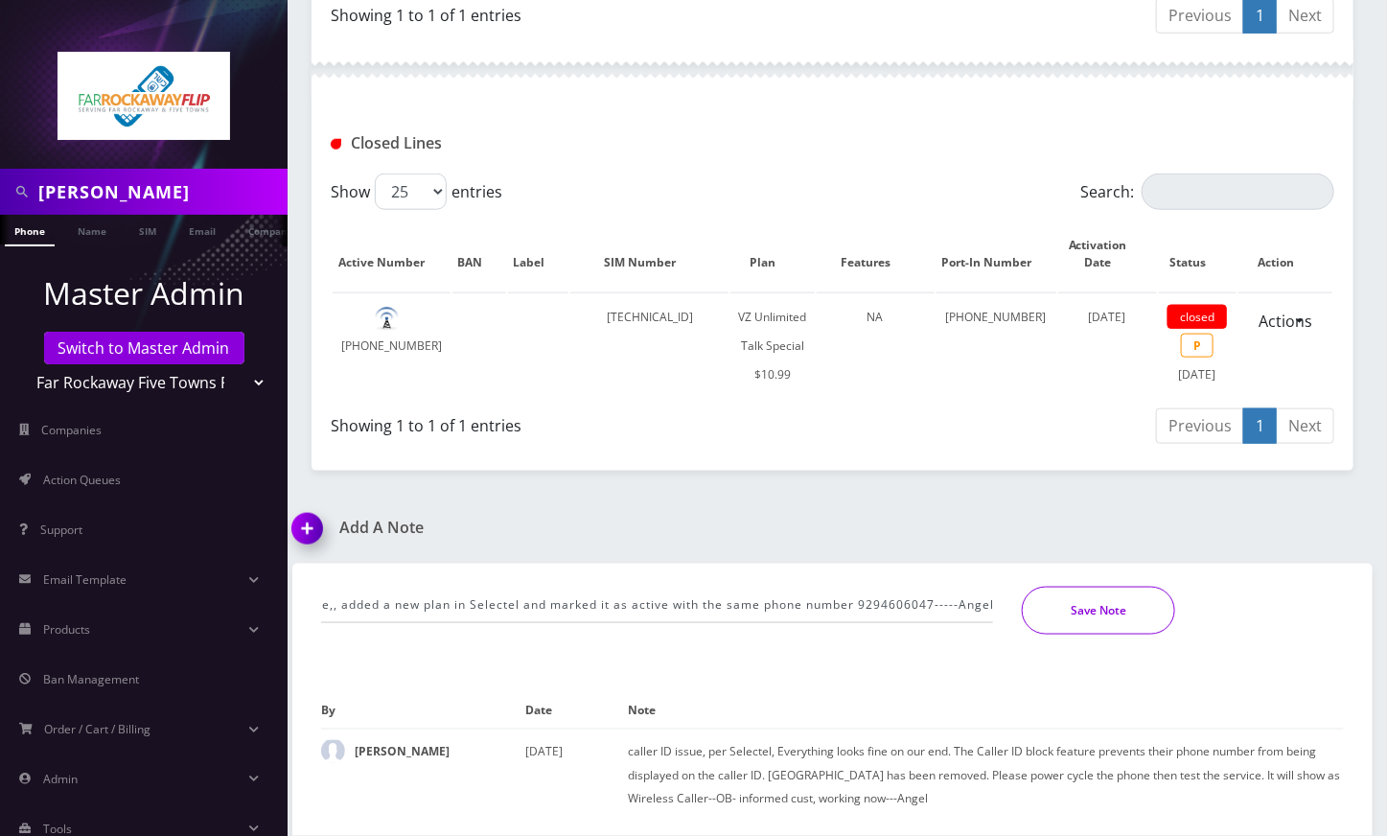
drag, startPoint x: 1075, startPoint y: 608, endPoint x: 1081, endPoint y: 619, distance: 12.9
click at [1075, 610] on button "Save Note" at bounding box center [1098, 611] width 153 height 48
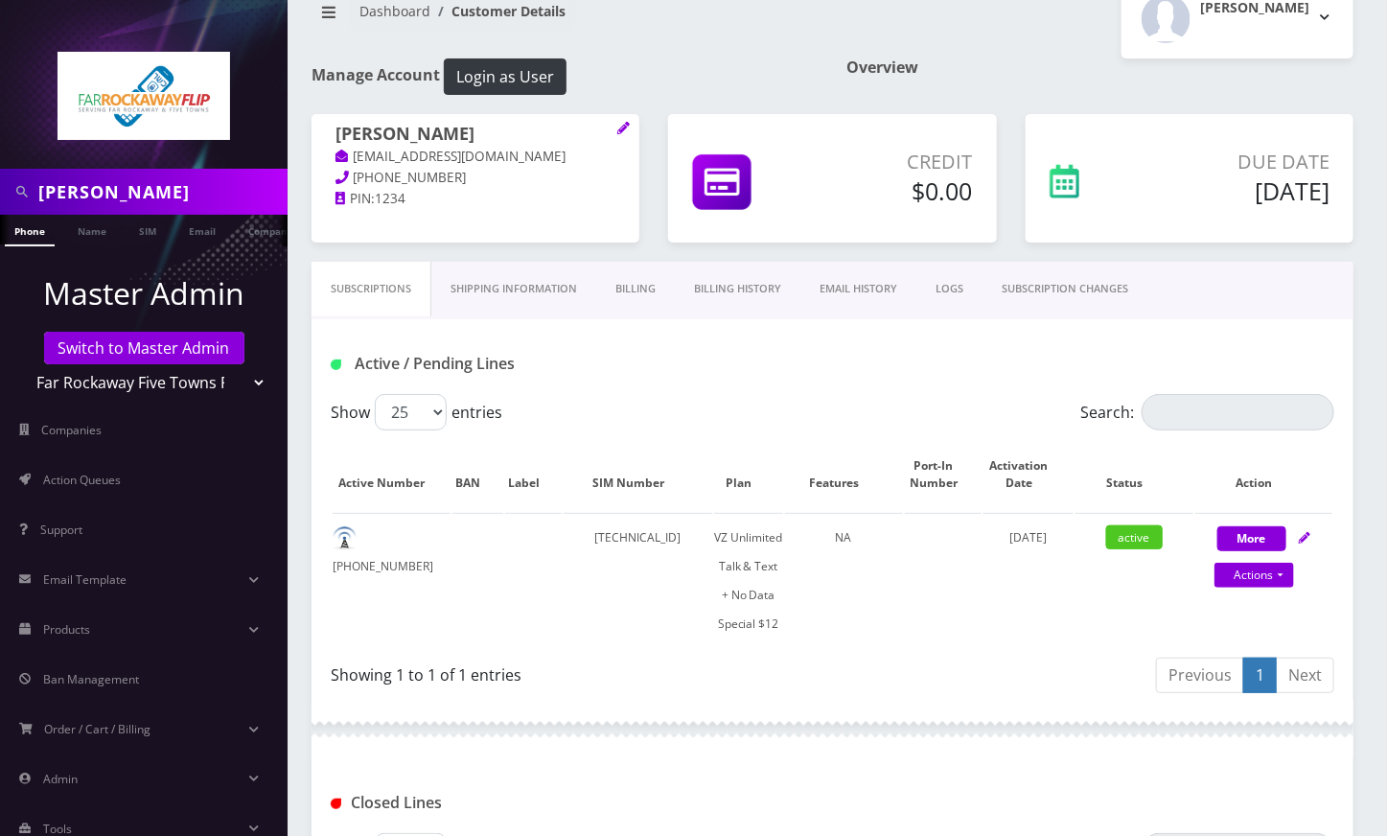
scroll to position [0, 0]
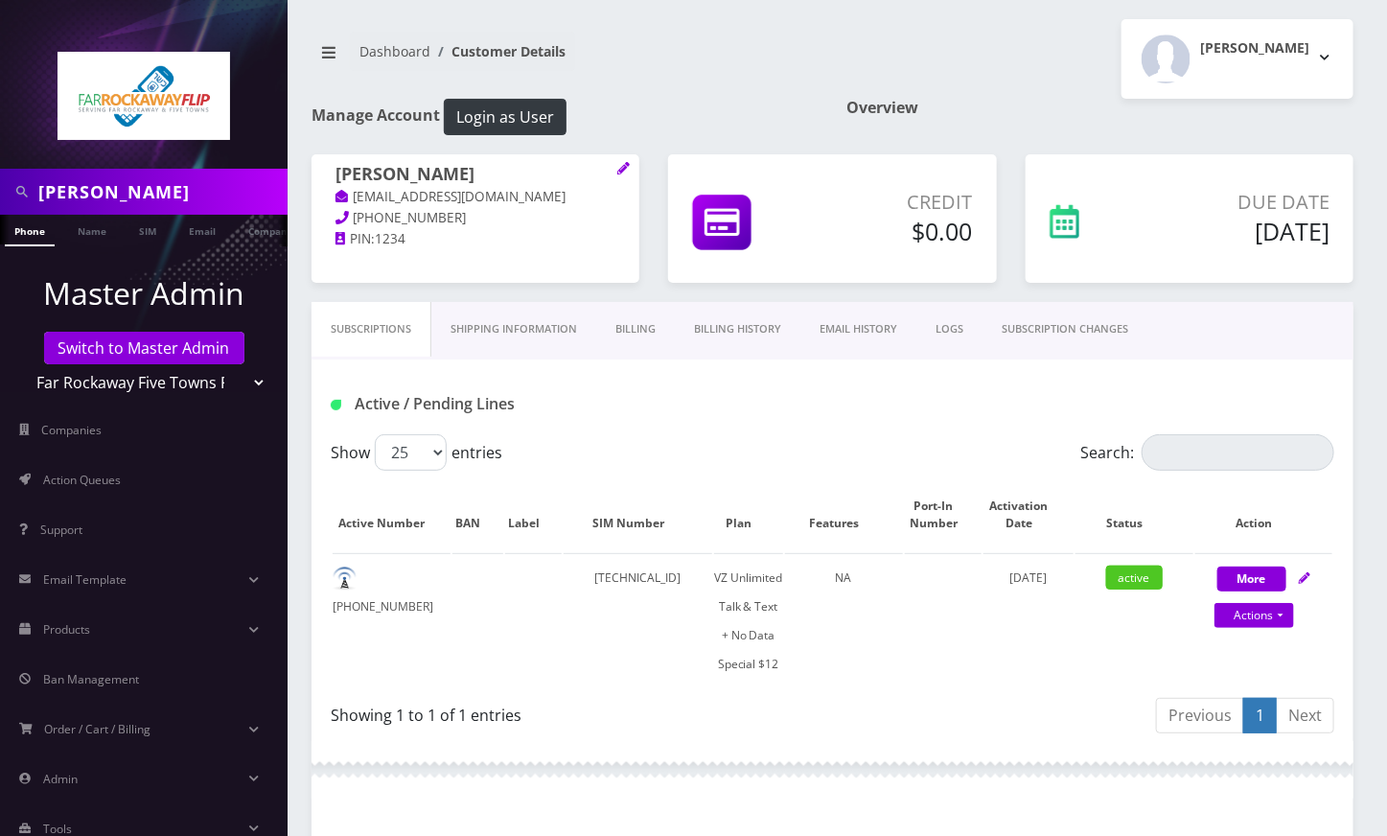
click at [1025, 709] on div "Previous 1 Next" at bounding box center [1091, 718] width 488 height 45
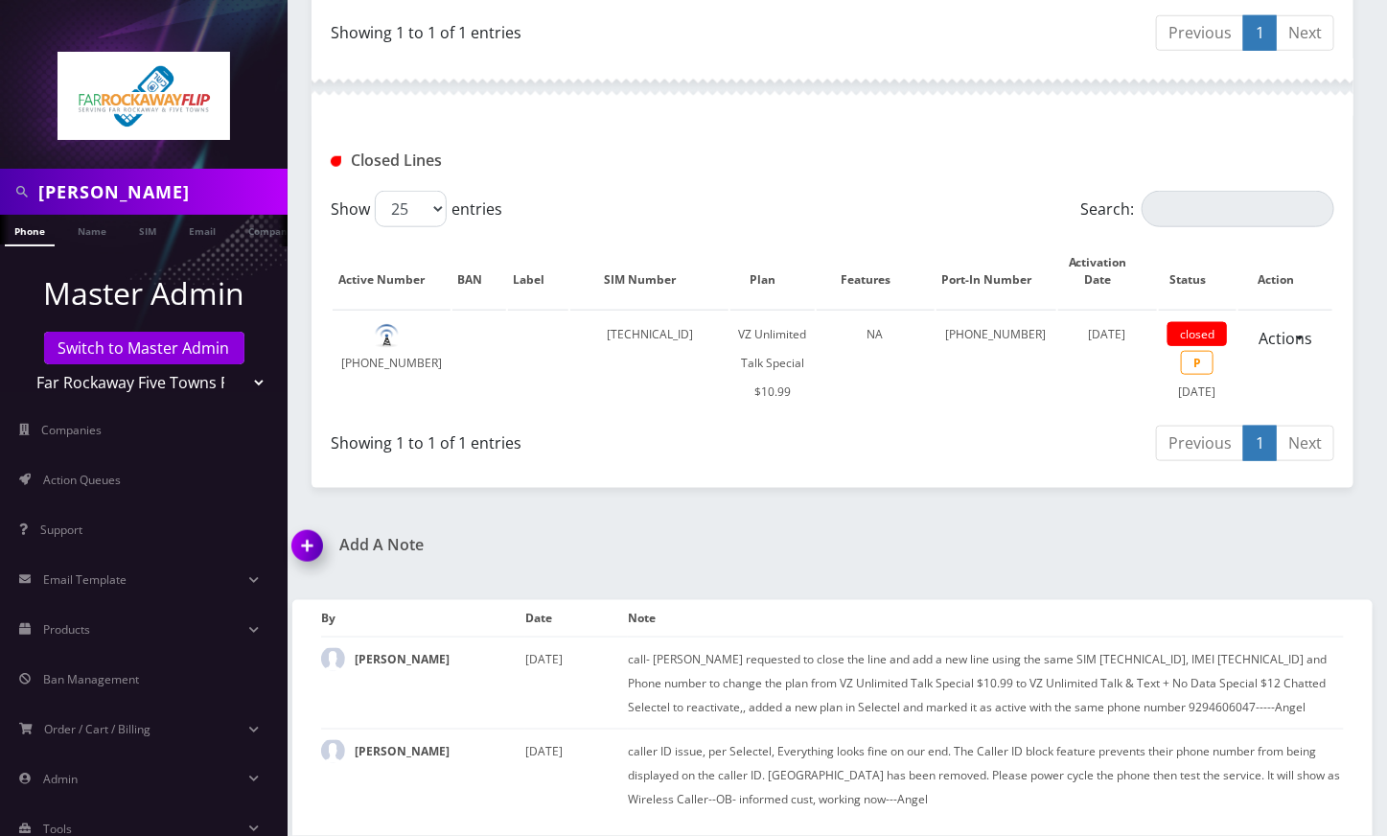
scroll to position [705, 0]
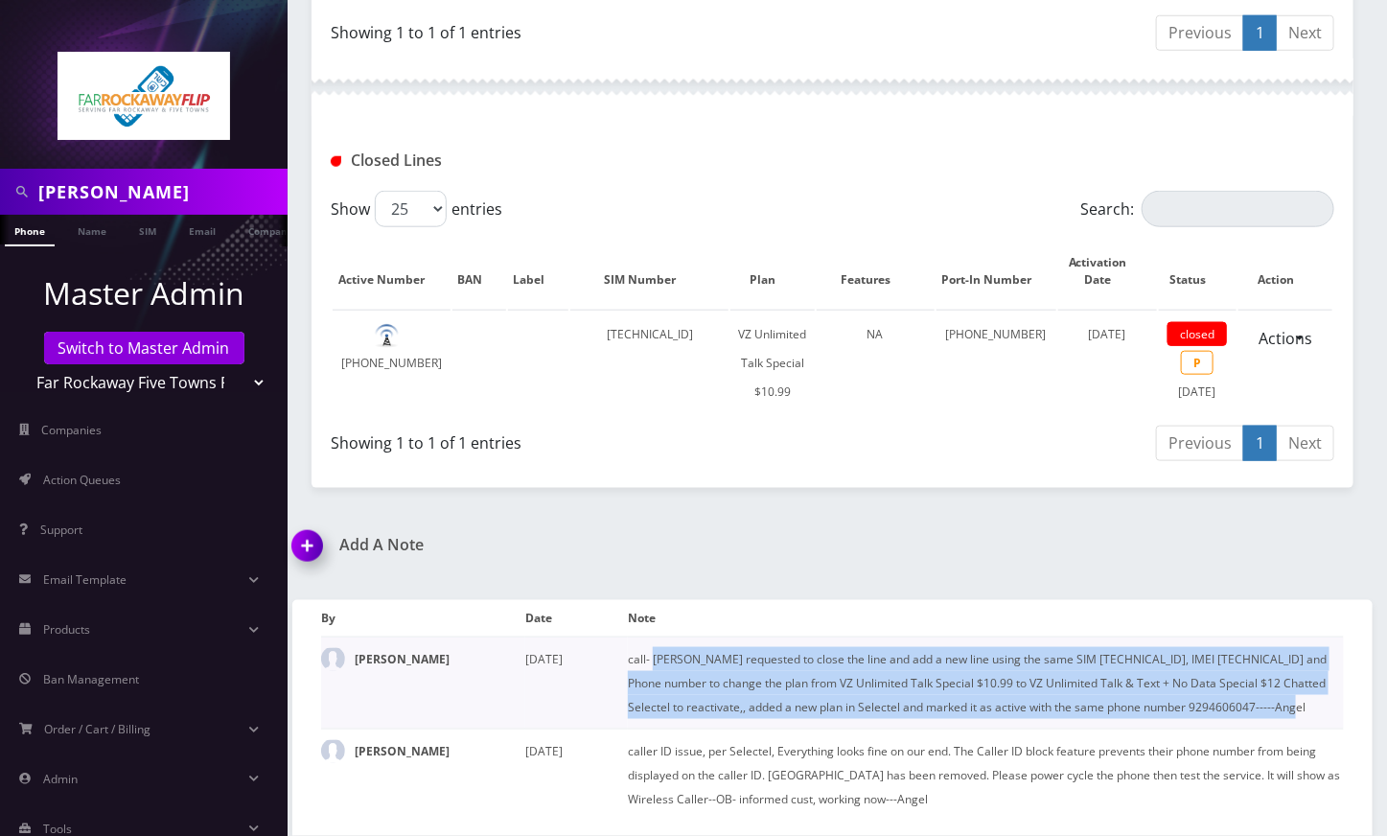
drag, startPoint x: 1305, startPoint y: 705, endPoint x: 654, endPoint y: 654, distance: 652.9
click at [654, 654] on td "call- [PERSON_NAME] requested to close the line and add a new line using the sa…" at bounding box center [986, 683] width 716 height 92
copy td "[PERSON_NAME] requested to close the line and add a new line using the same SIM…"
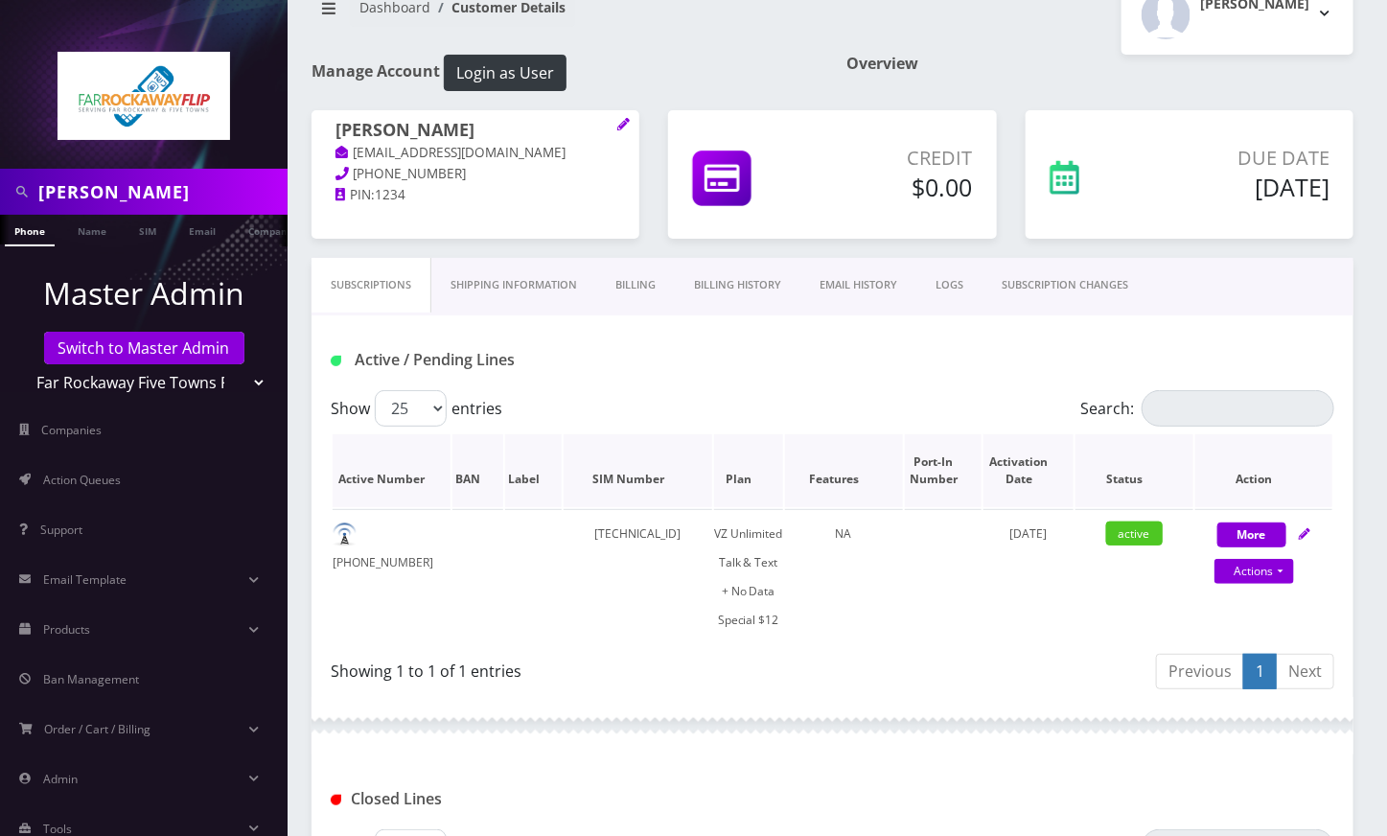
scroll to position [0, 0]
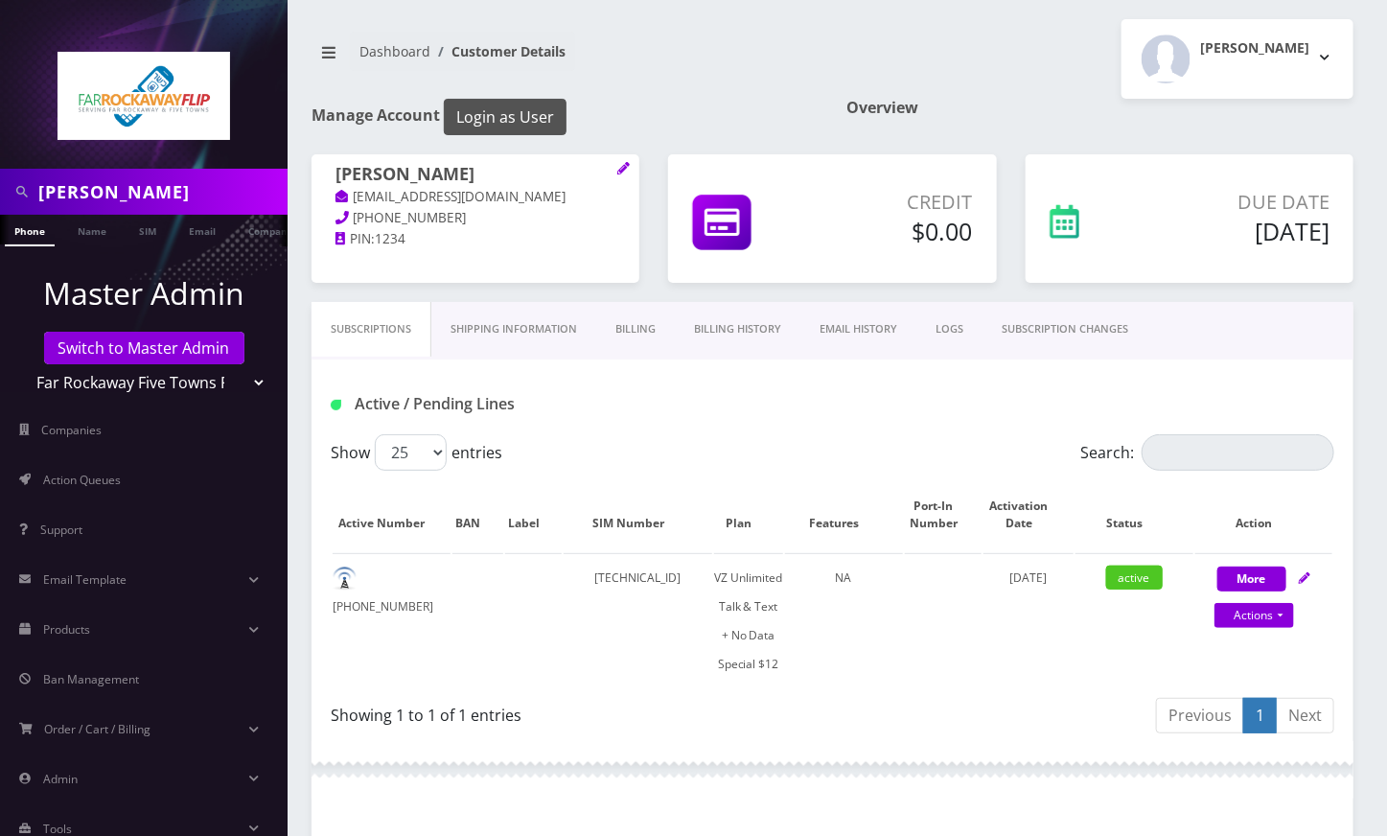
click at [543, 121] on button "Login as User" at bounding box center [505, 117] width 123 height 36
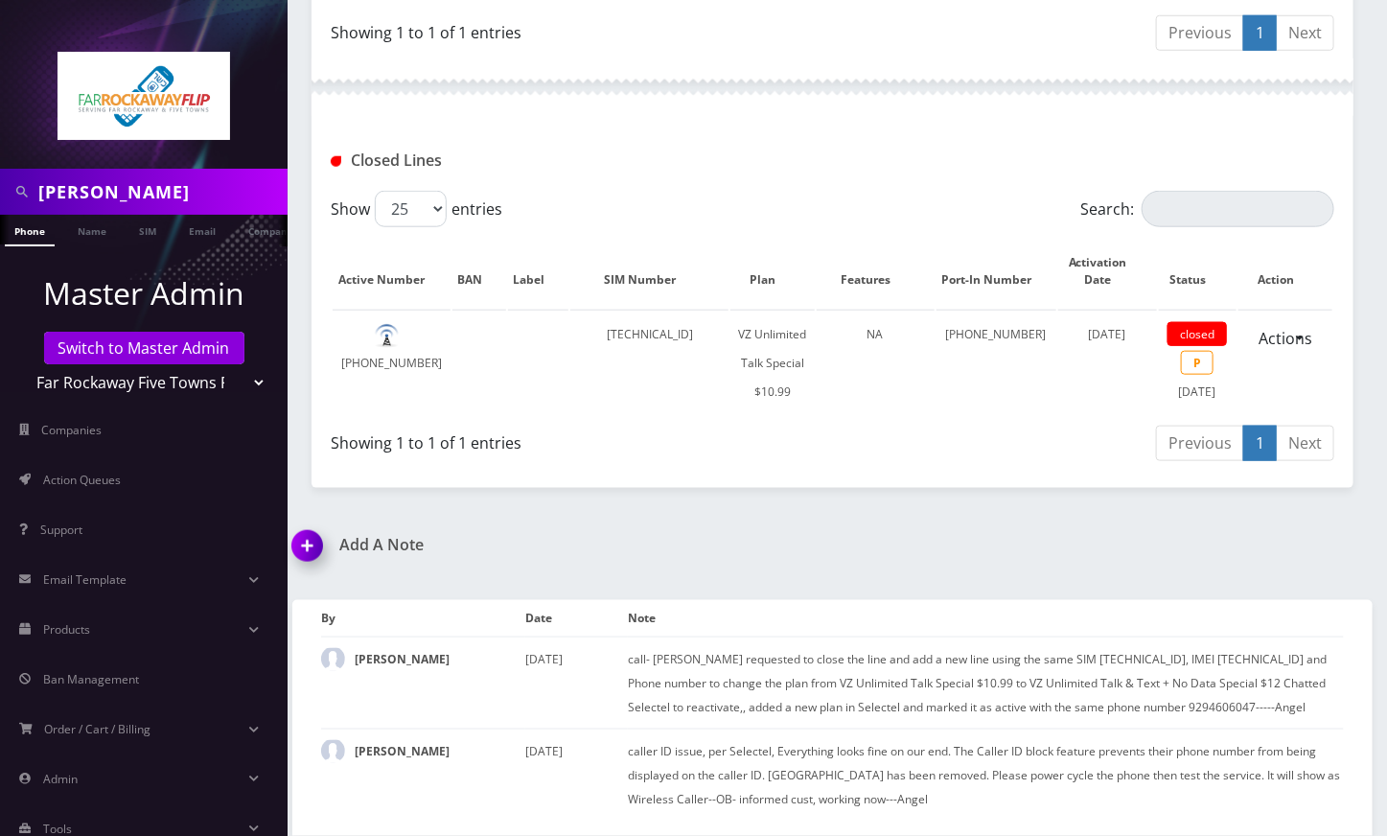
click at [864, 456] on div "Previous 1 Next" at bounding box center [1084, 446] width 502 height 45
